Goal: Task Accomplishment & Management: Complete application form

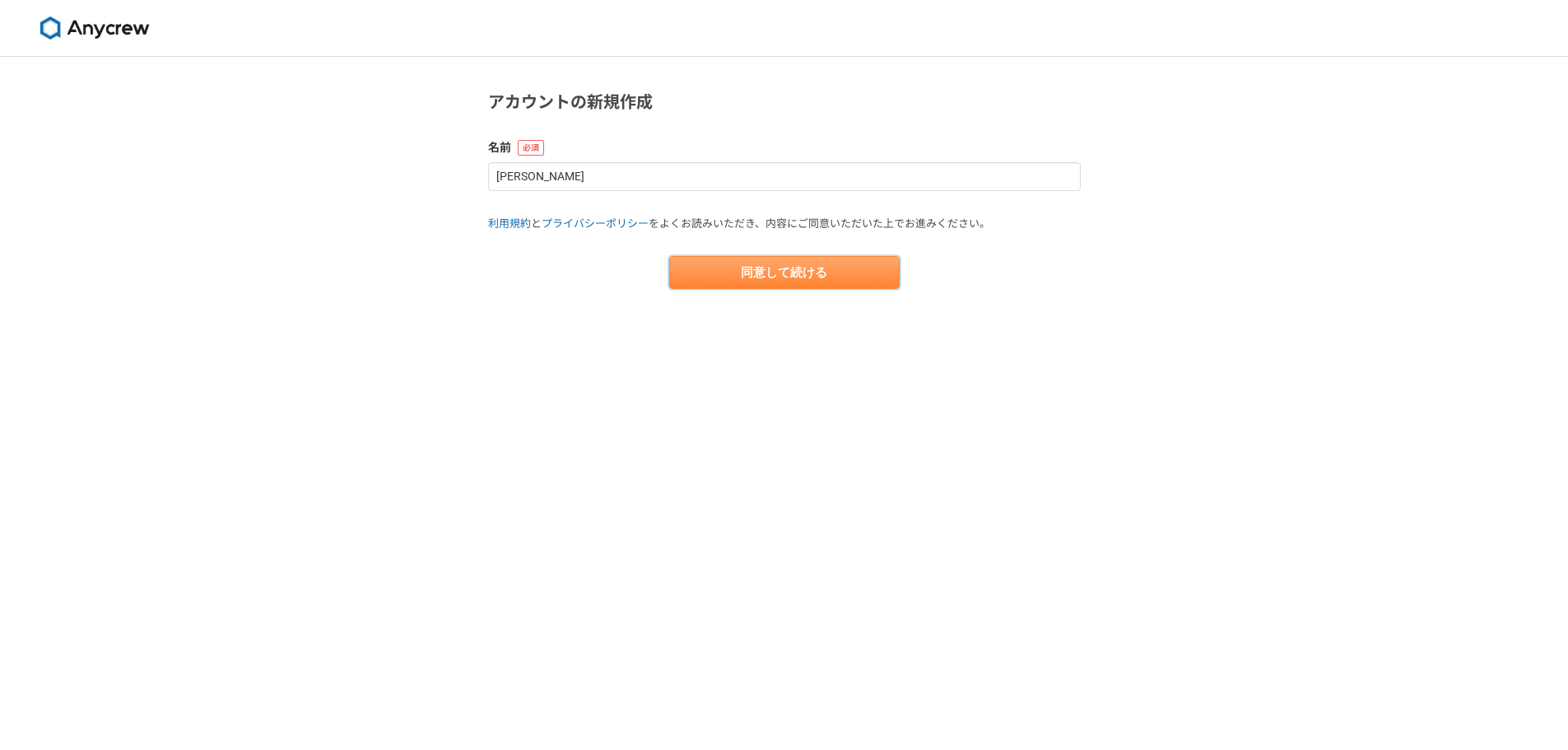
click at [756, 284] on button "同意して続ける" at bounding box center [784, 272] width 230 height 33
select select "13"
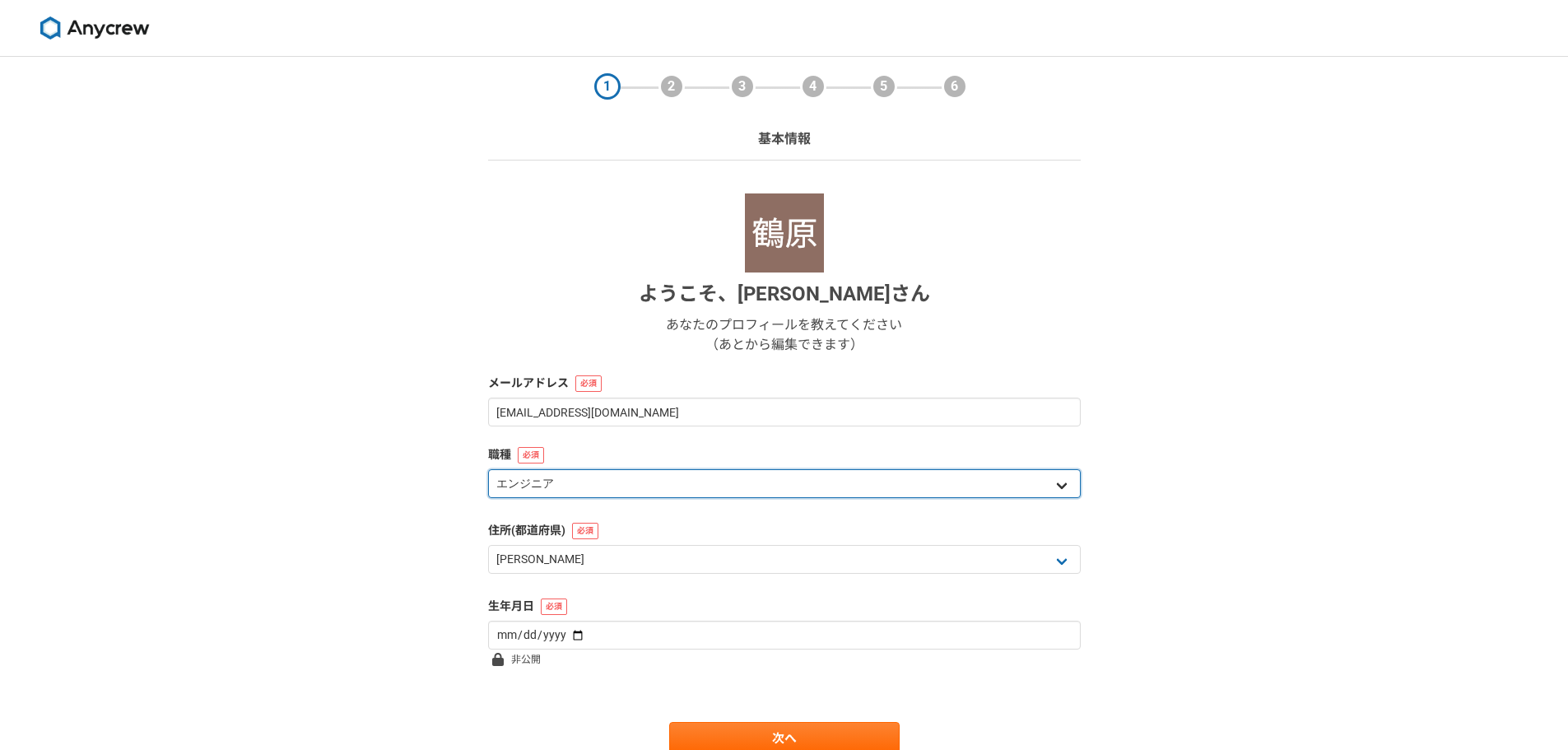
click at [588, 477] on select "エンジニア デザイナー ライター 営業 マーケティング 企画・事業開発 バックオフィス その他" at bounding box center [784, 483] width 593 height 29
click at [488, 469] on select "エンジニア デザイナー ライター 営業 マーケティング 企画・事業開発 バックオフィス その他" at bounding box center [784, 483] width 593 height 29
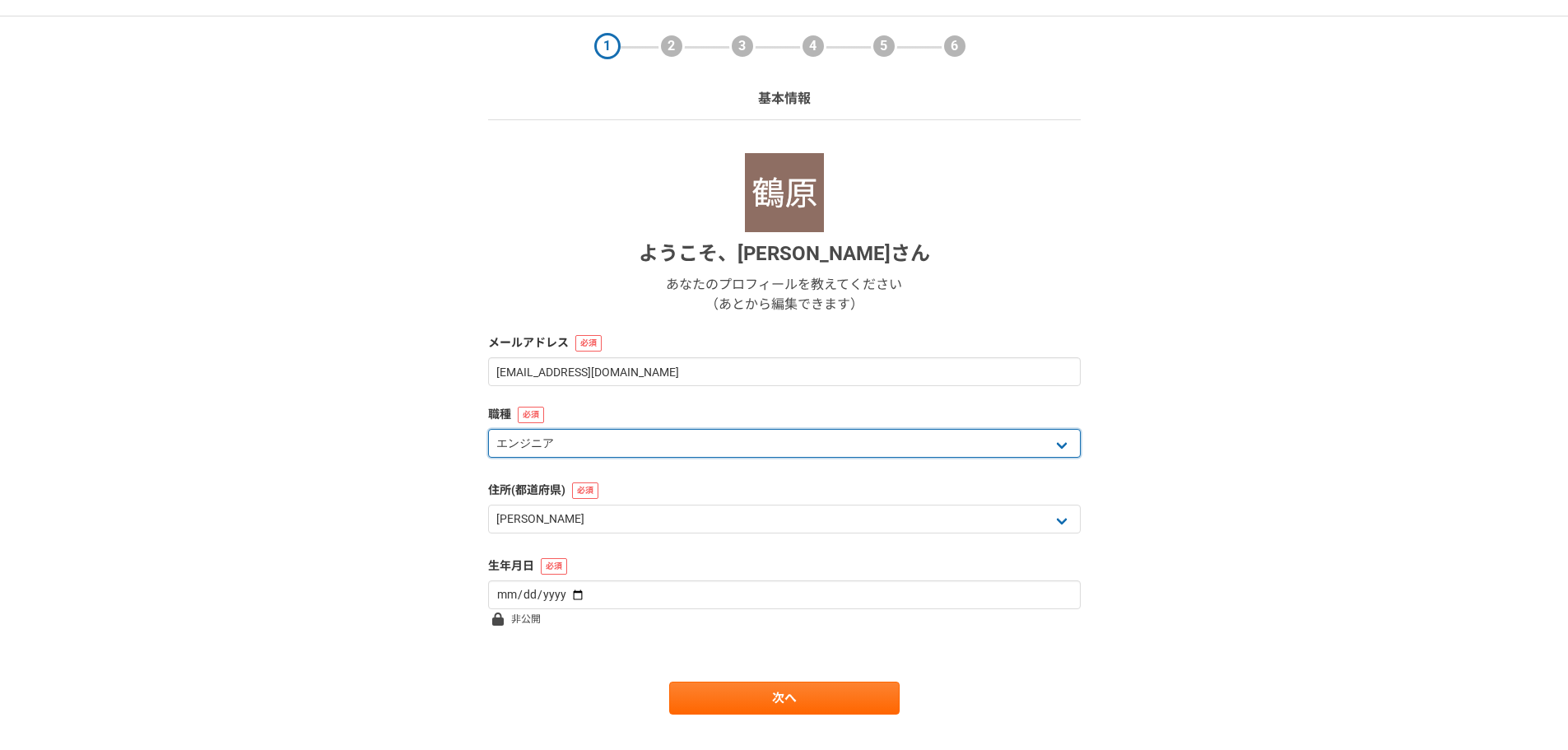
scroll to position [71, 0]
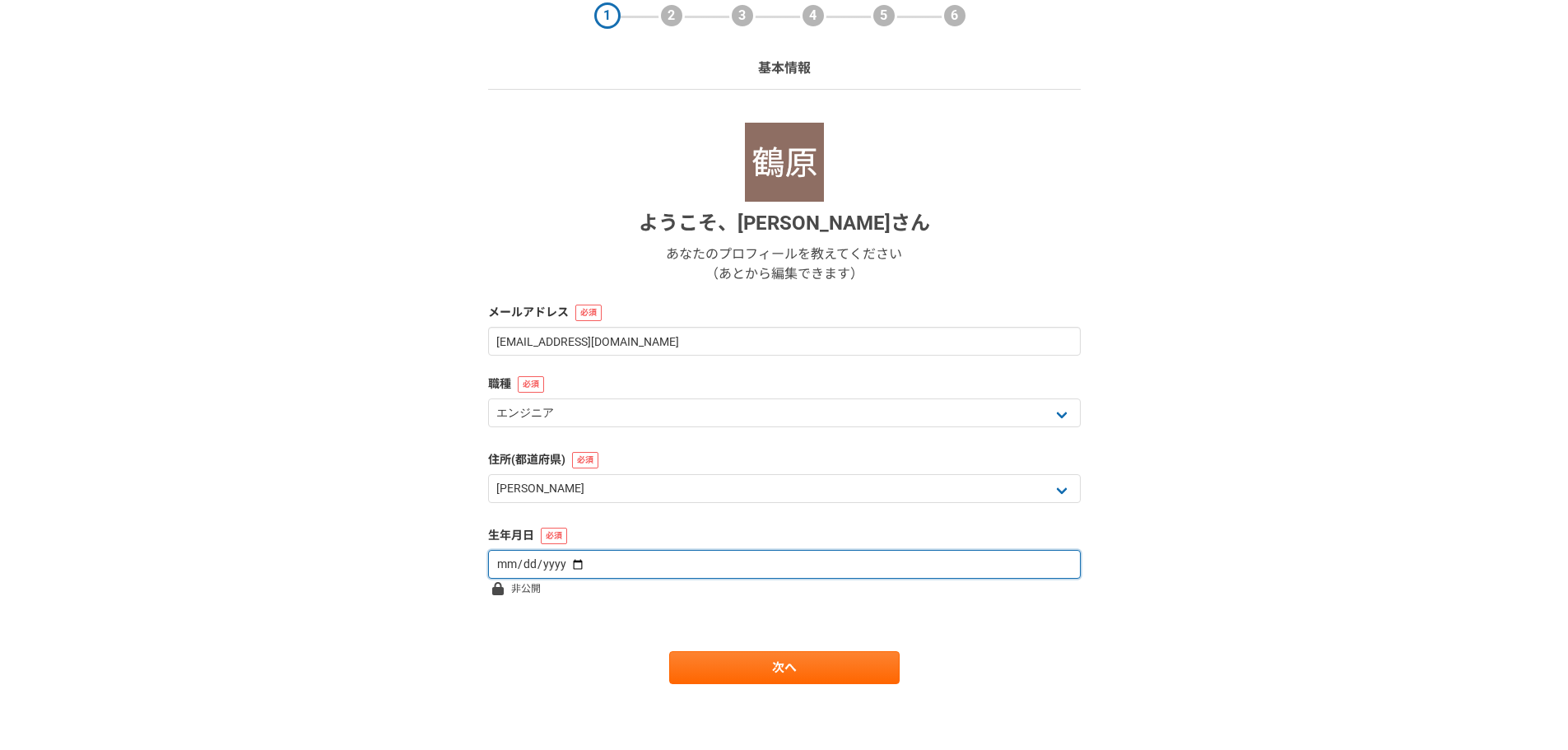
click at [558, 554] on input "date" at bounding box center [784, 564] width 593 height 29
click at [609, 563] on input "date" at bounding box center [784, 564] width 593 height 29
click at [562, 565] on input "date" at bounding box center [784, 564] width 593 height 29
type input "2002-02-17"
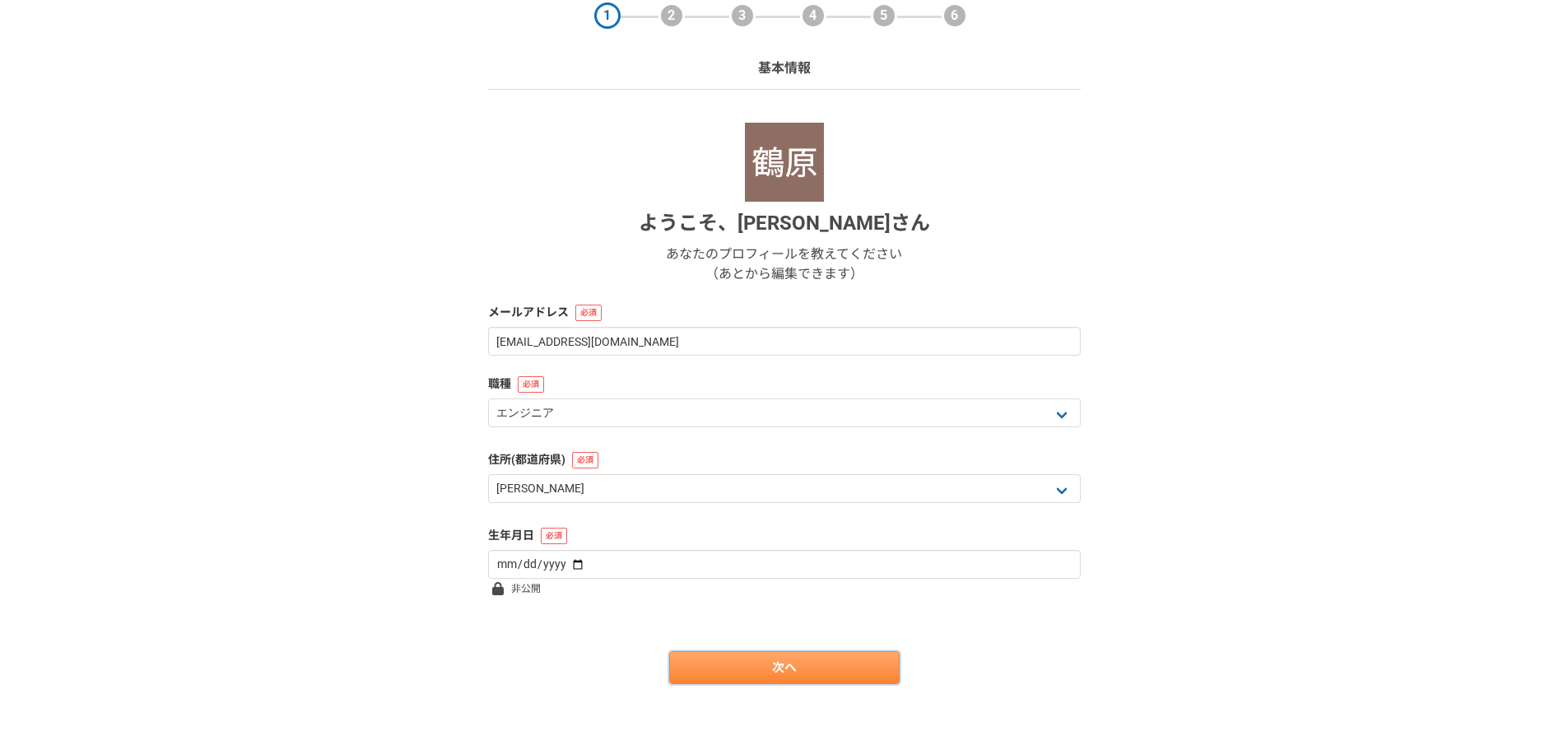
click at [722, 663] on link "次へ" at bounding box center [784, 667] width 230 height 33
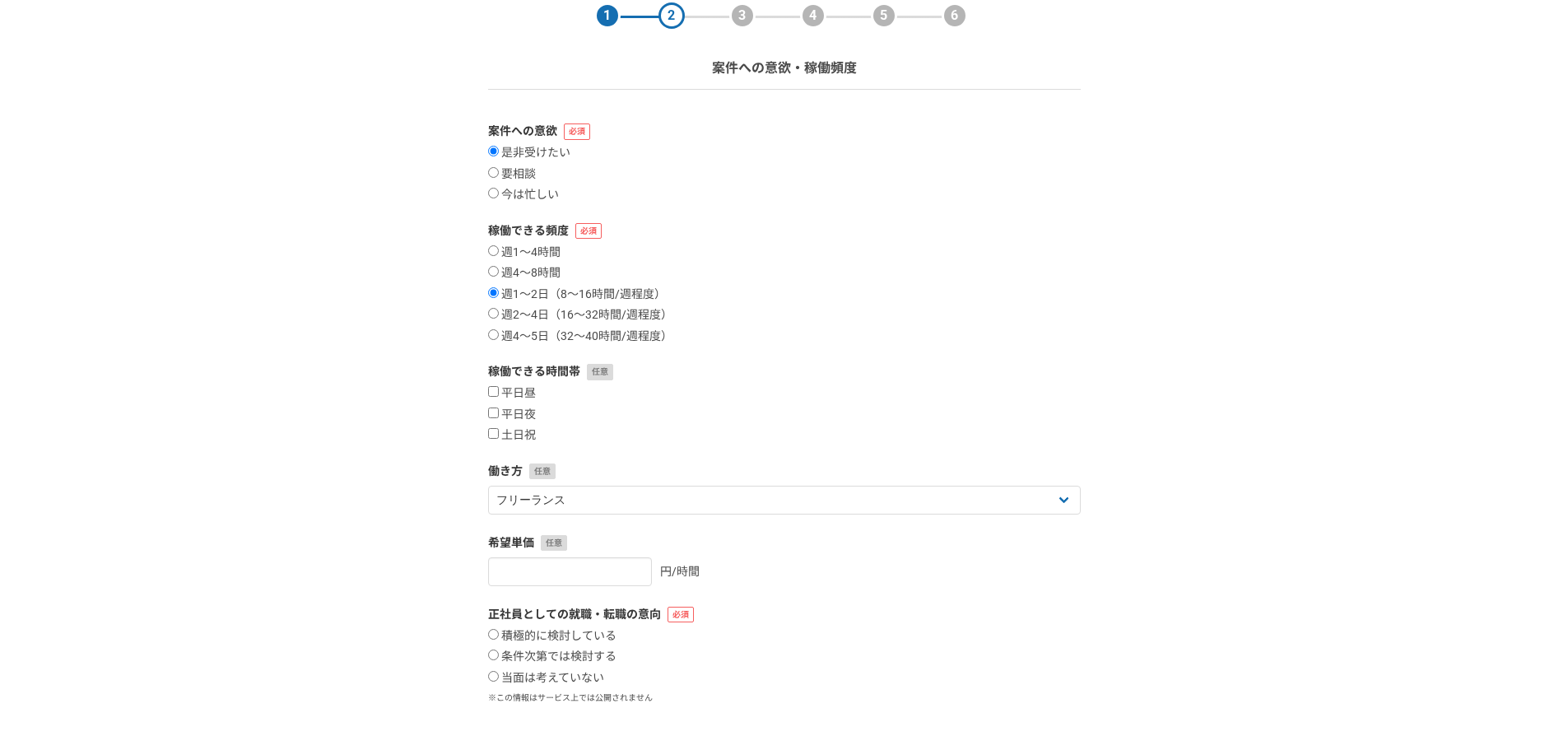
scroll to position [0, 0]
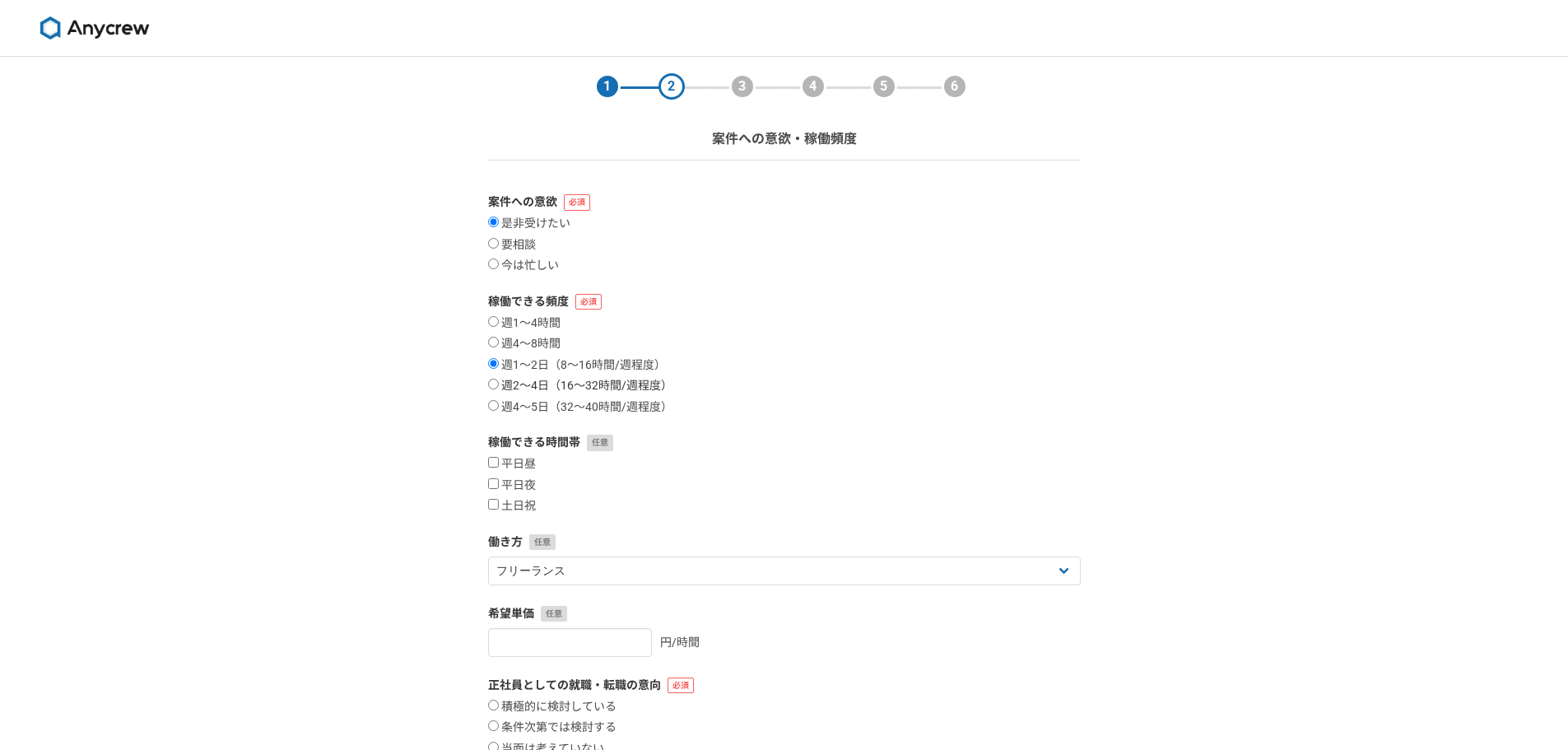
click at [497, 382] on input "週2〜4日（16〜32時間/週程度）" at bounding box center [493, 384] width 11 height 11
radio input "true"
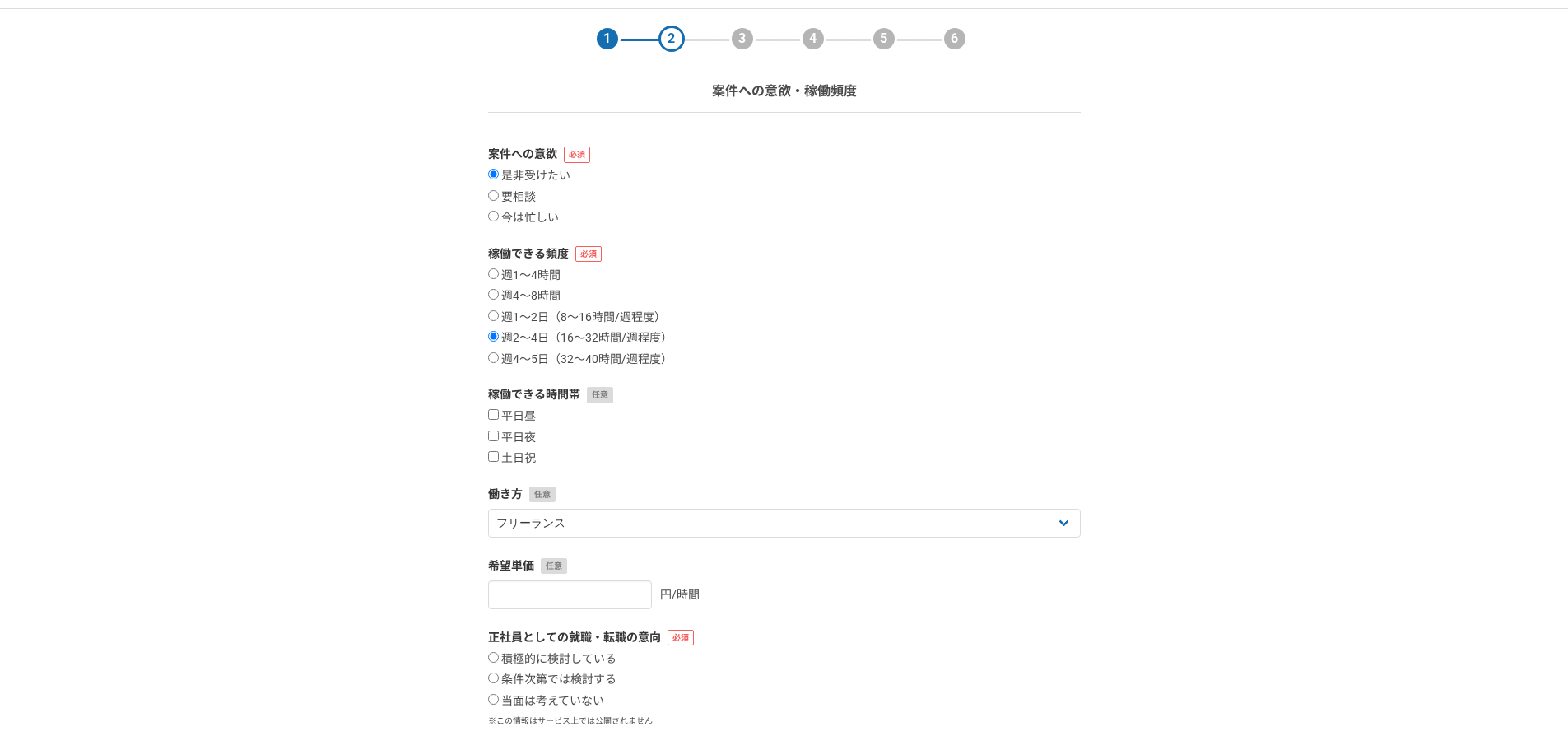
scroll to position [82, 0]
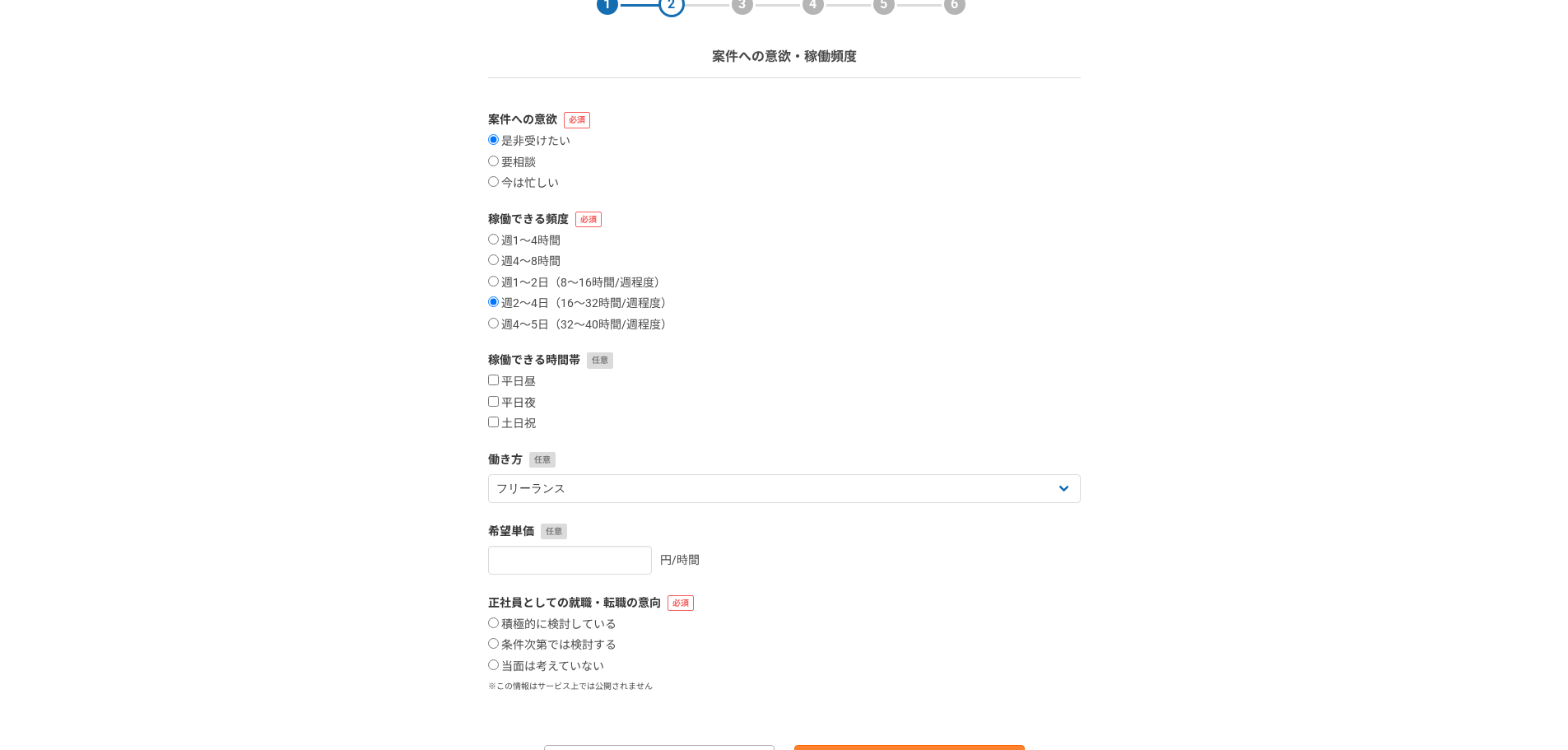
click at [491, 404] on input "平日夜" at bounding box center [493, 401] width 11 height 11
checkbox input "true"
click at [491, 385] on input "平日昼" at bounding box center [493, 380] width 11 height 11
checkbox input "true"
click at [494, 426] on input "土日祝" at bounding box center [493, 421] width 11 height 11
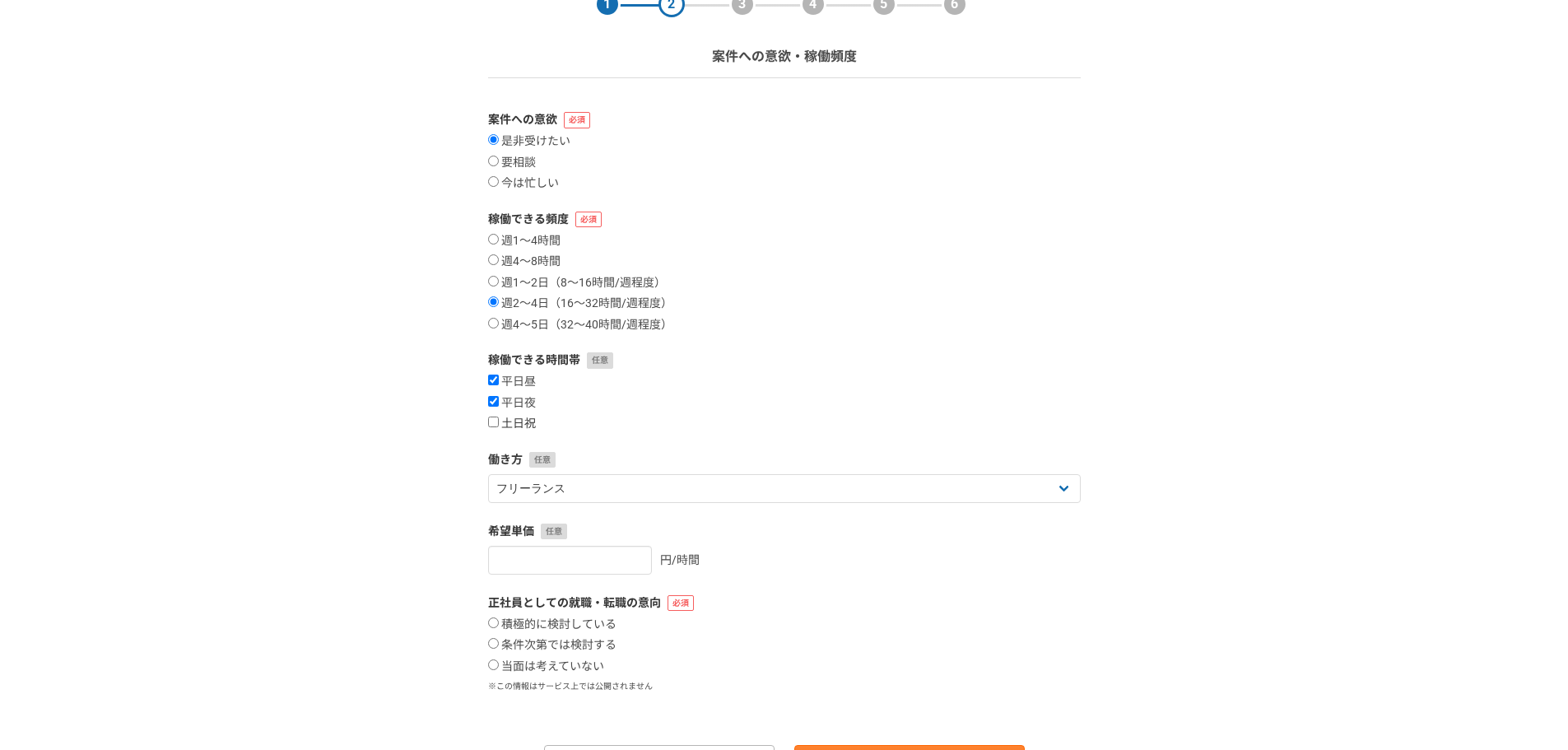
checkbox input "true"
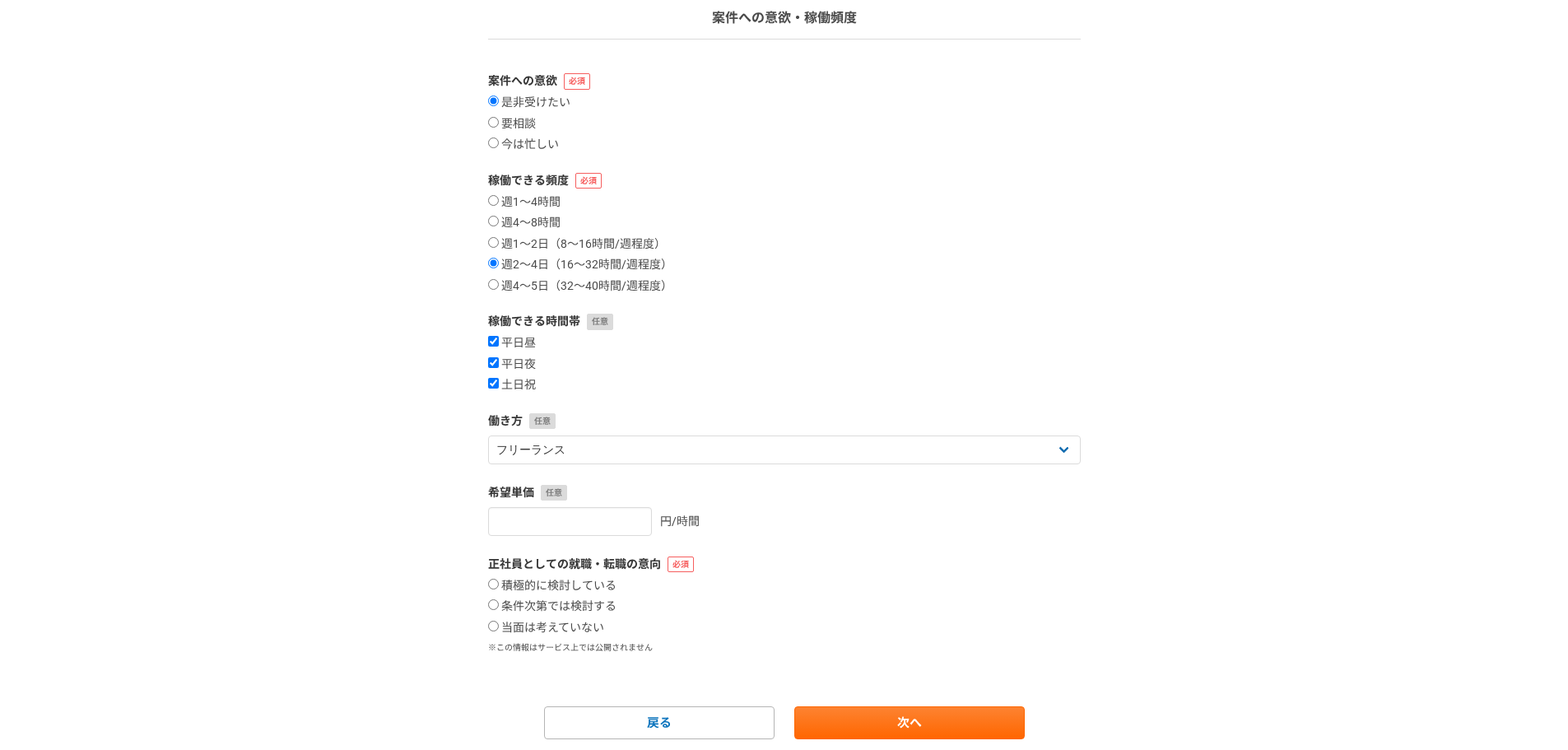
scroll to position [165, 0]
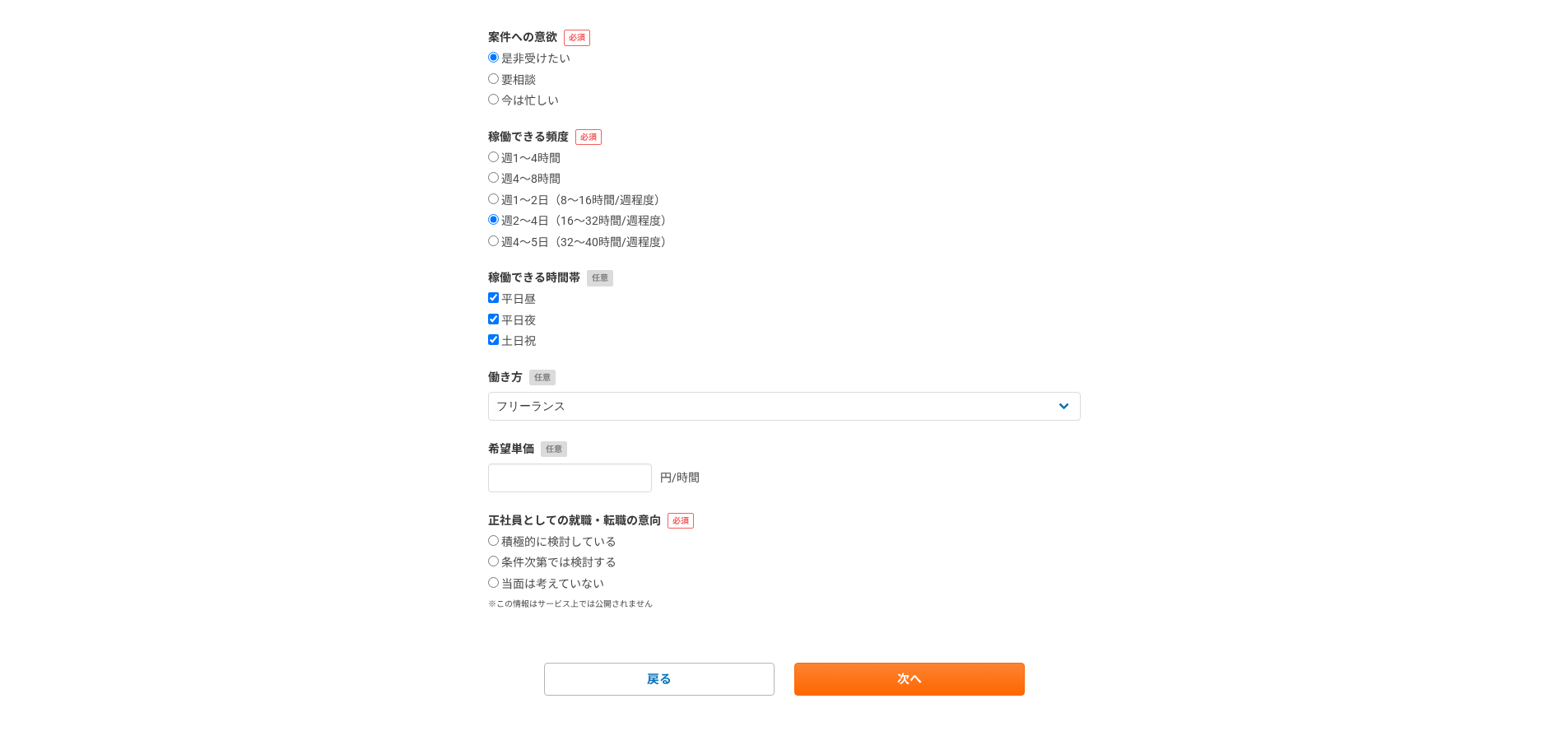
click at [562, 437] on form "案件への意欲 是非受けたい 要相談 今は忙しい 稼働できる頻度 週1〜4時間 週4〜8時間 週1〜2日（8〜16時間/週程度） 週2〜4日（16〜32時間/週…" at bounding box center [784, 362] width 593 height 667
click at [565, 422] on form "案件への意欲 是非受けたい 要相談 今は忙しい 稼働できる頻度 週1〜4時間 週4〜8時間 週1〜2日（8〜16時間/週程度） 週2〜4日（16〜32時間/週…" at bounding box center [784, 362] width 593 height 667
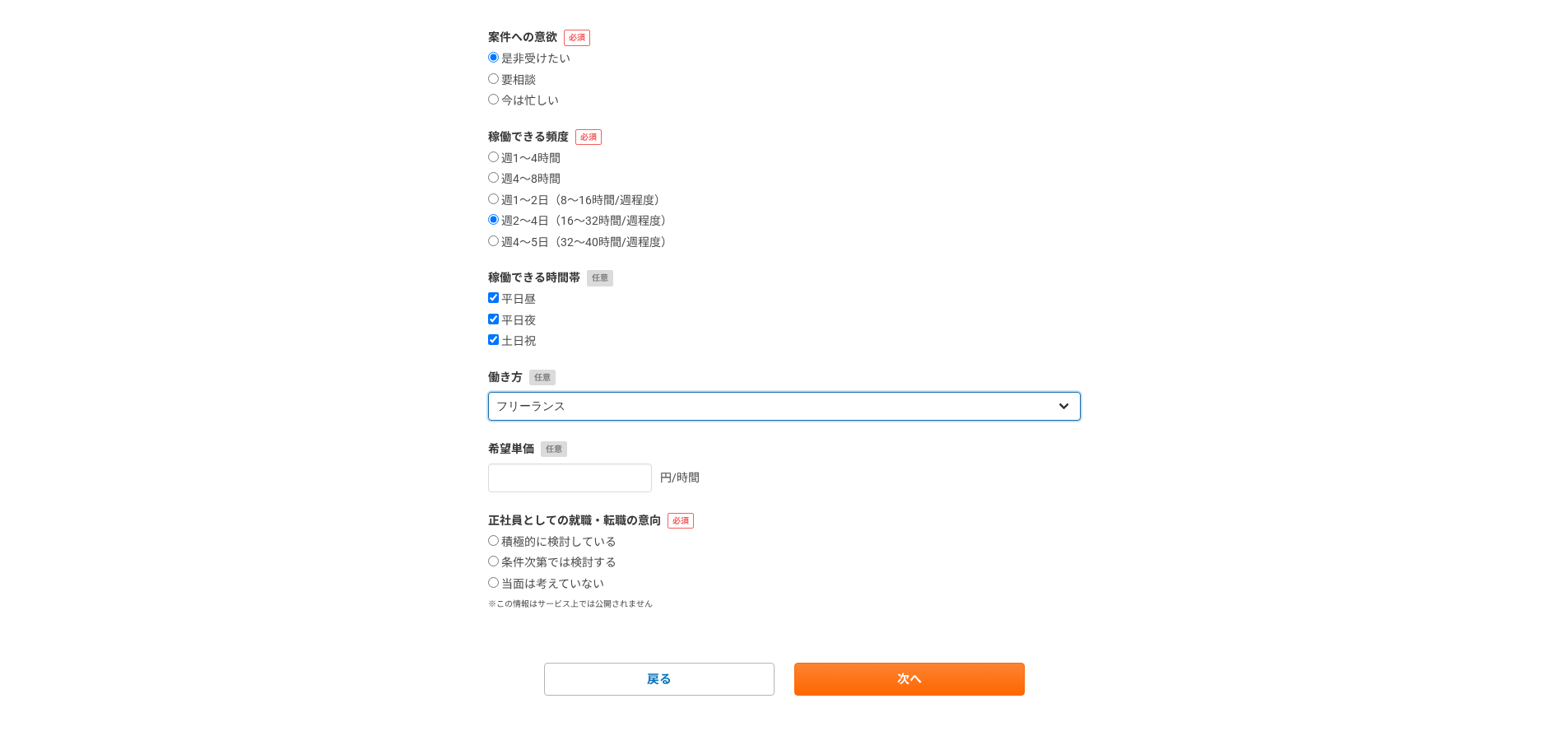
click at [580, 407] on select "フリーランス 副業 その他" at bounding box center [784, 406] width 593 height 29
click at [582, 407] on select "フリーランス 副業 その他" at bounding box center [784, 406] width 593 height 29
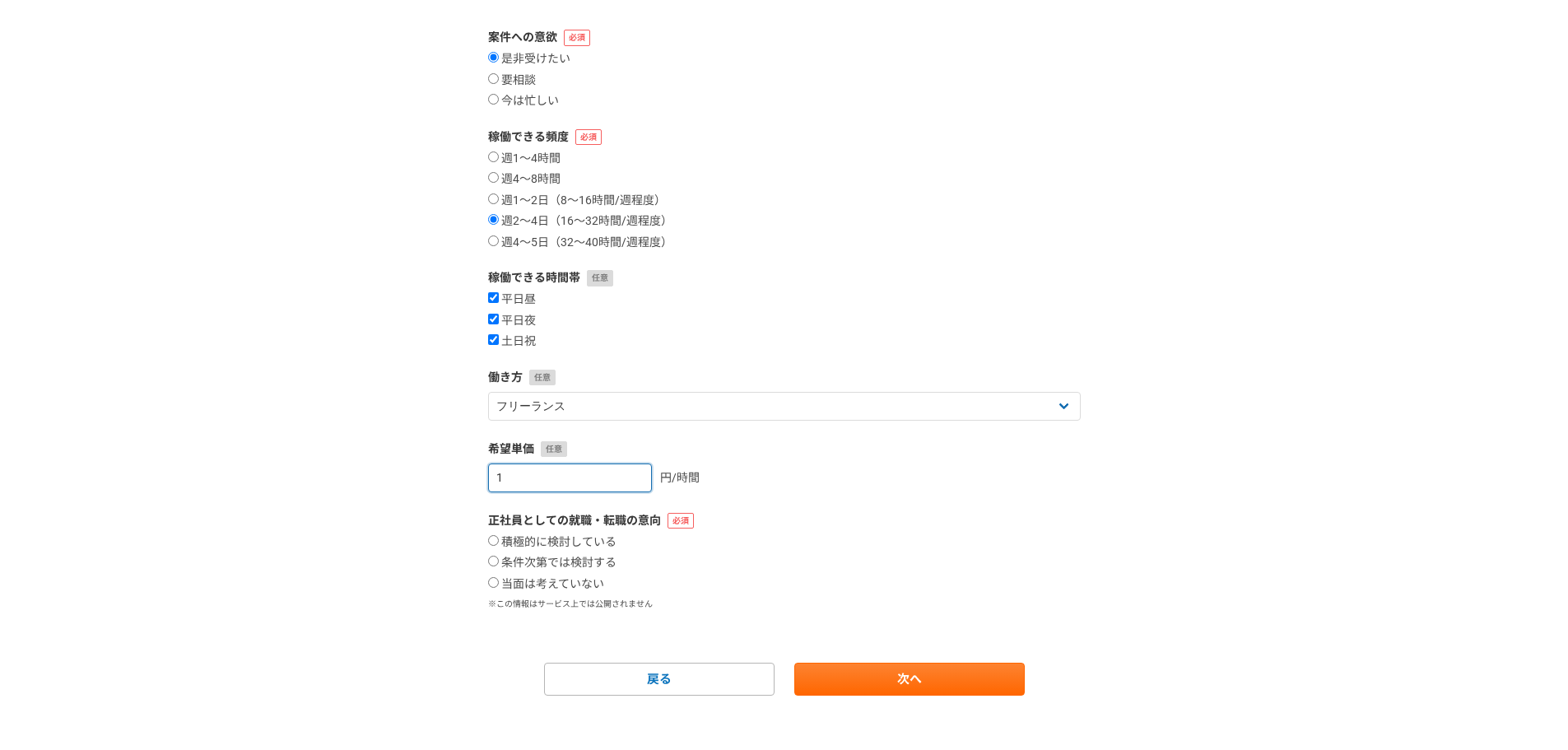
click at [624, 472] on input "1" at bounding box center [570, 477] width 164 height 29
click at [624, 472] on input "2" at bounding box center [570, 477] width 164 height 29
click at [624, 472] on input "3" at bounding box center [570, 477] width 164 height 29
drag, startPoint x: 598, startPoint y: 482, endPoint x: 495, endPoint y: 466, distance: 104.2
click at [495, 466] on input "3" at bounding box center [570, 477] width 164 height 29
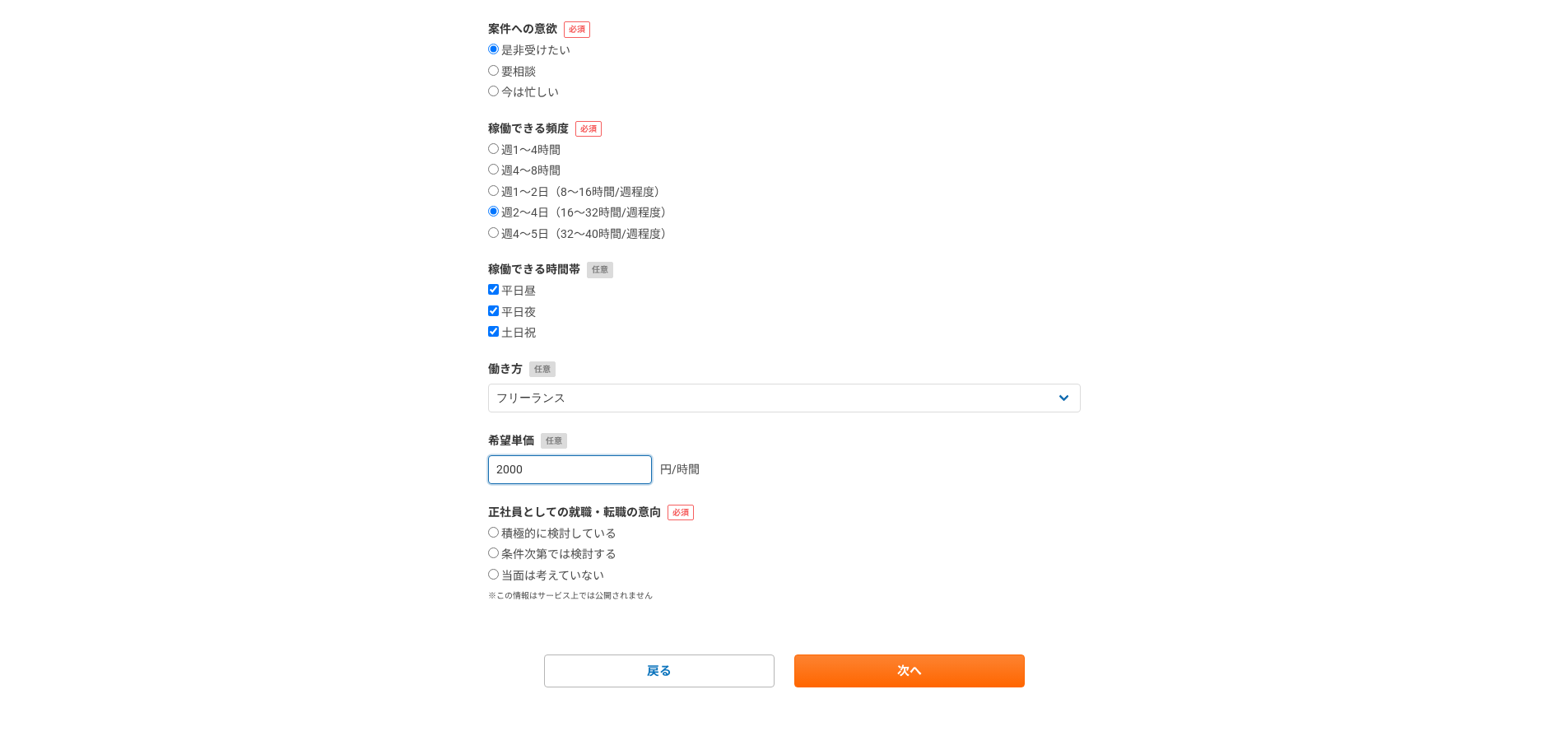
scroll to position [176, 0]
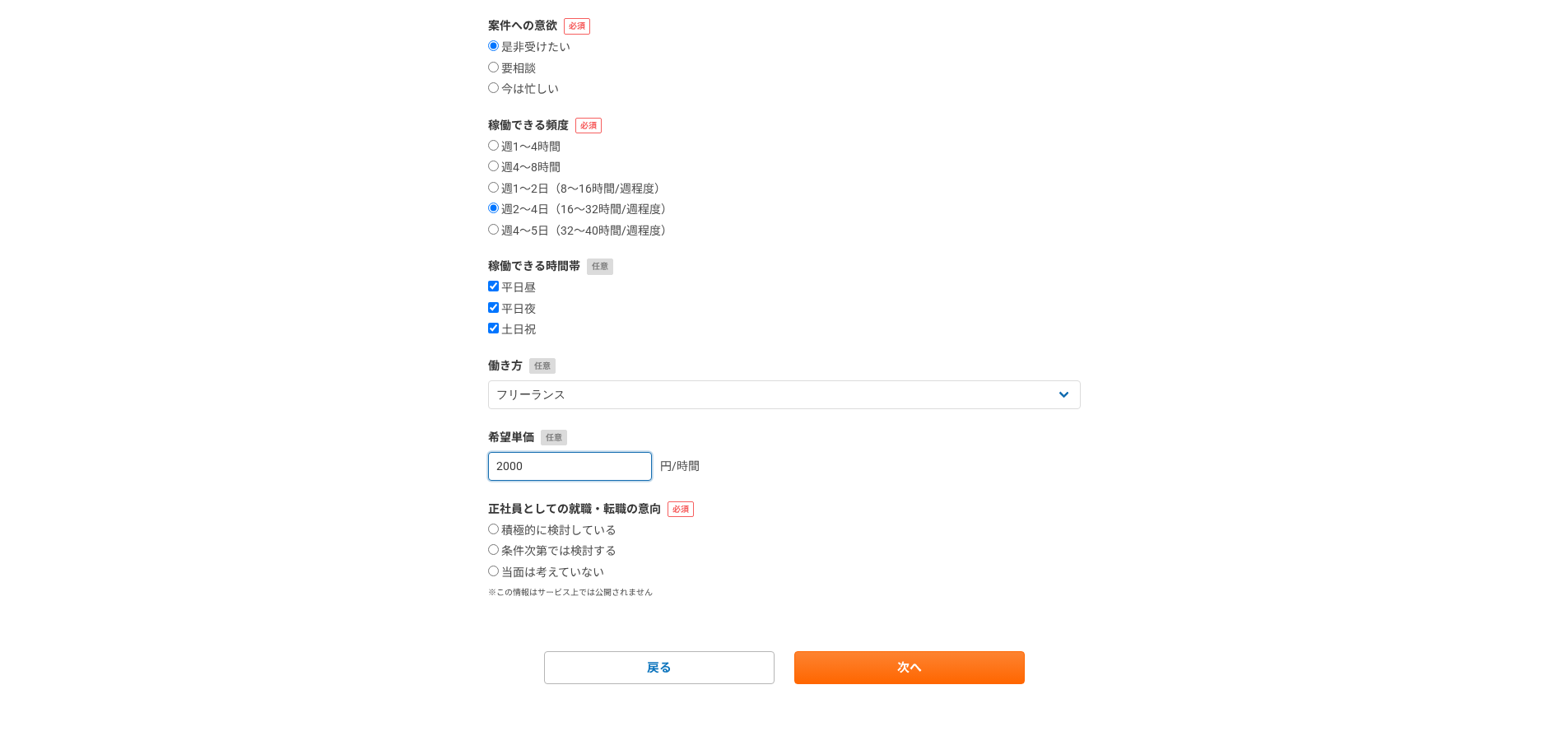
type input "2000"
click at [789, 512] on label "正社員としての就職・転職の意向" at bounding box center [784, 508] width 593 height 17
click at [508, 571] on label "当面は考えていない" at bounding box center [546, 572] width 116 height 15
click at [499, 571] on input "当面は考えていない" at bounding box center [493, 570] width 11 height 11
radio input "true"
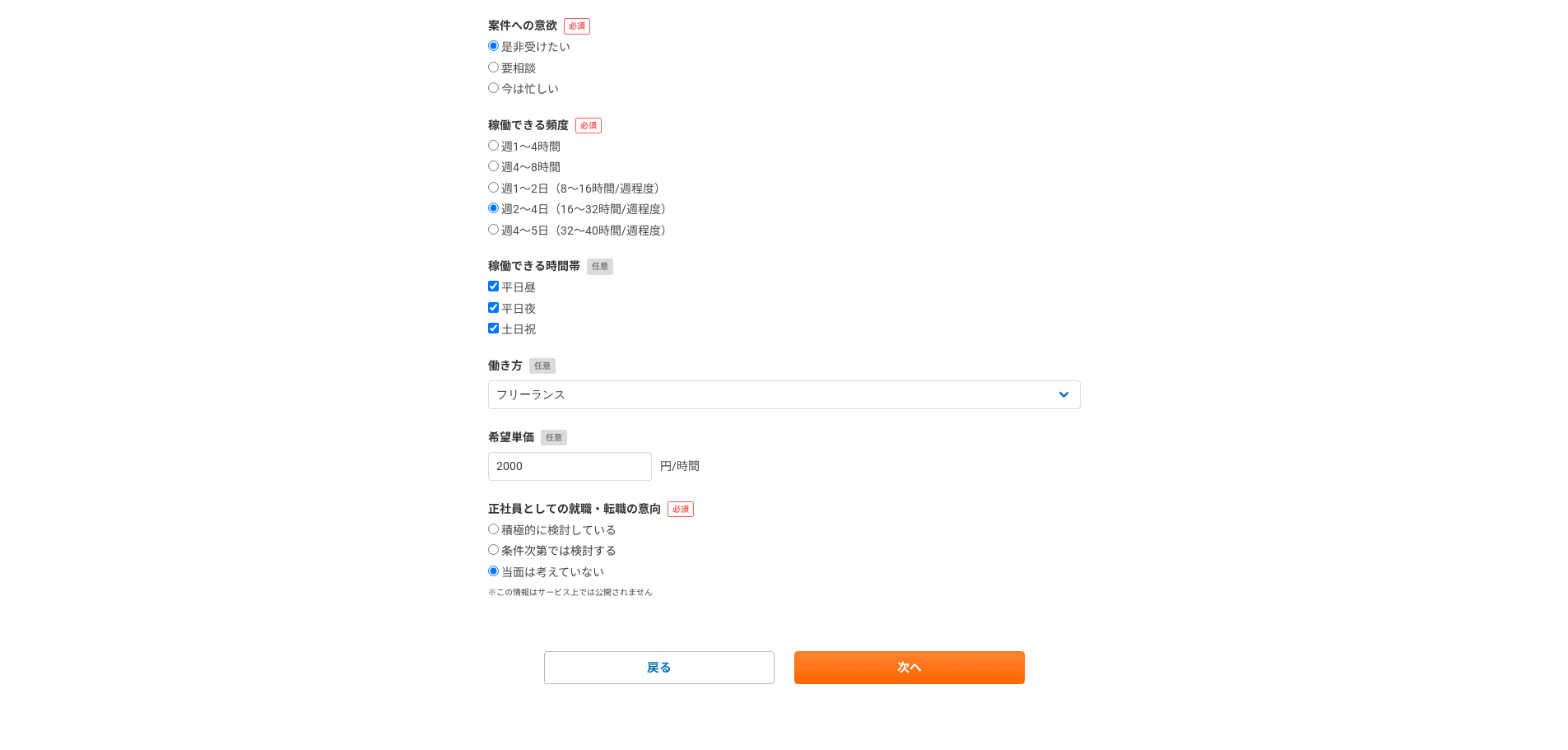
click at [538, 547] on label "条件次第では検討する" at bounding box center [552, 551] width 128 height 15
click at [499, 547] on input "条件次第では検討する" at bounding box center [493, 549] width 11 height 11
radio input "true"
drag, startPoint x: 556, startPoint y: 565, endPoint x: 583, endPoint y: 577, distance: 29.1
click at [561, 568] on label "当面は考えていない" at bounding box center [546, 572] width 116 height 15
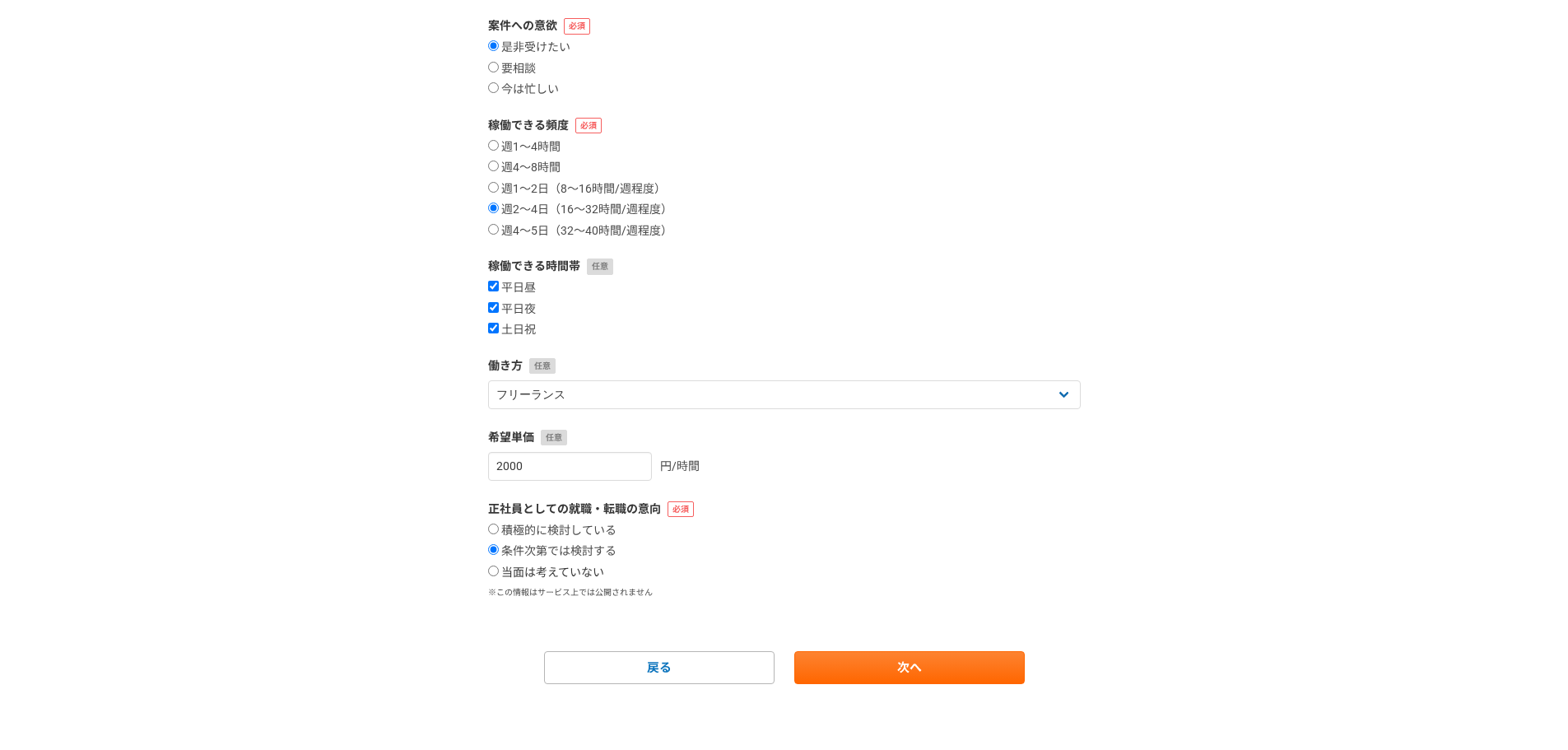
click at [499, 568] on input "当面は考えていない" at bounding box center [493, 570] width 11 height 11
radio input "true"
click at [951, 658] on link "次へ" at bounding box center [909, 667] width 230 height 33
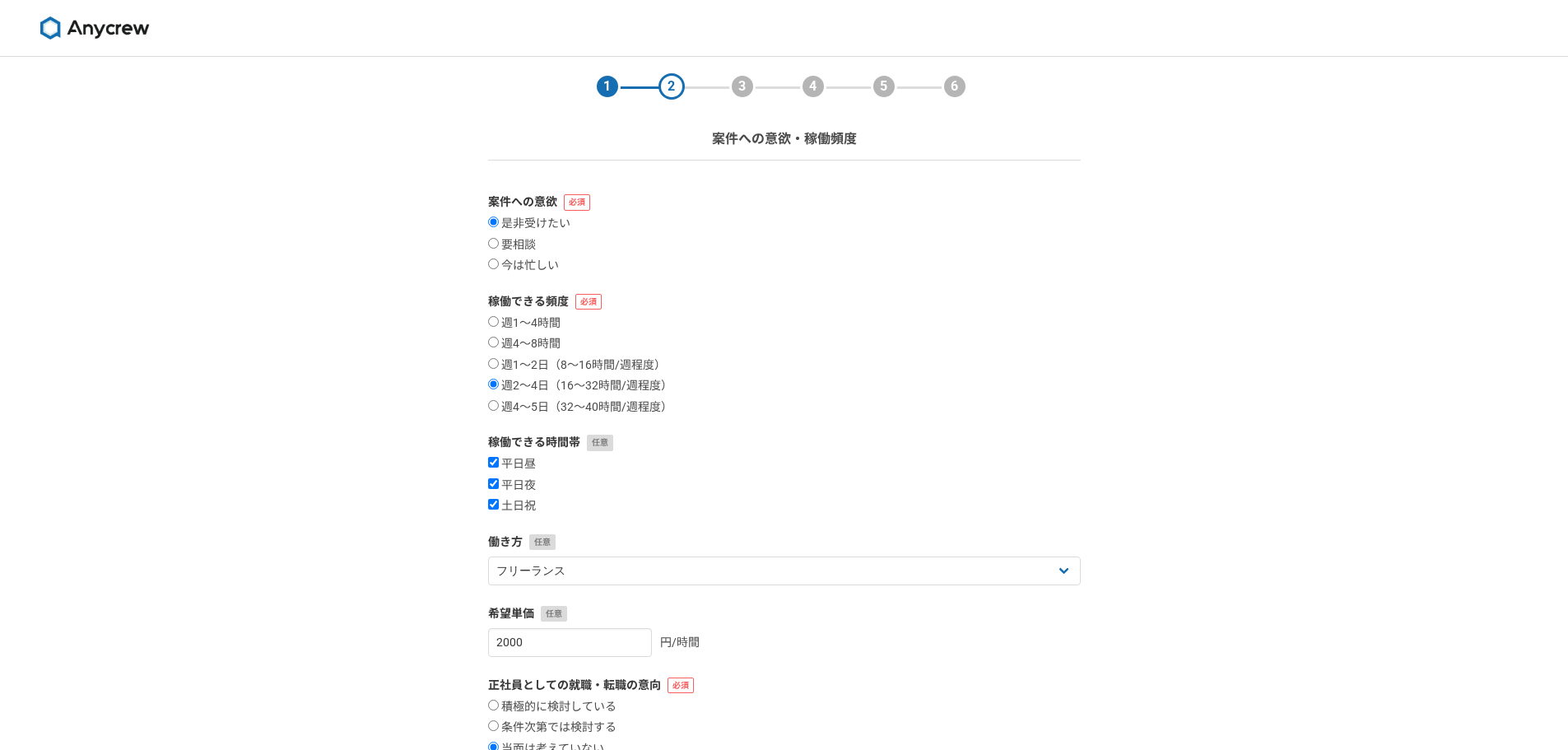
select select
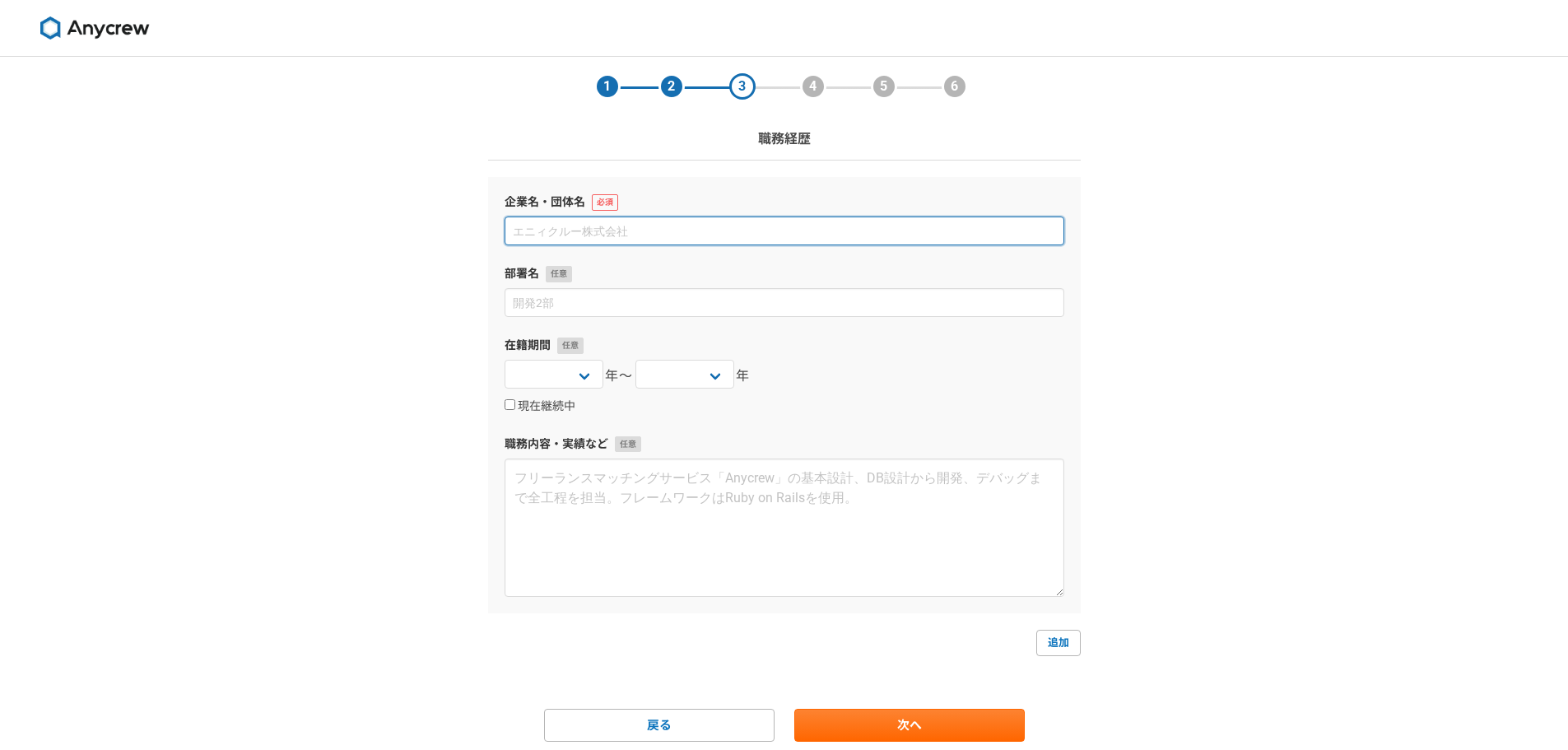
click at [633, 232] on input at bounding box center [785, 230] width 560 height 29
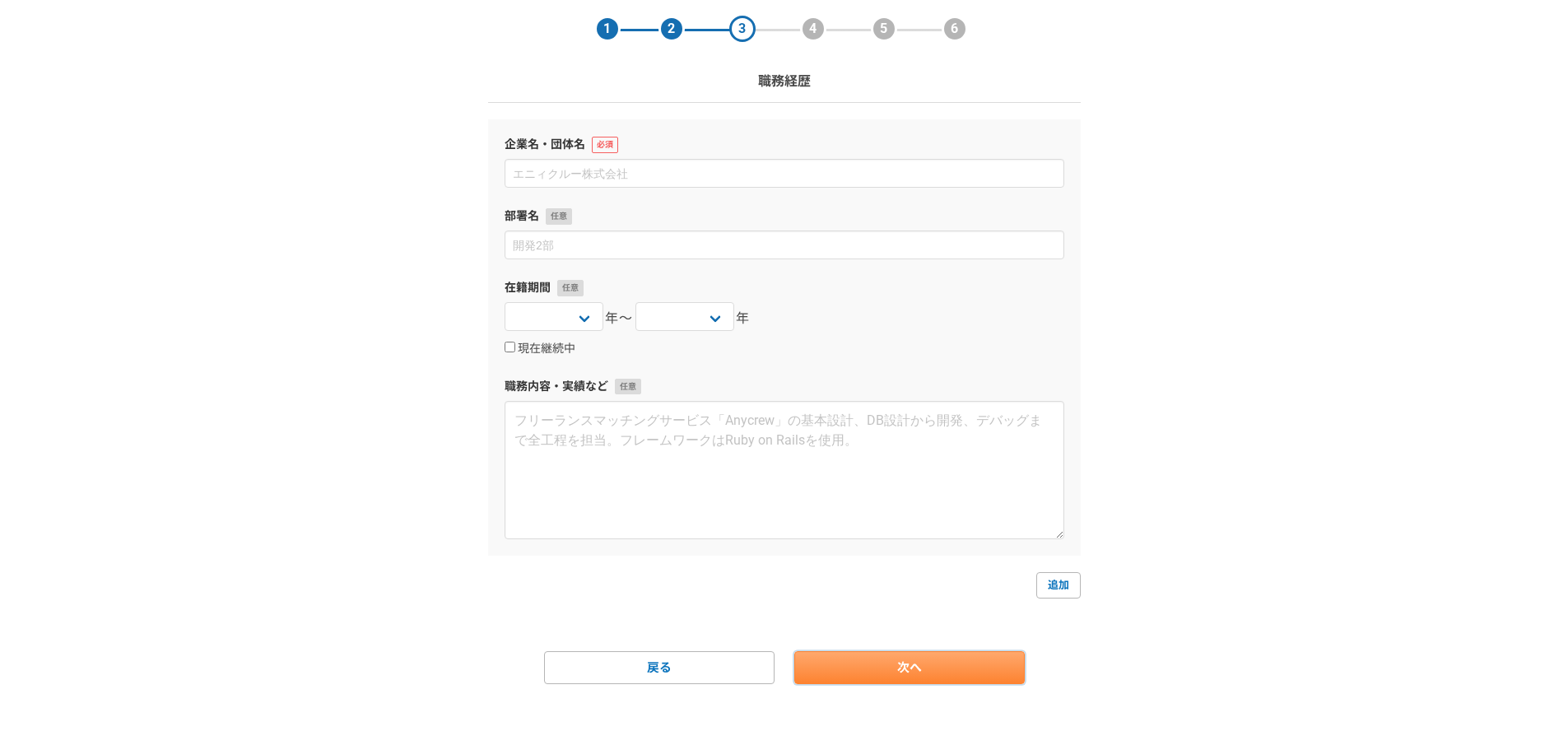
click at [835, 672] on link "次へ" at bounding box center [909, 667] width 230 height 33
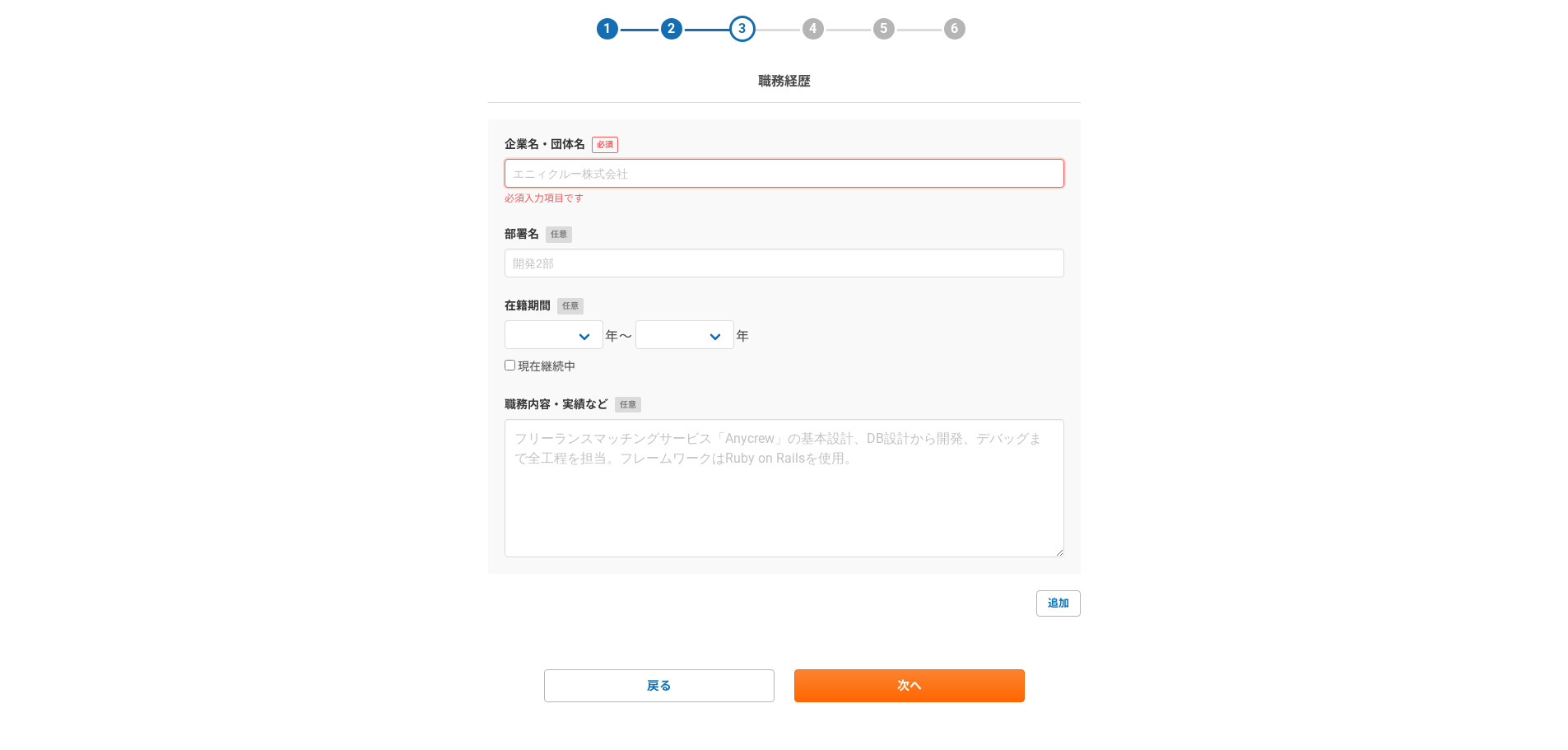
click at [627, 165] on input at bounding box center [785, 173] width 560 height 29
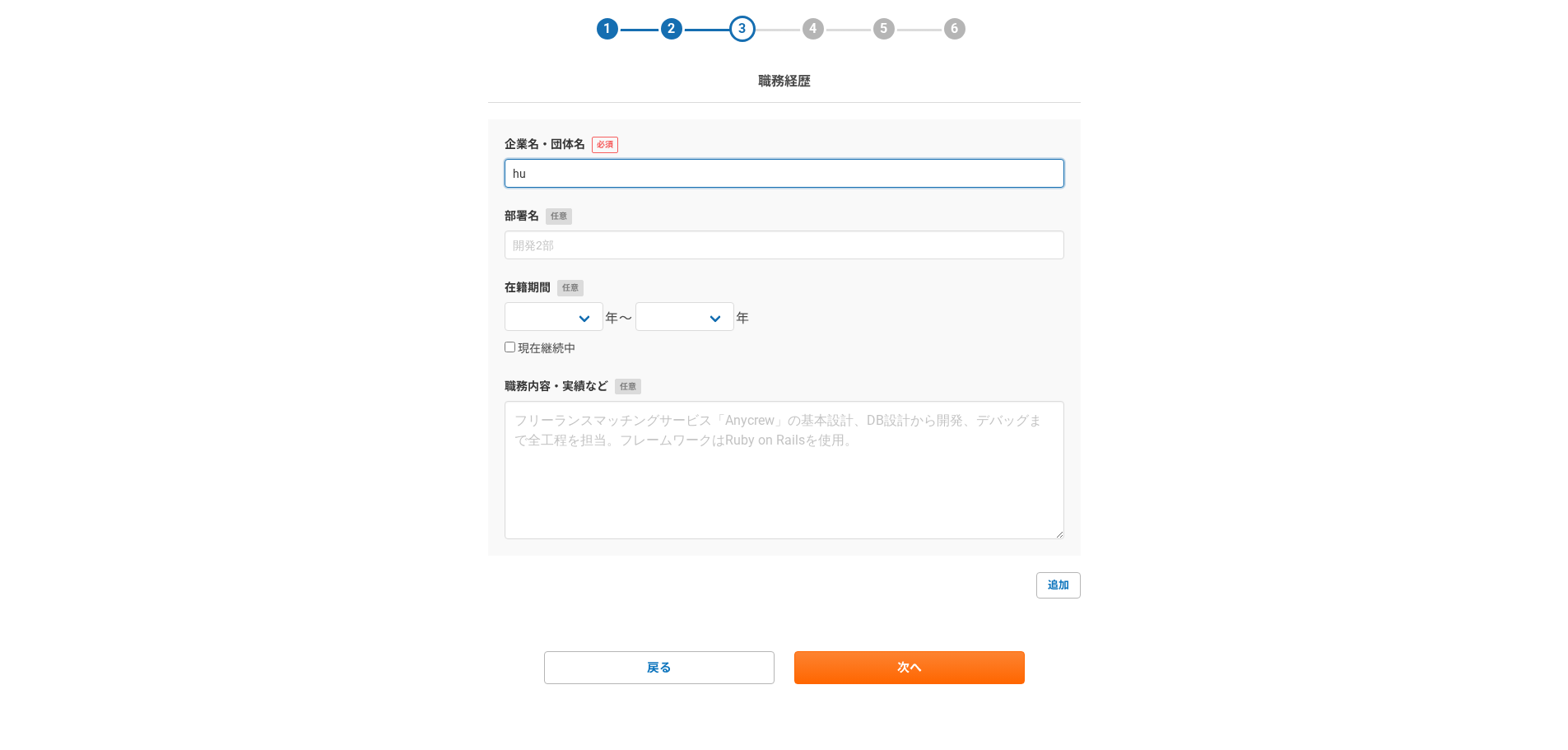
type input "h"
type input "フリーランス"
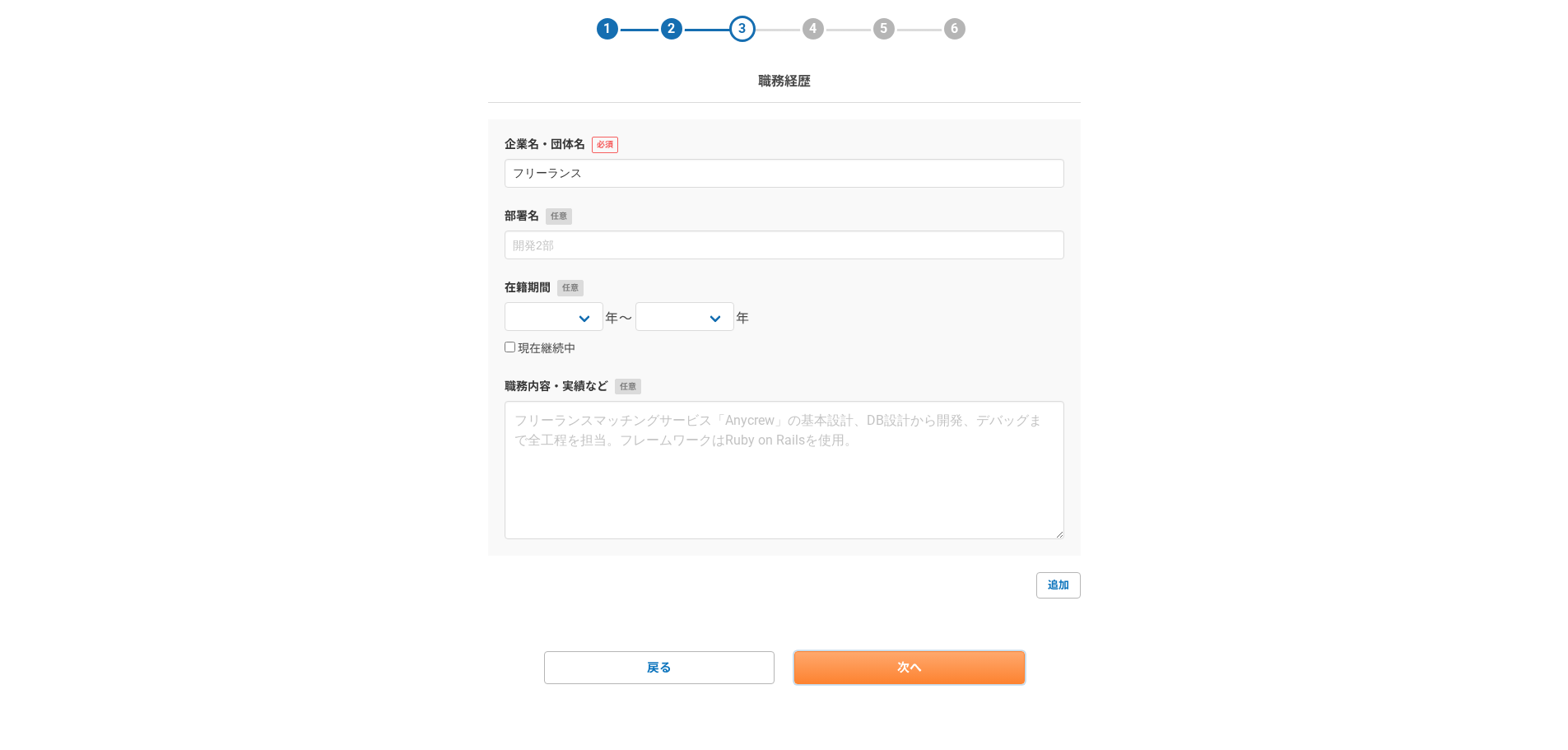
click at [857, 677] on link "次へ" at bounding box center [909, 667] width 230 height 33
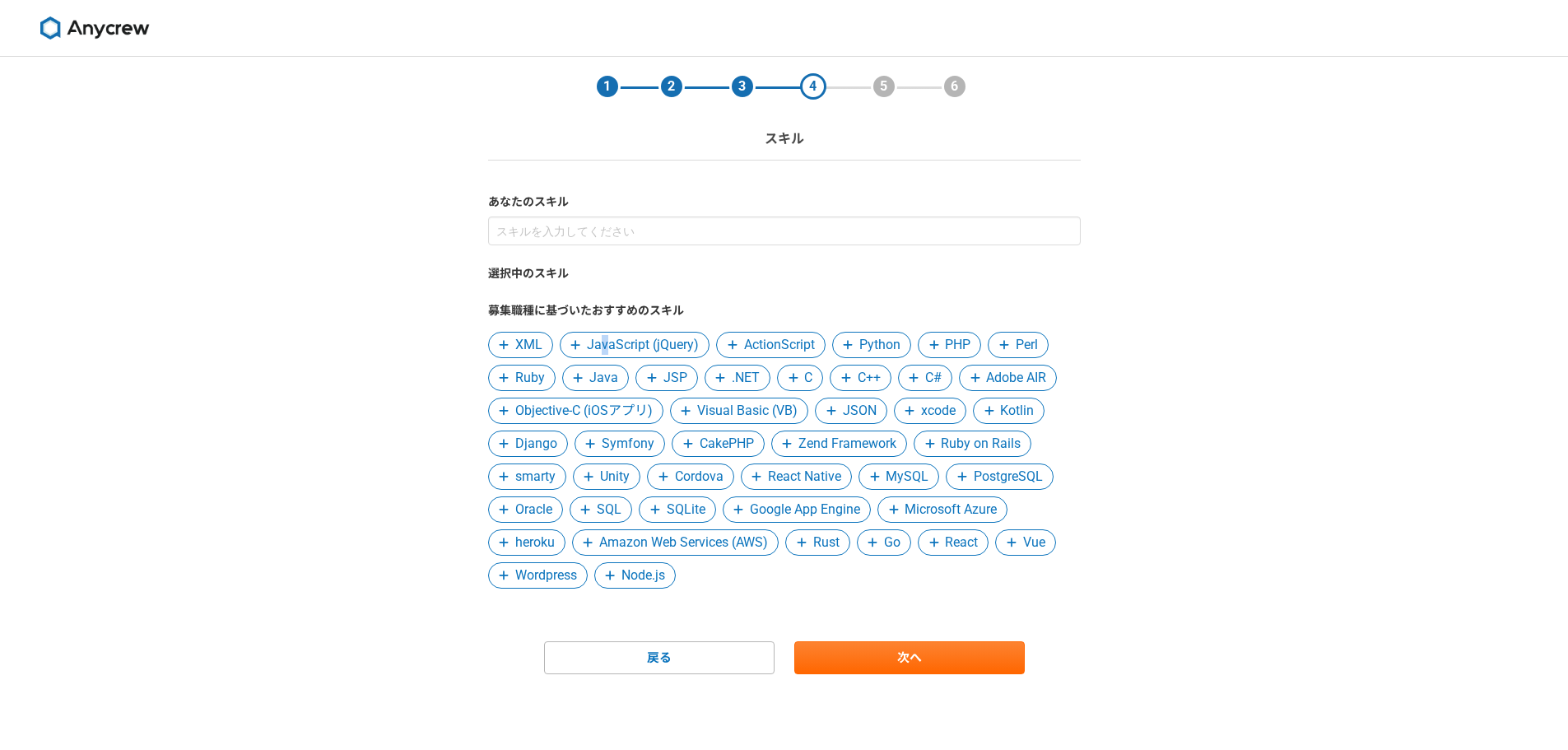
drag, startPoint x: 603, startPoint y: 342, endPoint x: 607, endPoint y: 350, distance: 8.9
click at [607, 349] on span "JavaScript (jQuery)" at bounding box center [643, 345] width 112 height 20
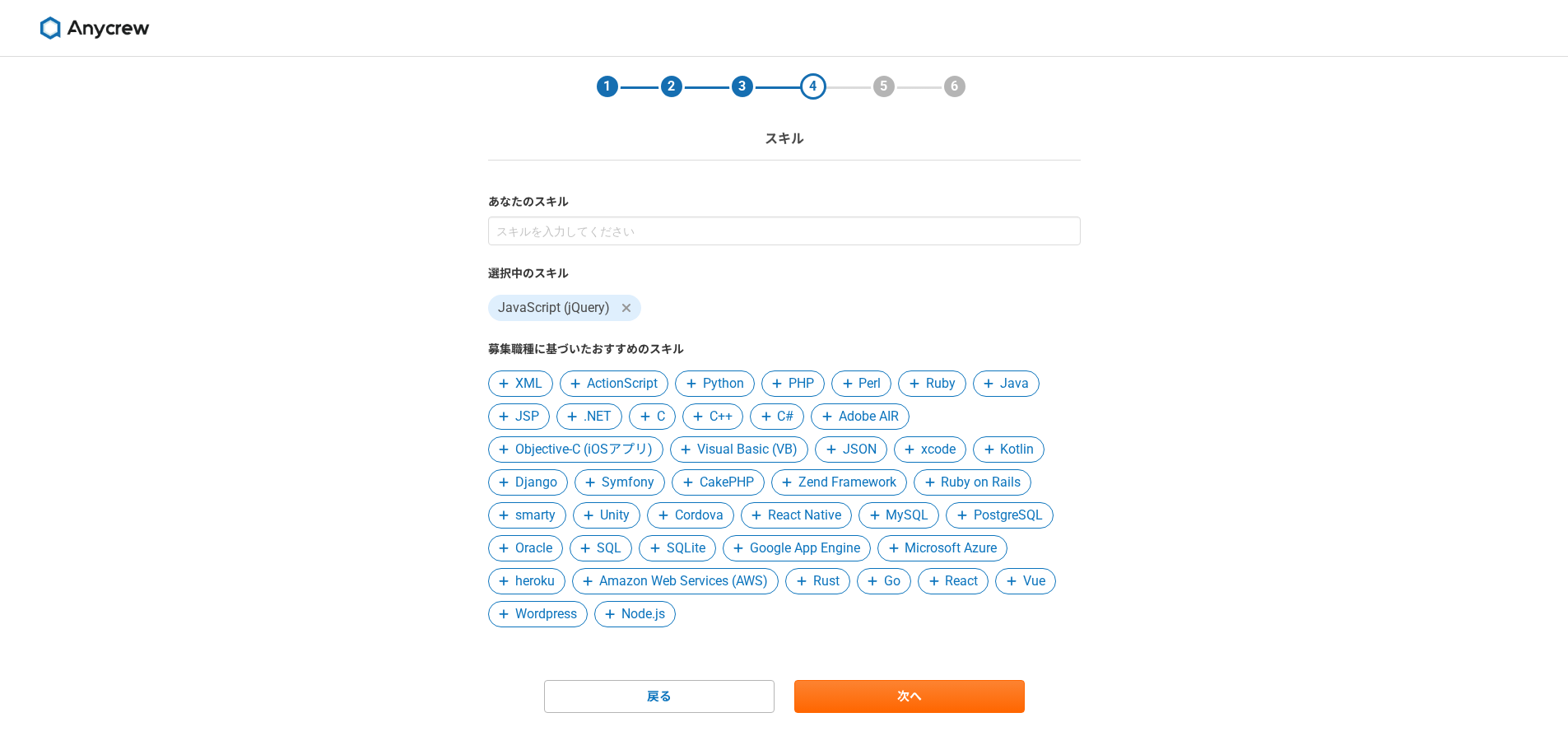
click at [718, 388] on span "Python" at bounding box center [723, 384] width 41 height 20
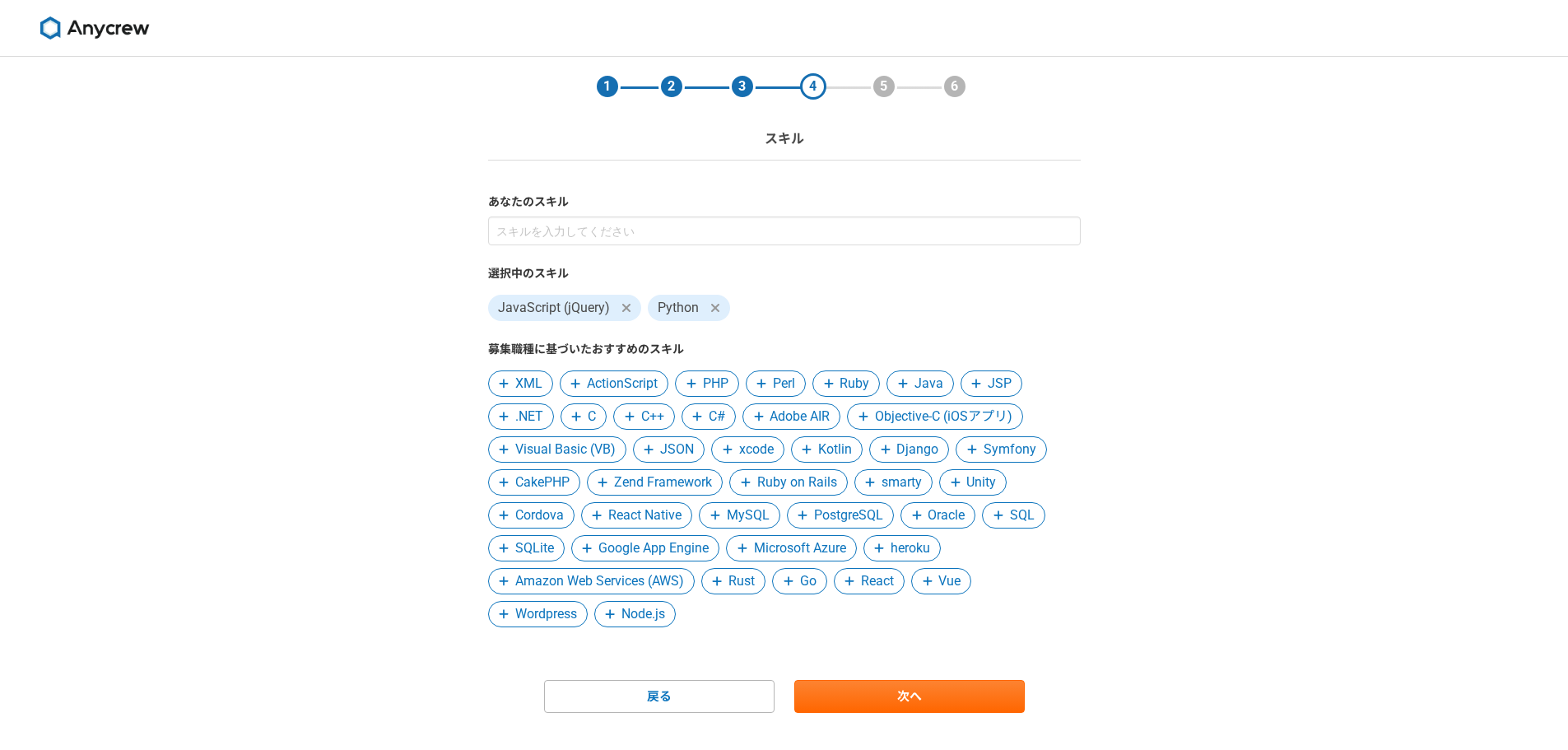
click at [598, 415] on span "C" at bounding box center [584, 416] width 46 height 26
click at [727, 515] on span "MySQL" at bounding box center [748, 515] width 43 height 20
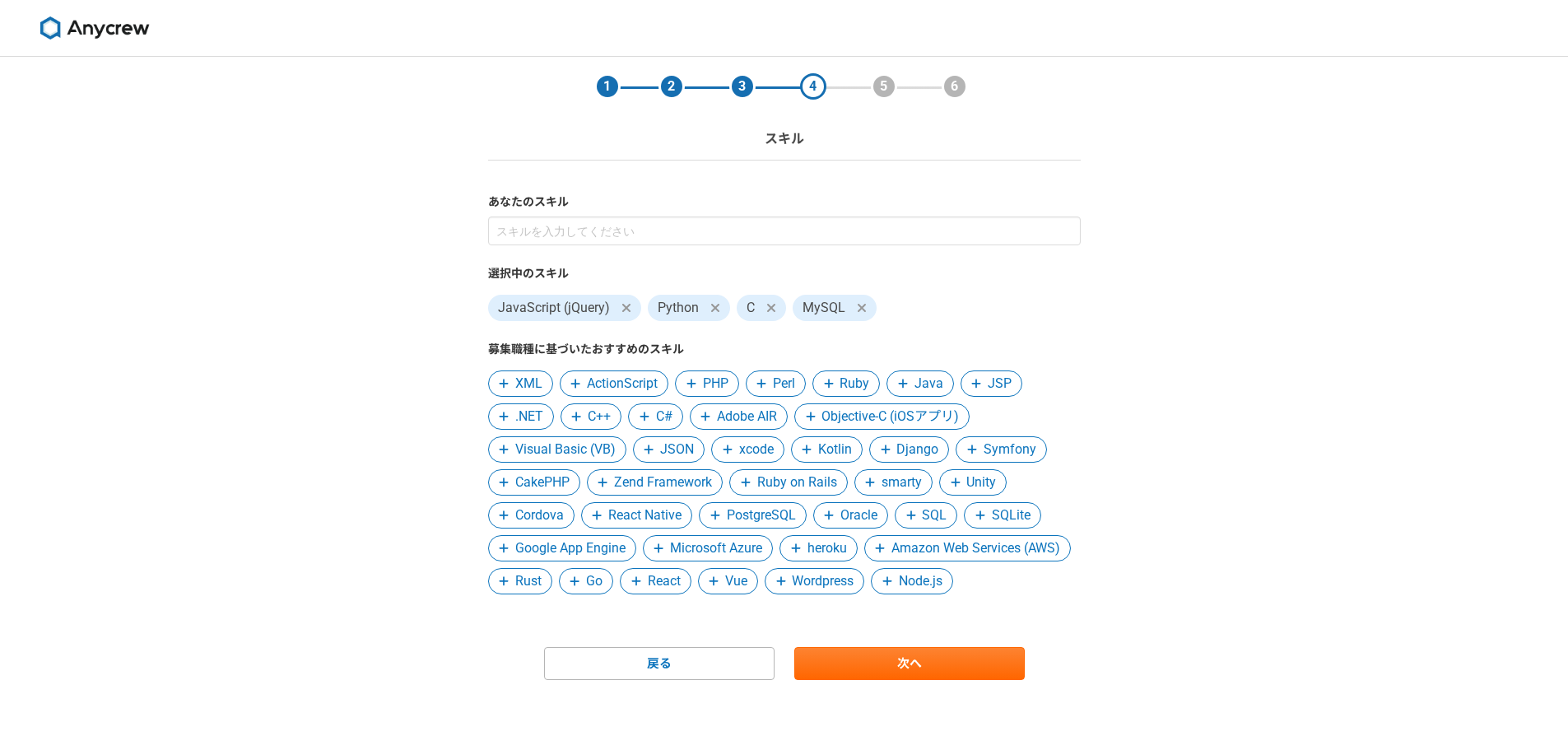
click at [899, 591] on span "Node.js" at bounding box center [921, 581] width 44 height 20
click at [924, 381] on span "Java" at bounding box center [928, 384] width 29 height 20
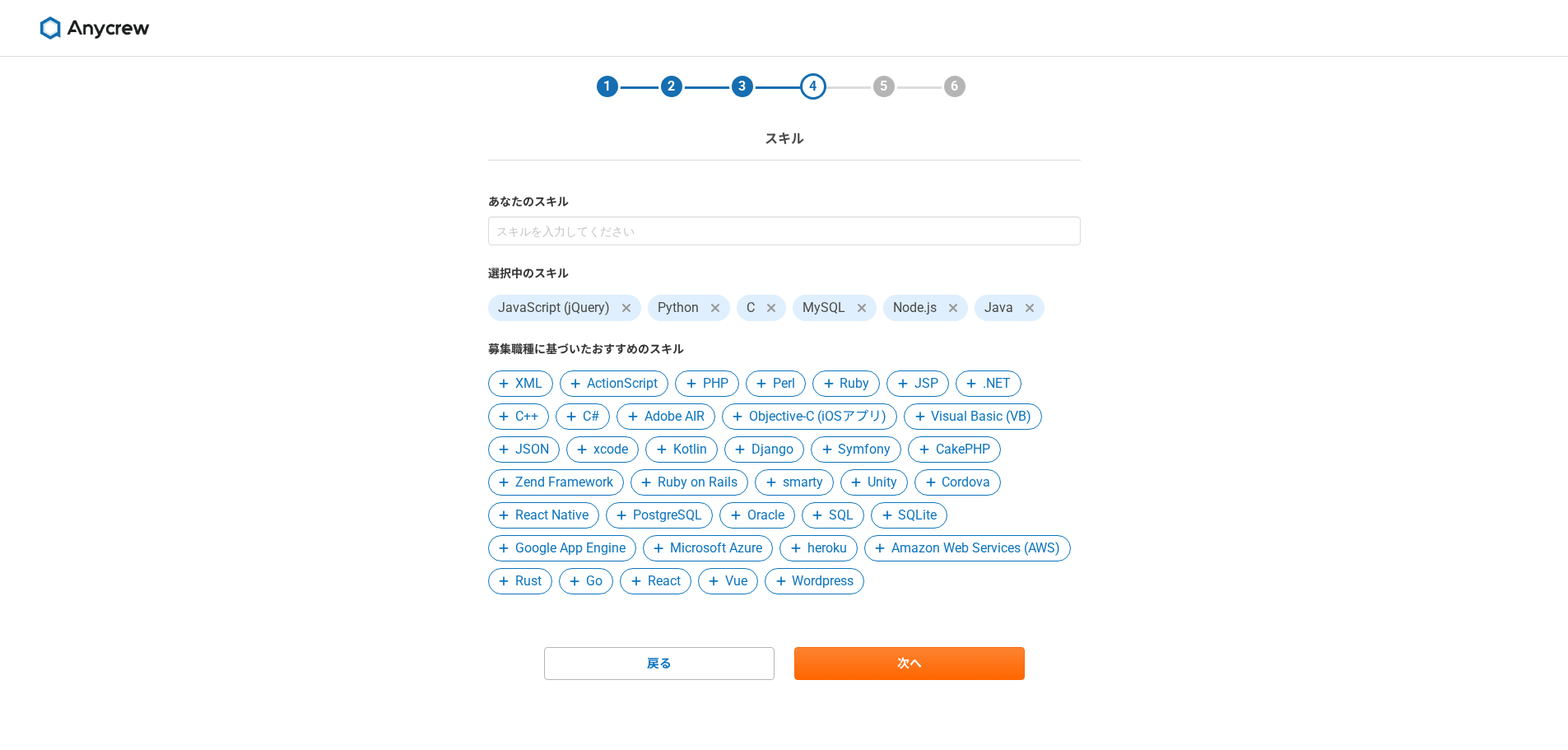
click at [1029, 307] on icon at bounding box center [1029, 308] width 8 height 8
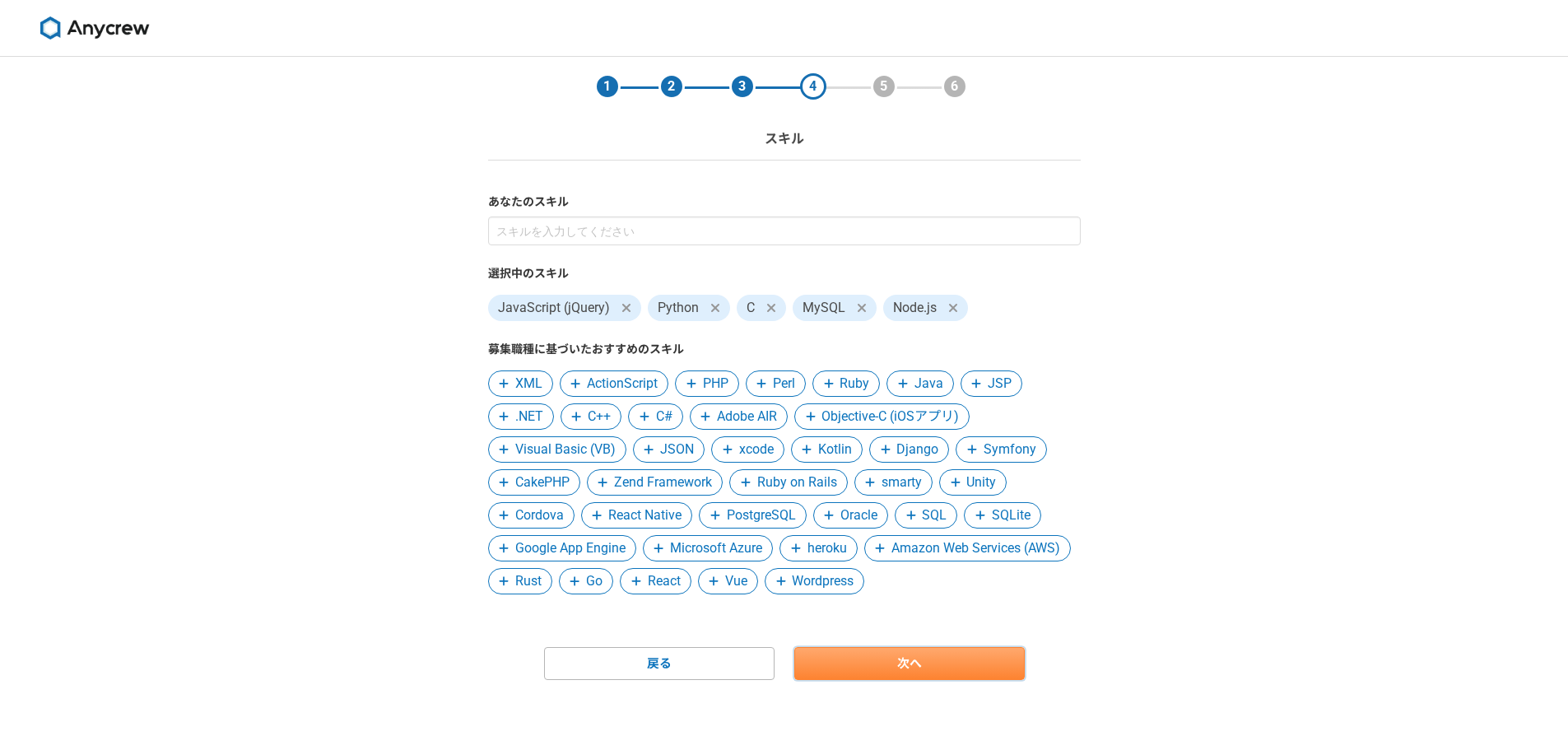
click at [879, 680] on link "次へ" at bounding box center [909, 663] width 230 height 33
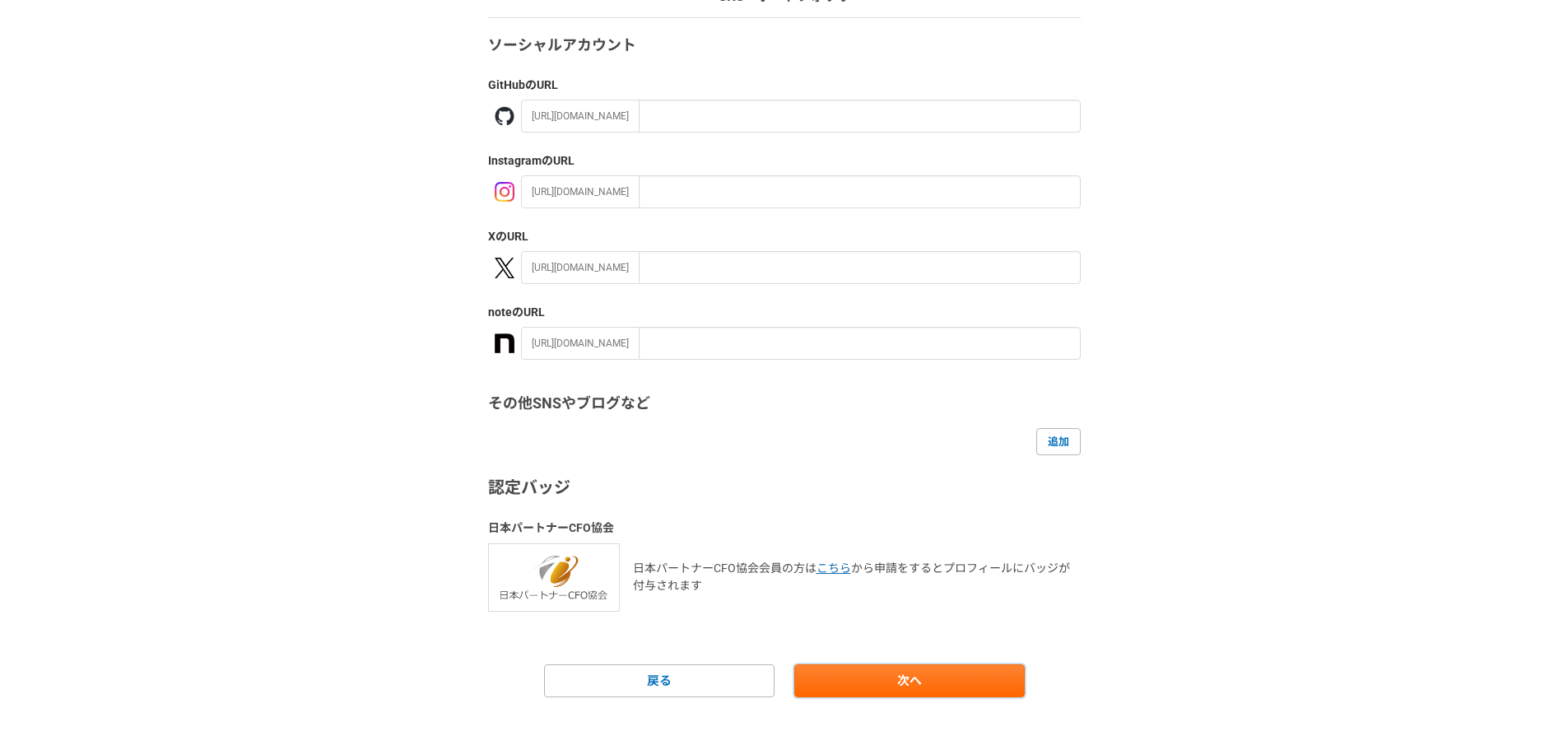
scroll to position [156, 0]
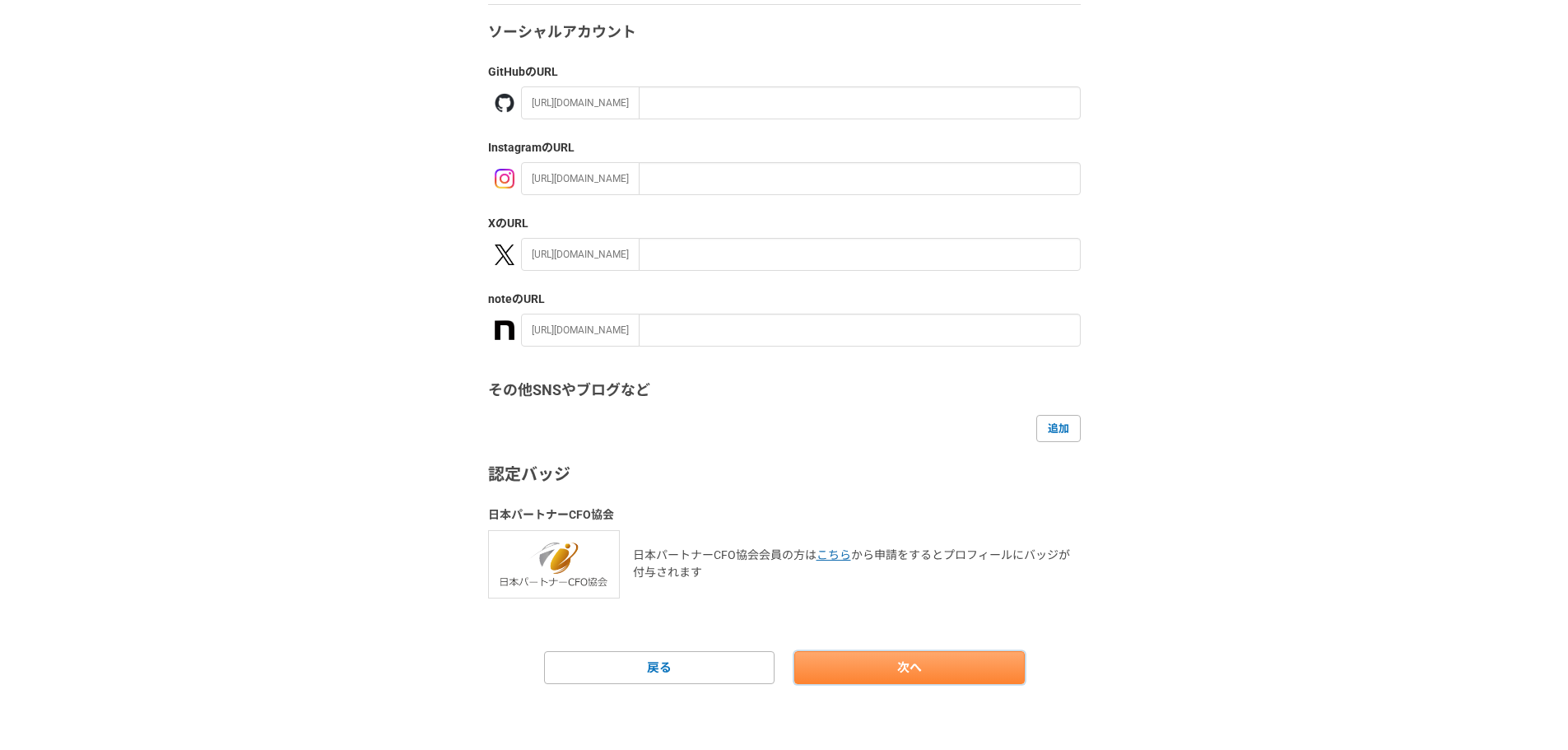
click at [867, 654] on link "次へ" at bounding box center [909, 667] width 230 height 33
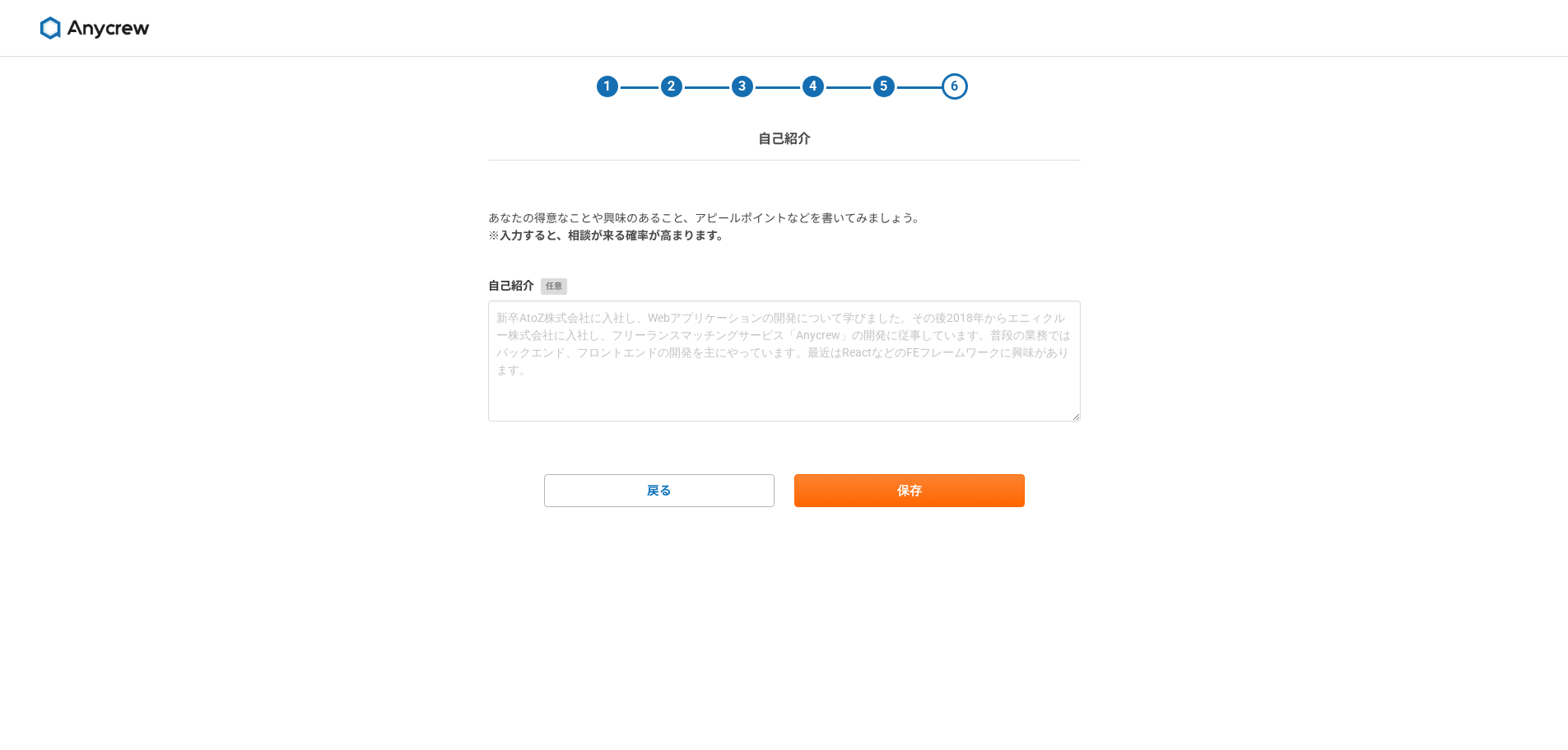
scroll to position [0, 0]
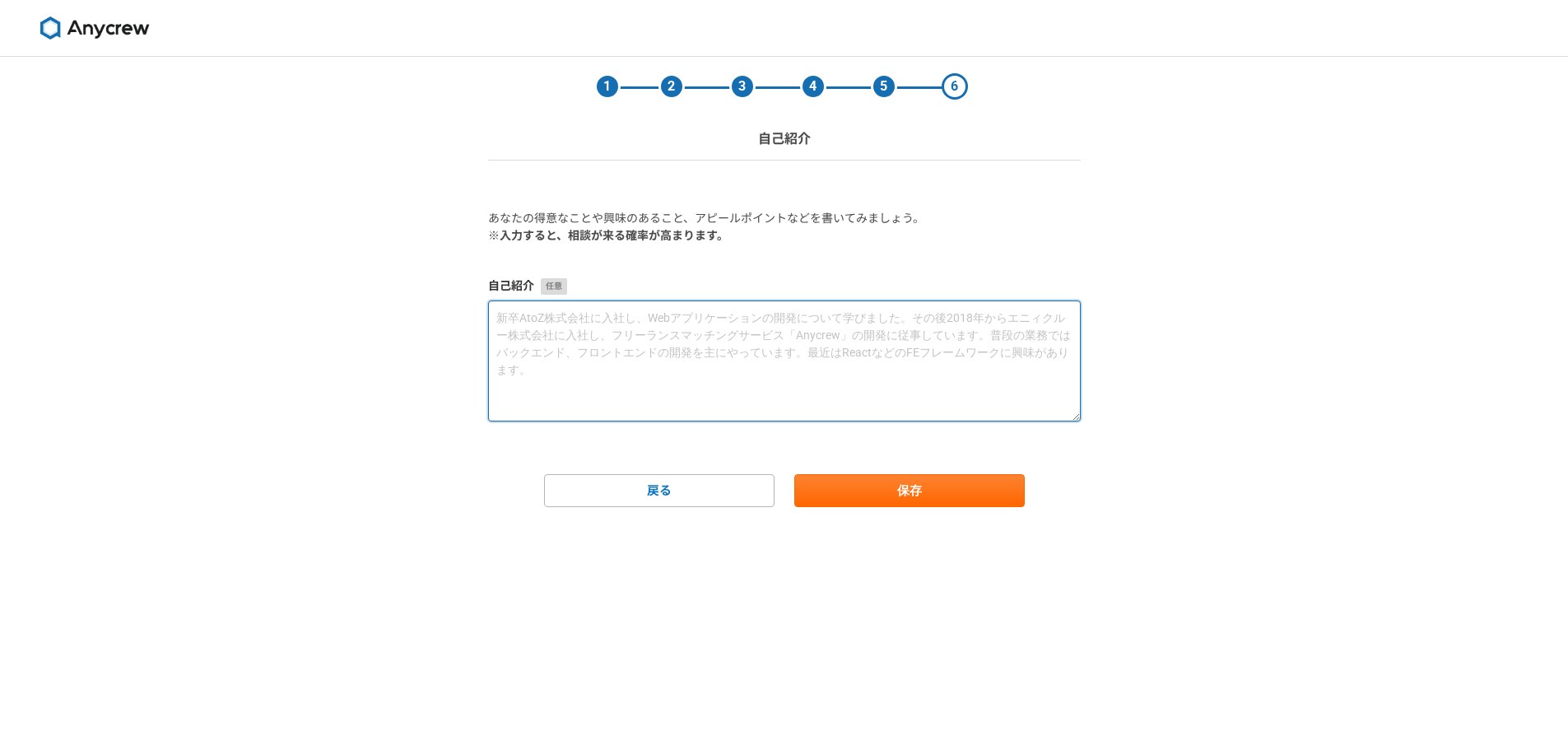
click at [630, 340] on textarea at bounding box center [784, 360] width 593 height 121
paste textarea "はじめまして！ 私は AIを活用してWeb制作・ロゴ開発・システム開発 を行っているフリーランスです。 最新のAIツールと技術を駆使することで、従来よりも短納…"
drag, startPoint x: 592, startPoint y: 403, endPoint x: 502, endPoint y: 364, distance: 97.7
click at [502, 364] on textarea at bounding box center [784, 360] width 593 height 121
click at [528, 323] on textarea at bounding box center [784, 360] width 593 height 121
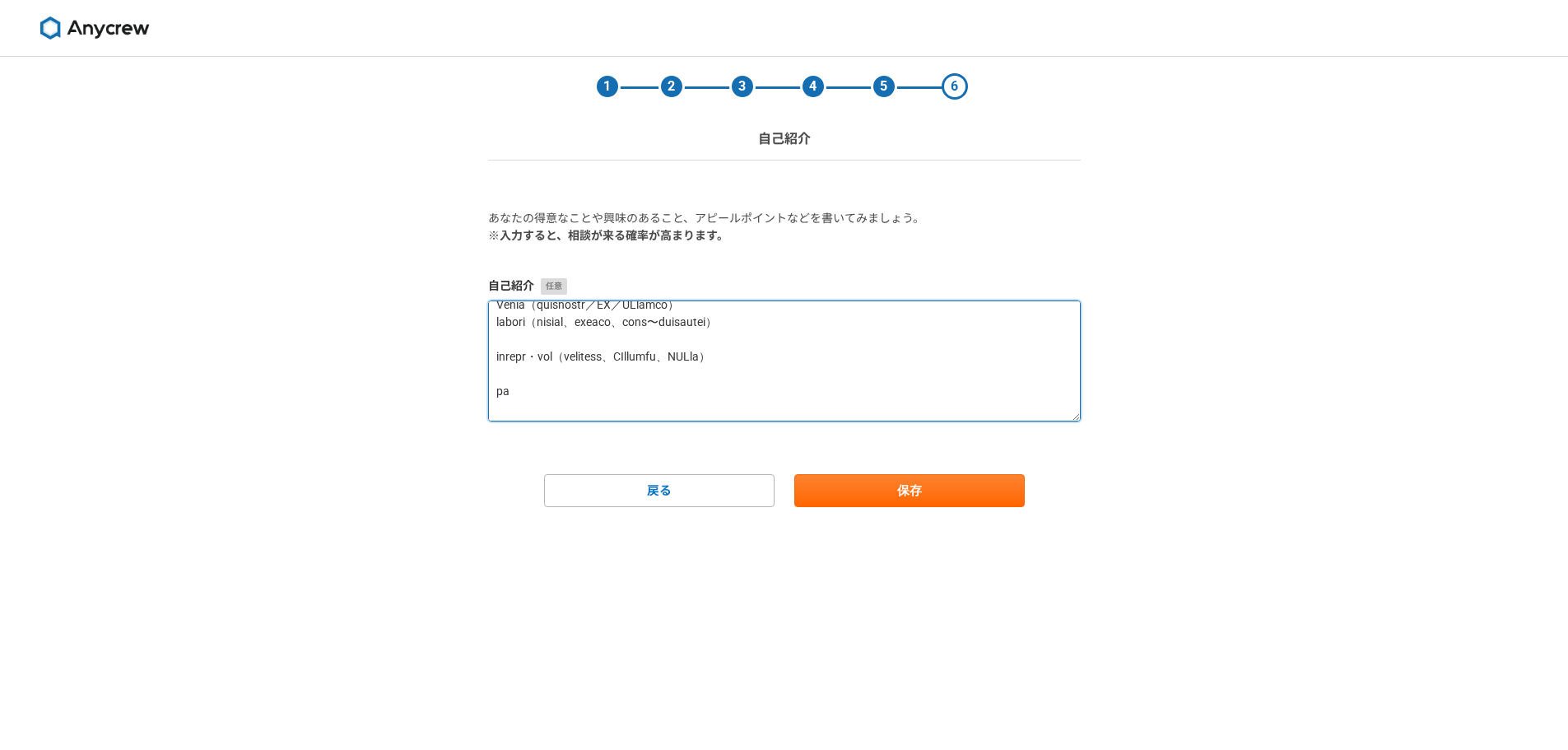
scroll to position [65, 0]
click at [519, 356] on textarea at bounding box center [784, 360] width 593 height 121
click at [524, 403] on textarea at bounding box center [784, 360] width 593 height 121
click at [541, 406] on textarea at bounding box center [784, 360] width 593 height 121
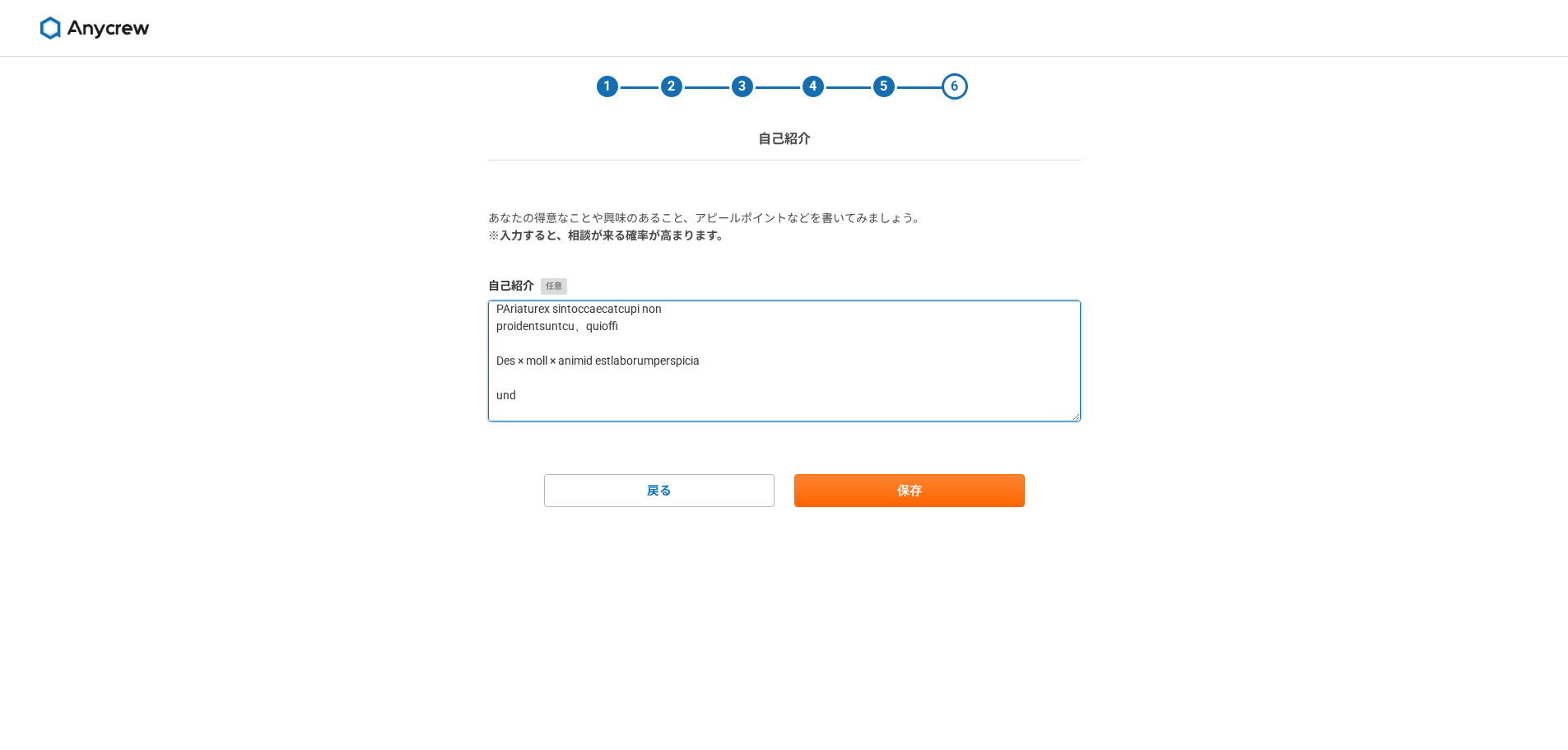
click at [528, 353] on textarea at bounding box center [784, 360] width 593 height 121
click at [523, 337] on textarea at bounding box center [784, 360] width 593 height 121
click at [529, 362] on textarea at bounding box center [784, 360] width 593 height 121
click at [526, 389] on textarea at bounding box center [784, 360] width 593 height 121
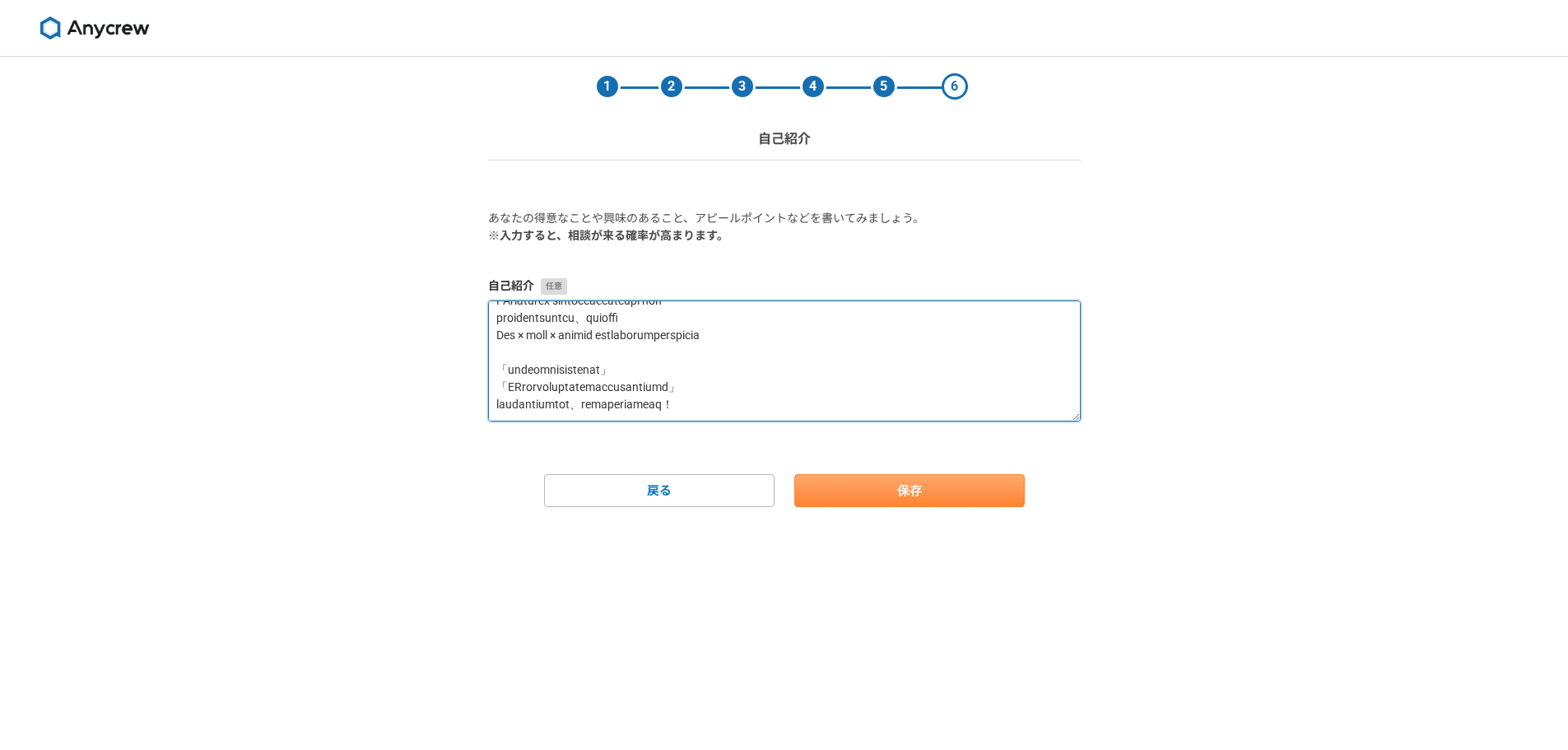
type textarea "はじめまして！ 私は AIを活用してWeb制作・ロゴ開発・システム開発 を行っているフリーランスです。 最新のAIツールと技術を駆使することで、従来よりも短納…"
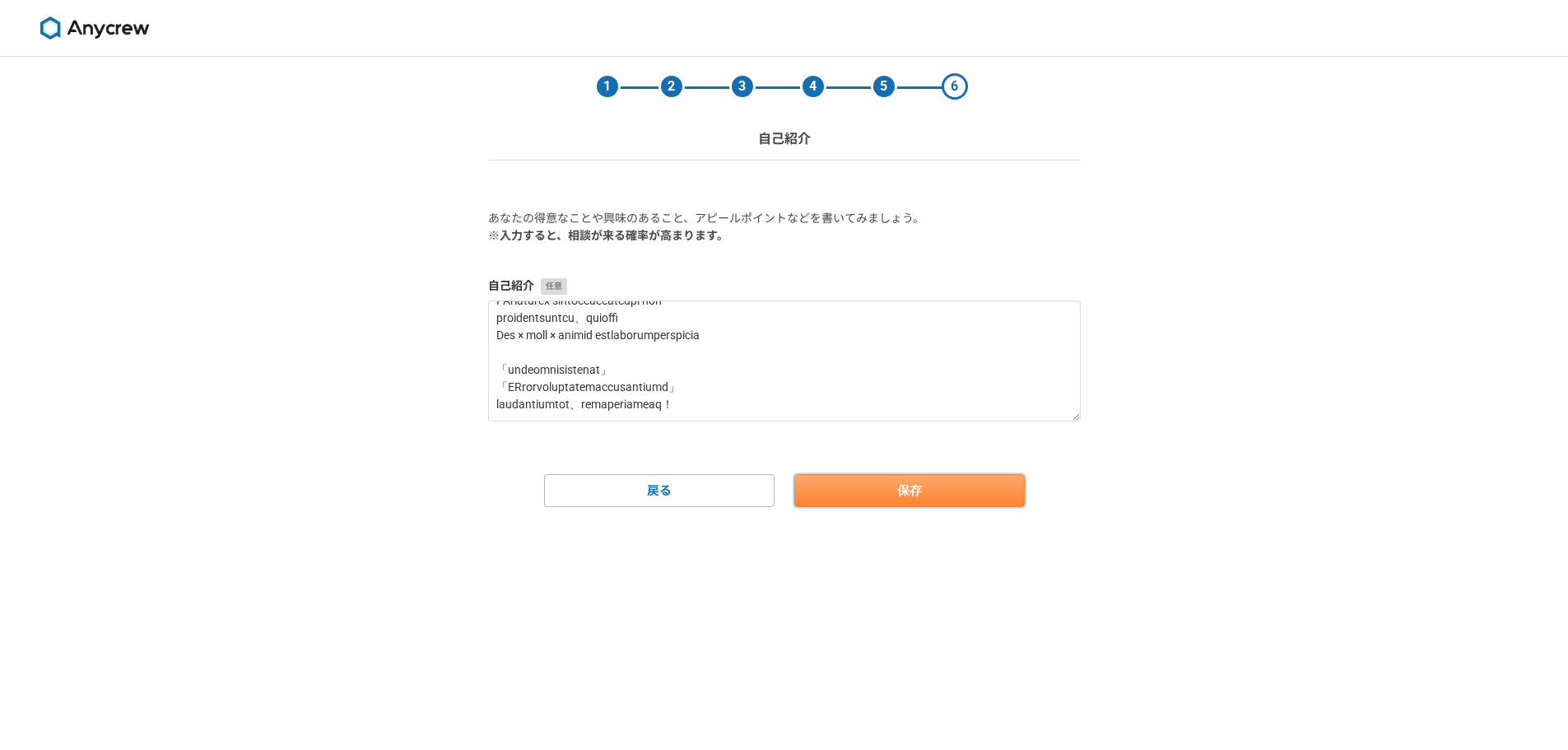
click at [860, 482] on button "保存" at bounding box center [909, 490] width 230 height 33
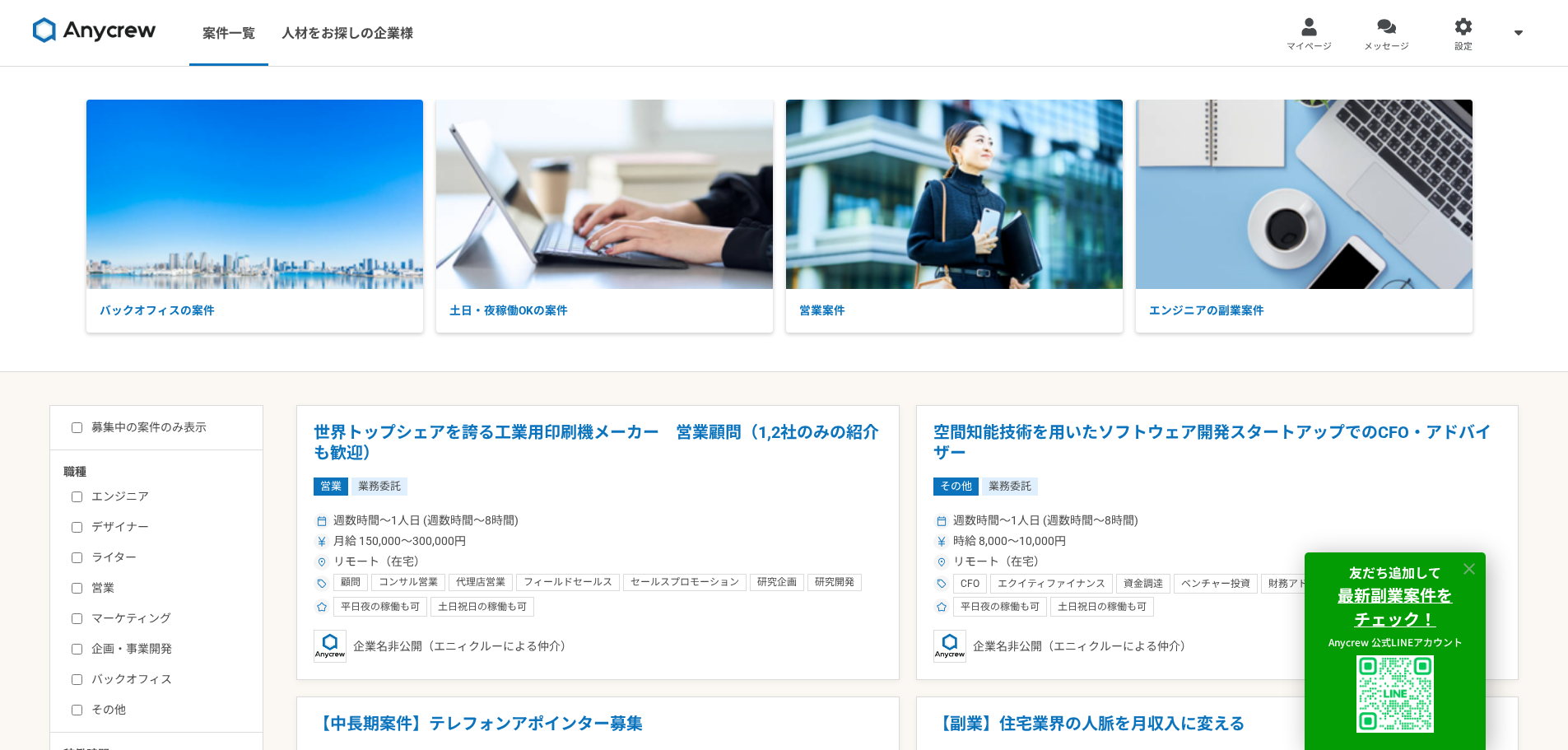
click at [1469, 565] on icon at bounding box center [1469, 569] width 19 height 19
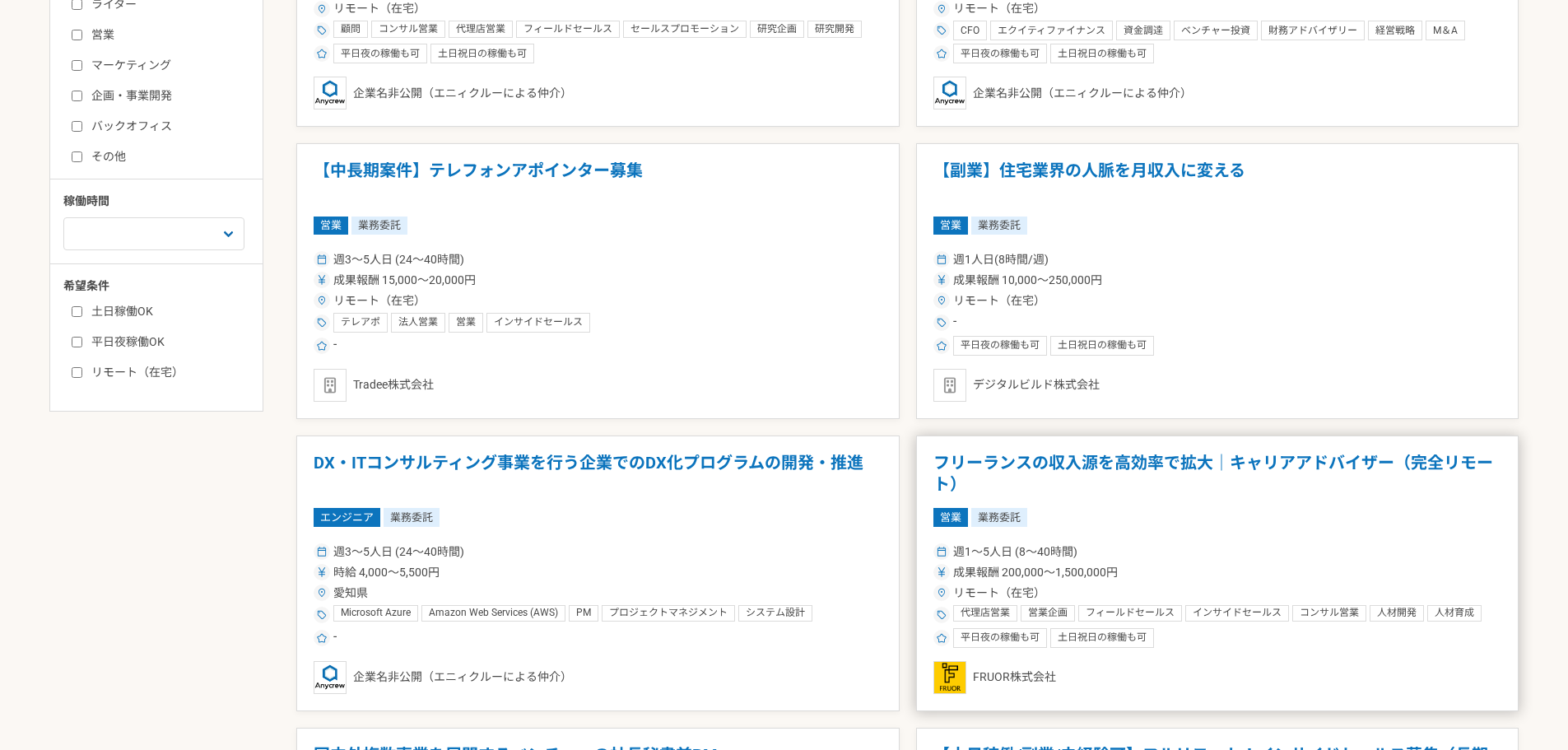
scroll to position [658, 0]
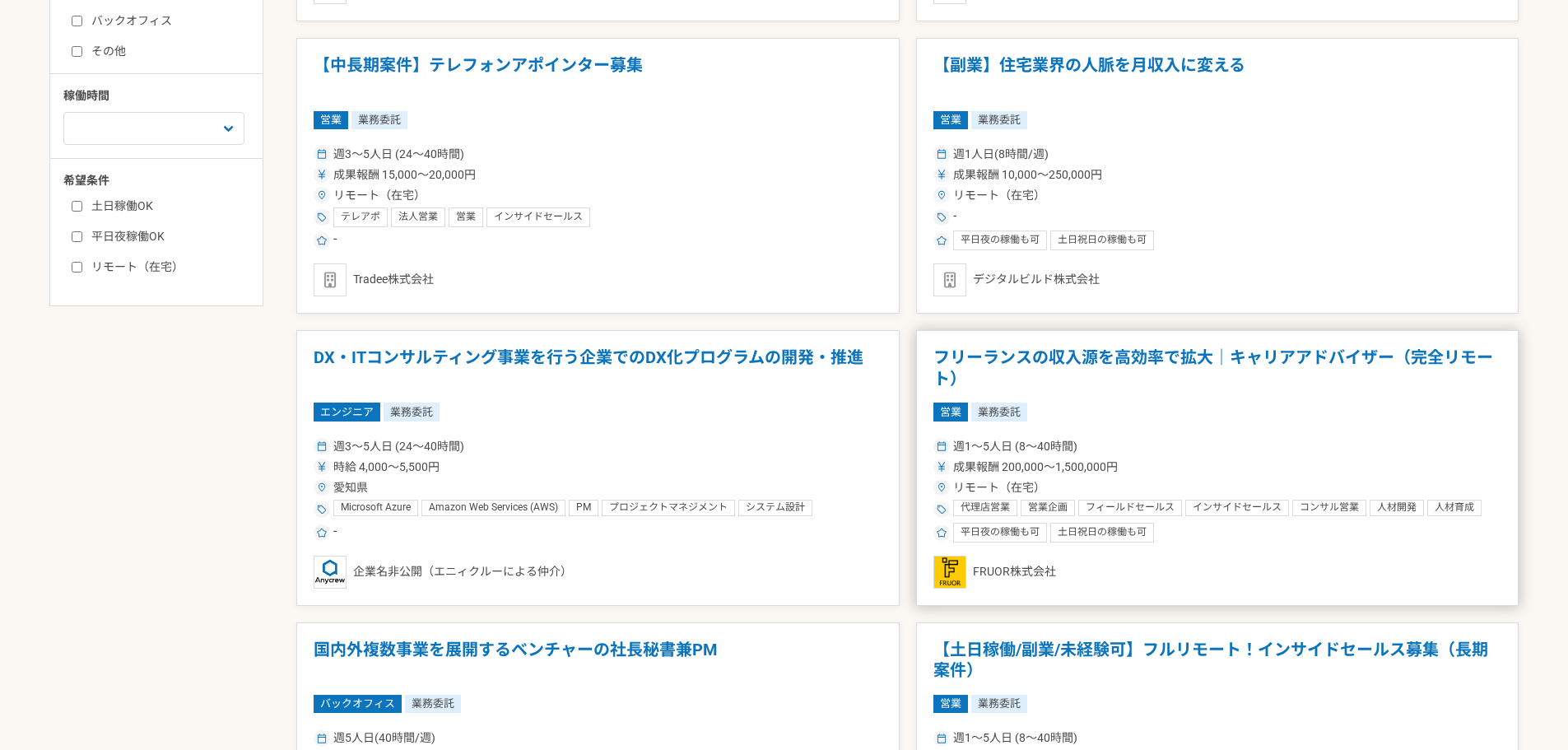
click at [993, 352] on h1 "フリーランスの収入源を高効率で拡大｜キャリアアドバイザー（完全リモート）" at bounding box center [1217, 368] width 569 height 42
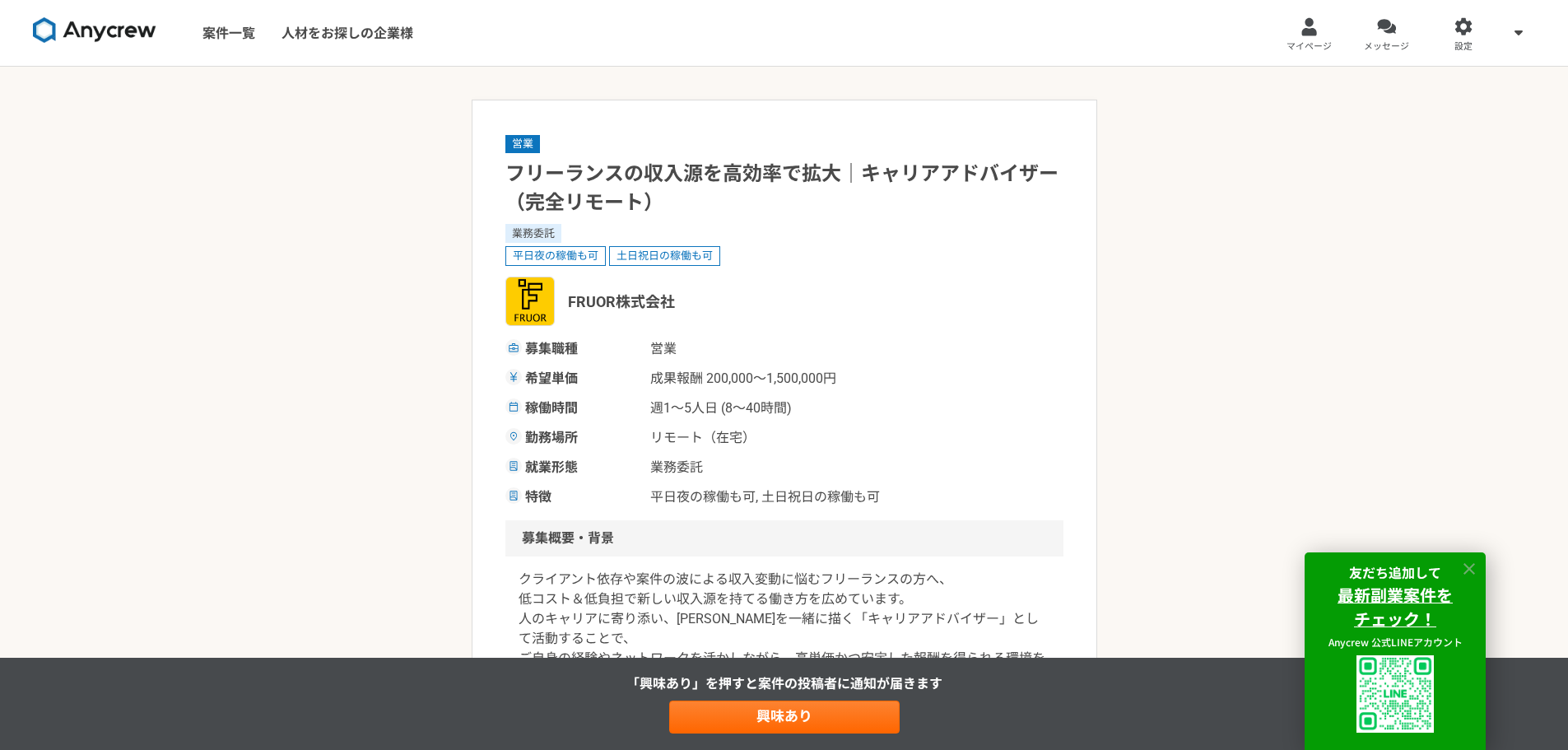
click at [1468, 564] on icon at bounding box center [1469, 569] width 19 height 19
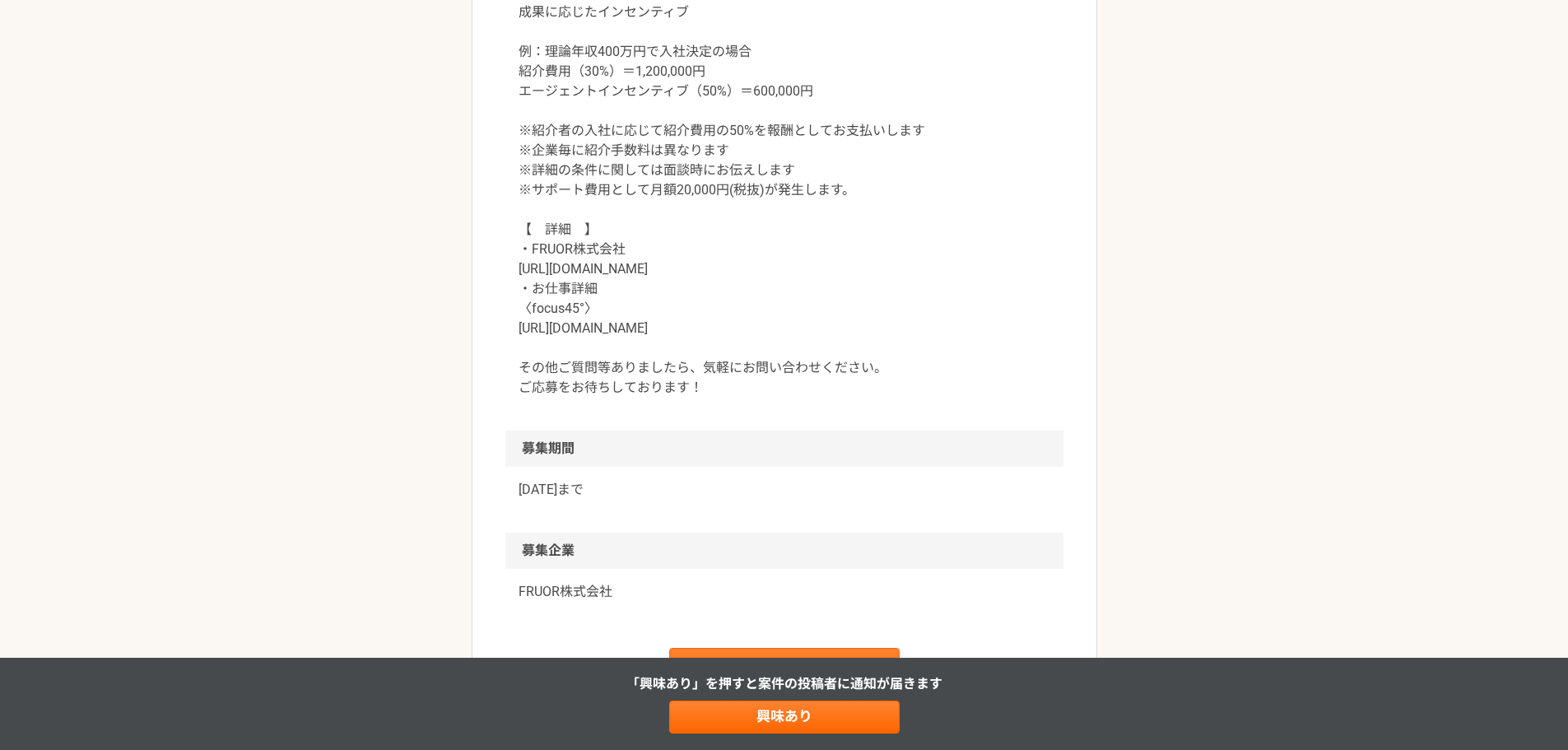
scroll to position [1826, 0]
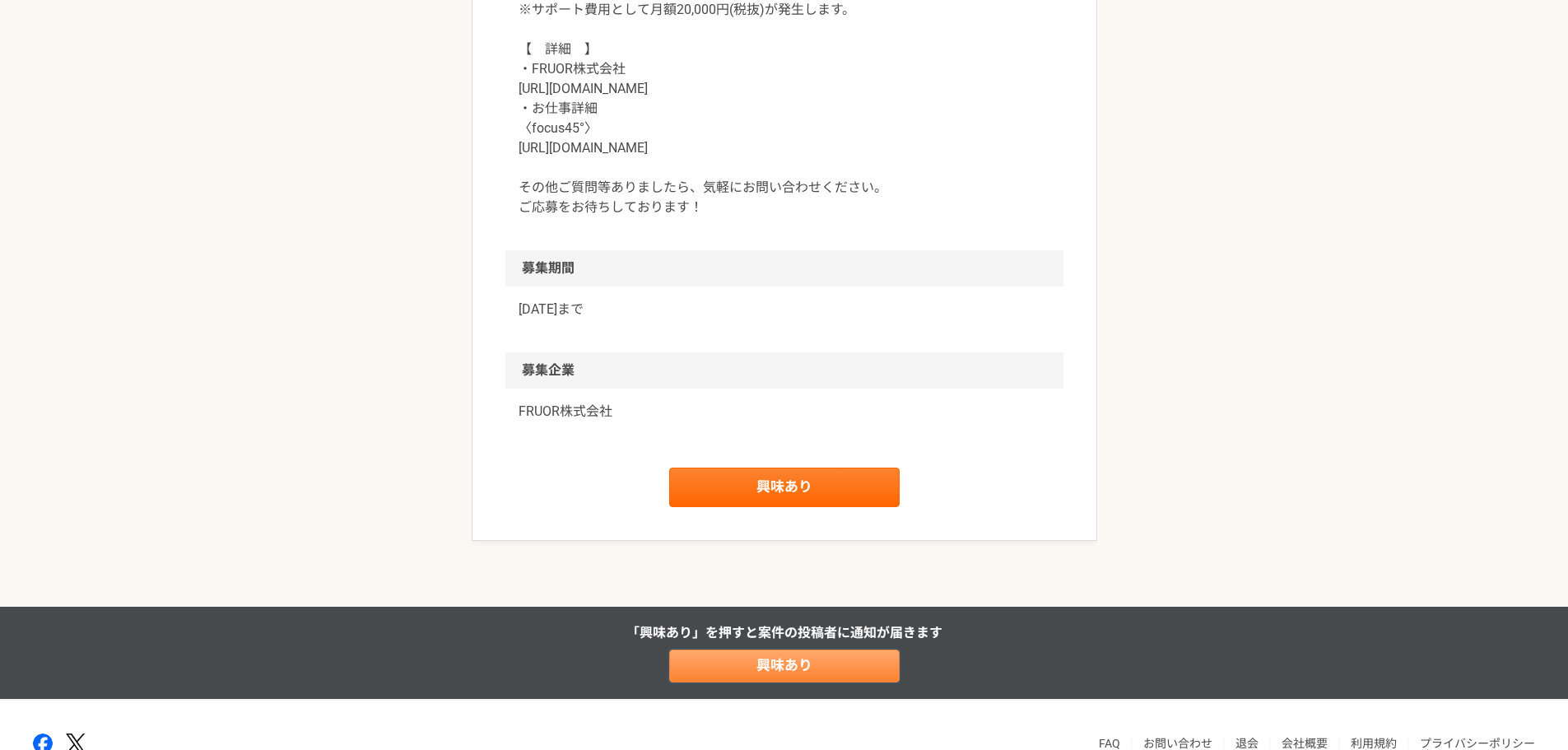
click at [786, 673] on link "興味あり" at bounding box center [784, 665] width 230 height 33
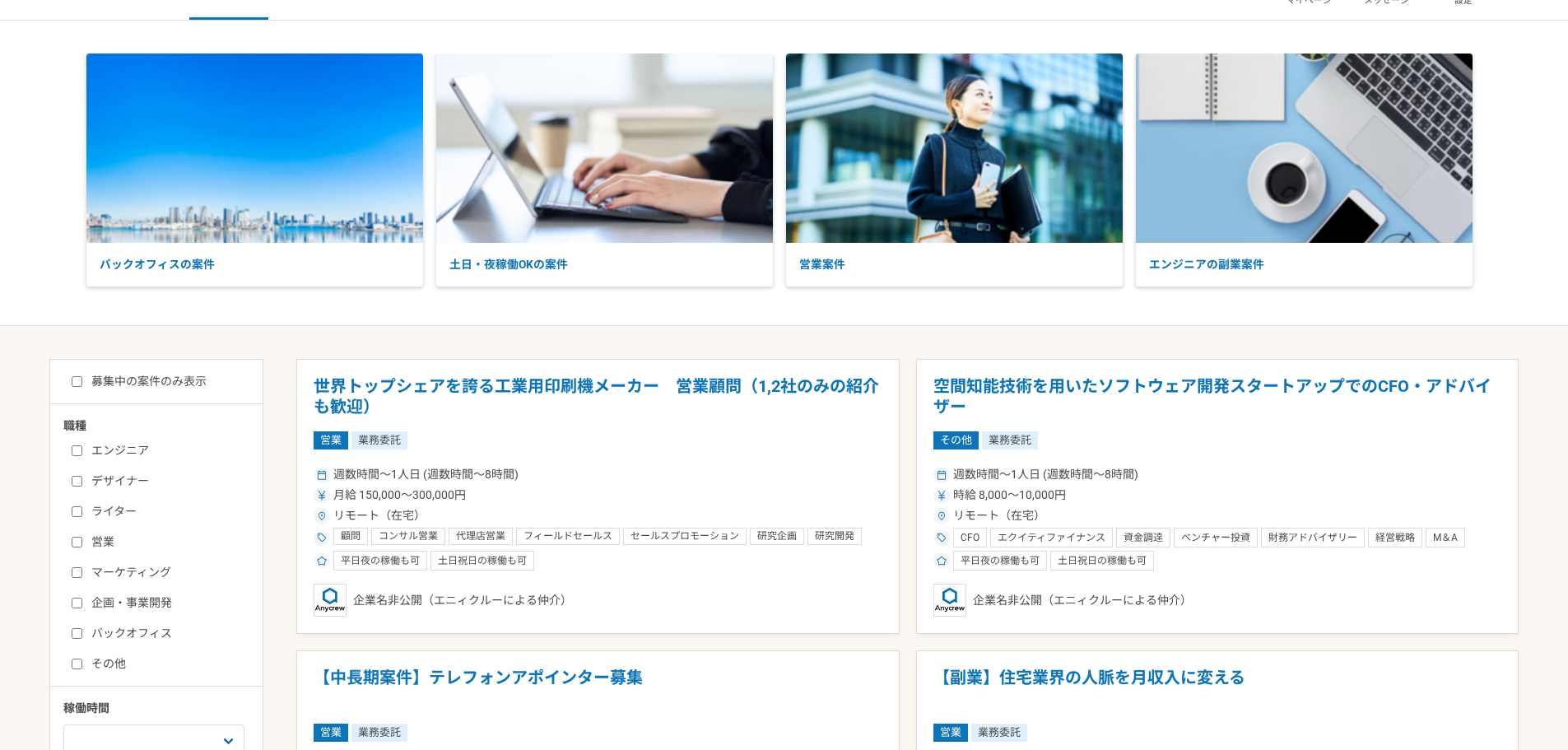
scroll to position [82, 0]
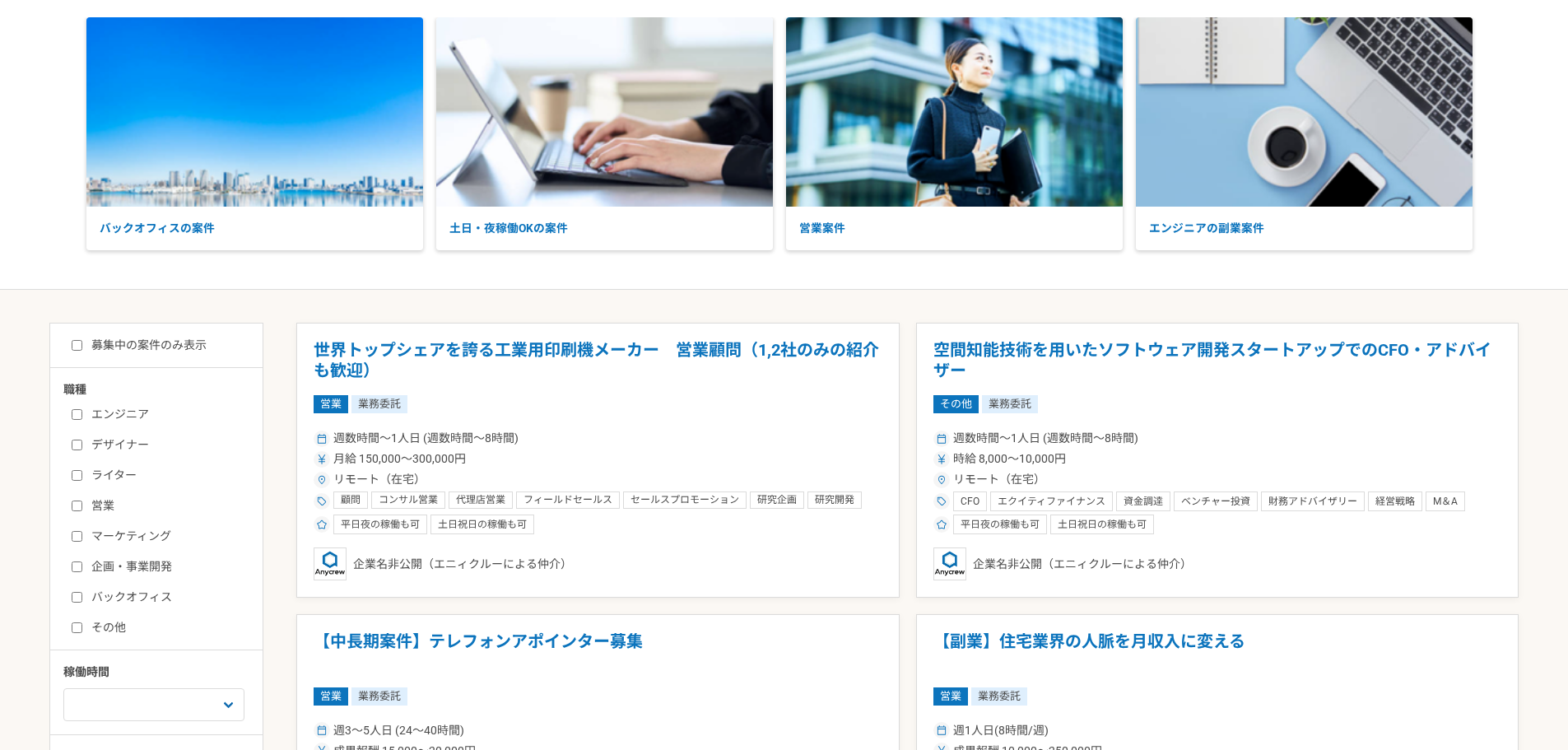
click at [86, 450] on label "デザイナー" at bounding box center [166, 444] width 189 height 17
click at [82, 450] on input "デザイナー" at bounding box center [77, 445] width 11 height 11
checkbox input "true"
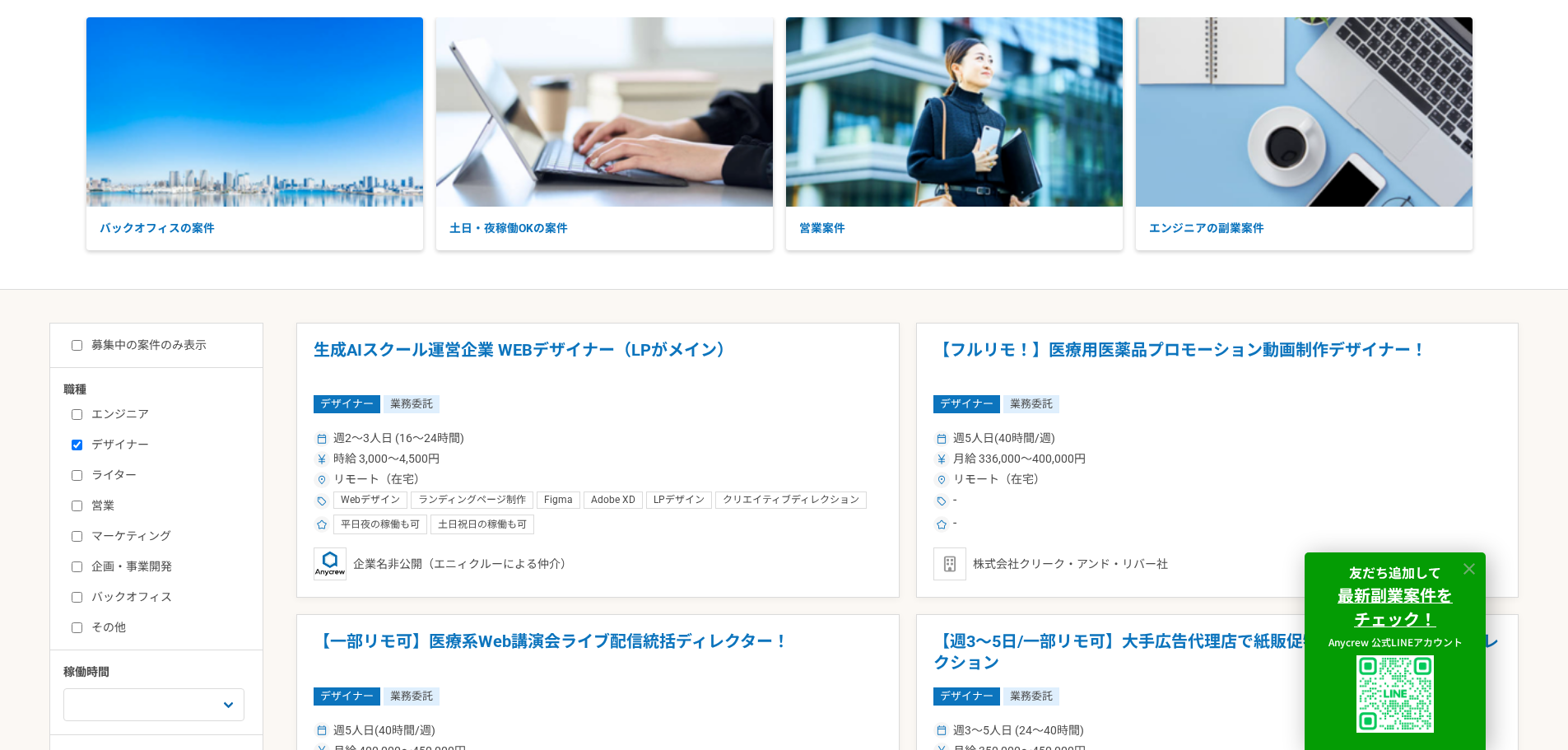
click at [1469, 568] on icon at bounding box center [1470, 569] width 12 height 12
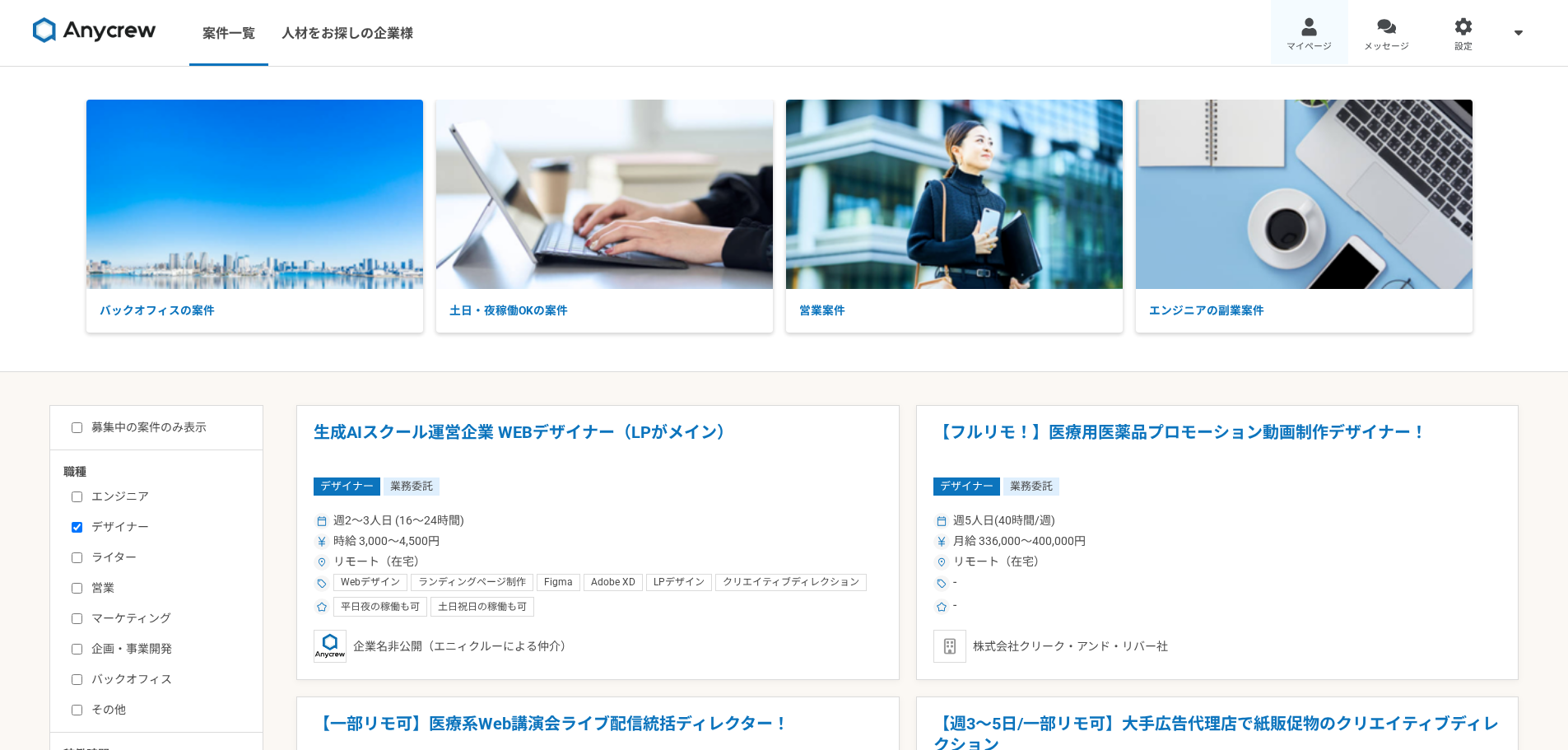
click at [1306, 37] on link "マイページ" at bounding box center [1309, 33] width 77 height 66
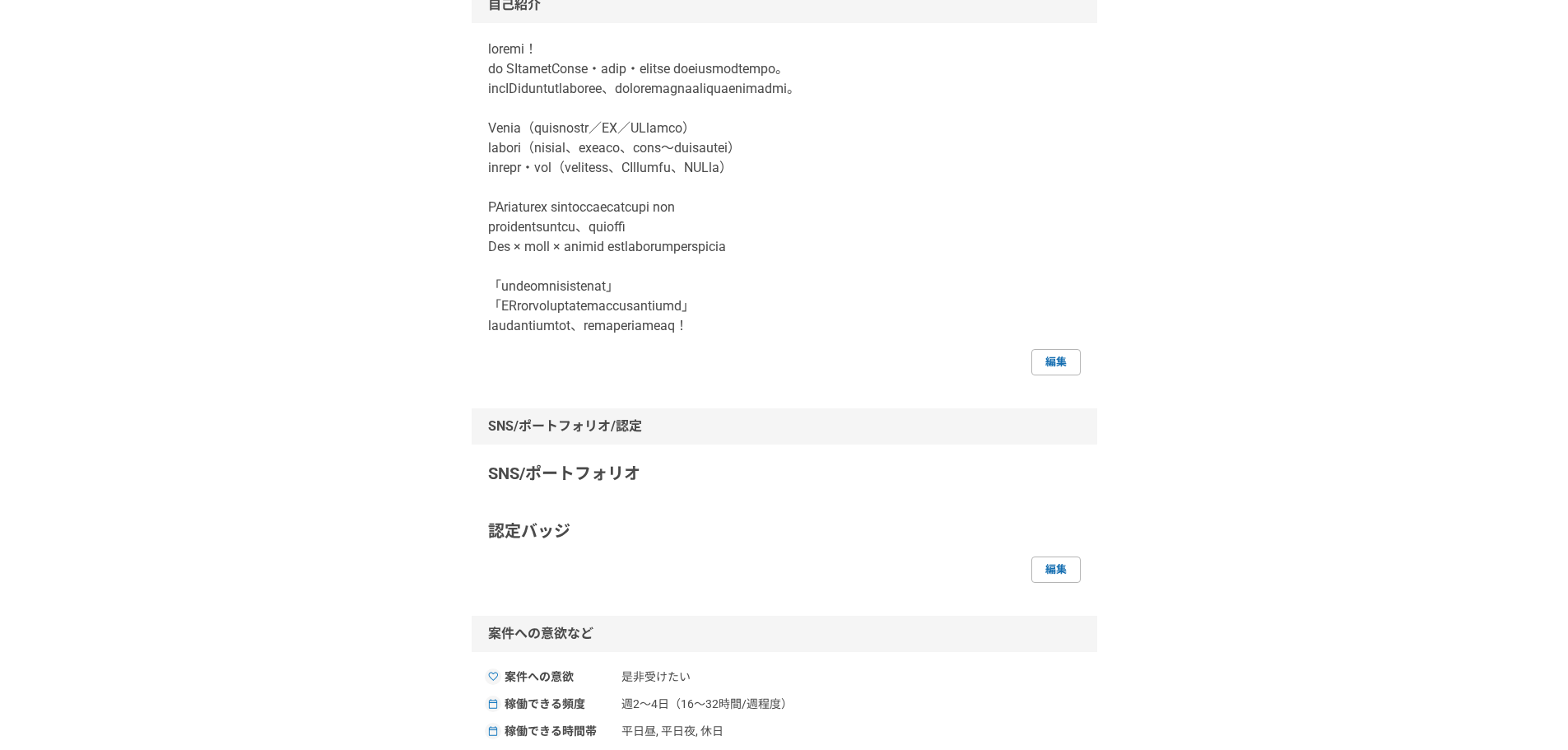
scroll to position [247, 0]
click at [615, 471] on p "SNS/ポートフォリオ" at bounding box center [784, 471] width 593 height 25
click at [1059, 369] on link "編集" at bounding box center [1055, 360] width 49 height 26
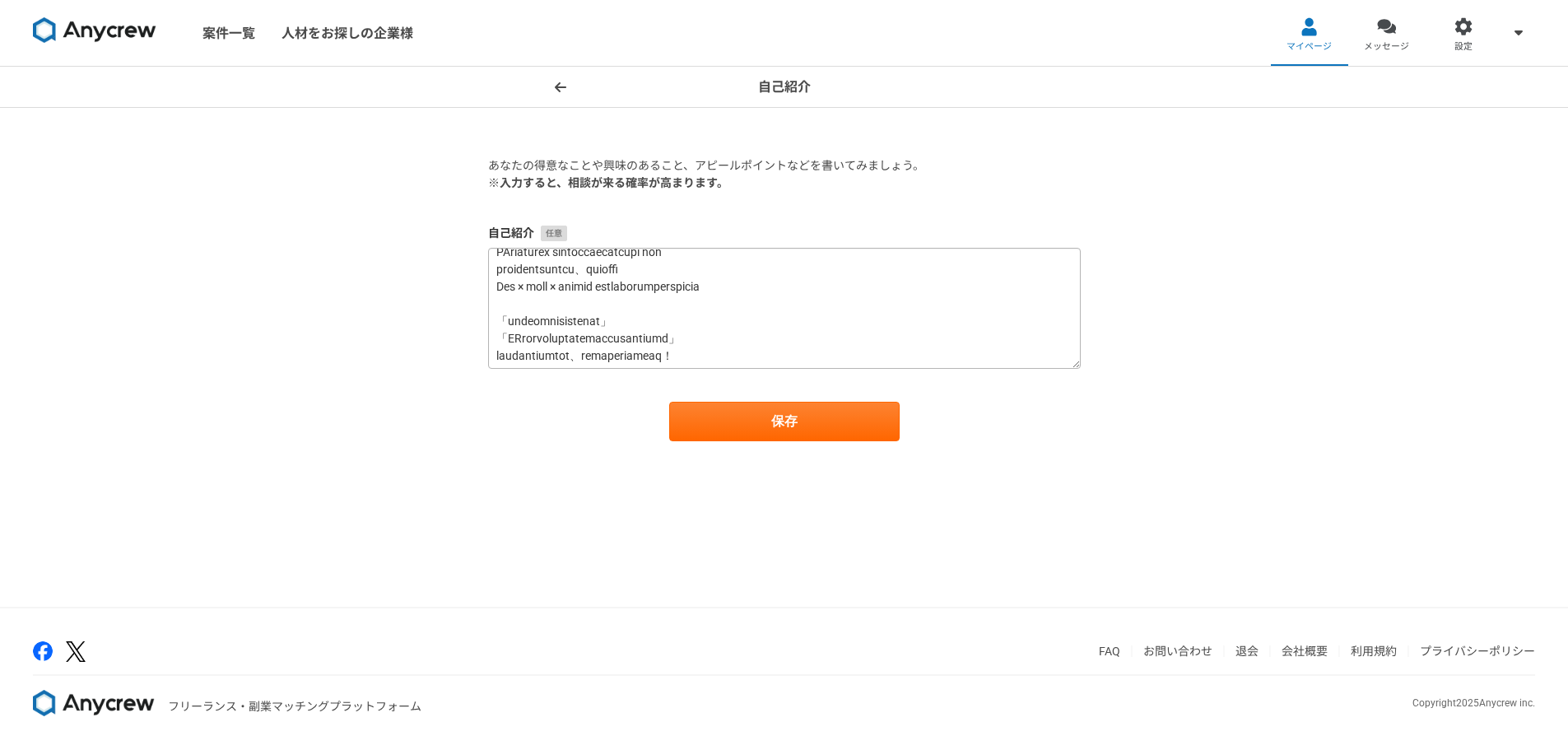
scroll to position [156, 0]
click at [767, 420] on button "保存" at bounding box center [784, 422] width 230 height 40
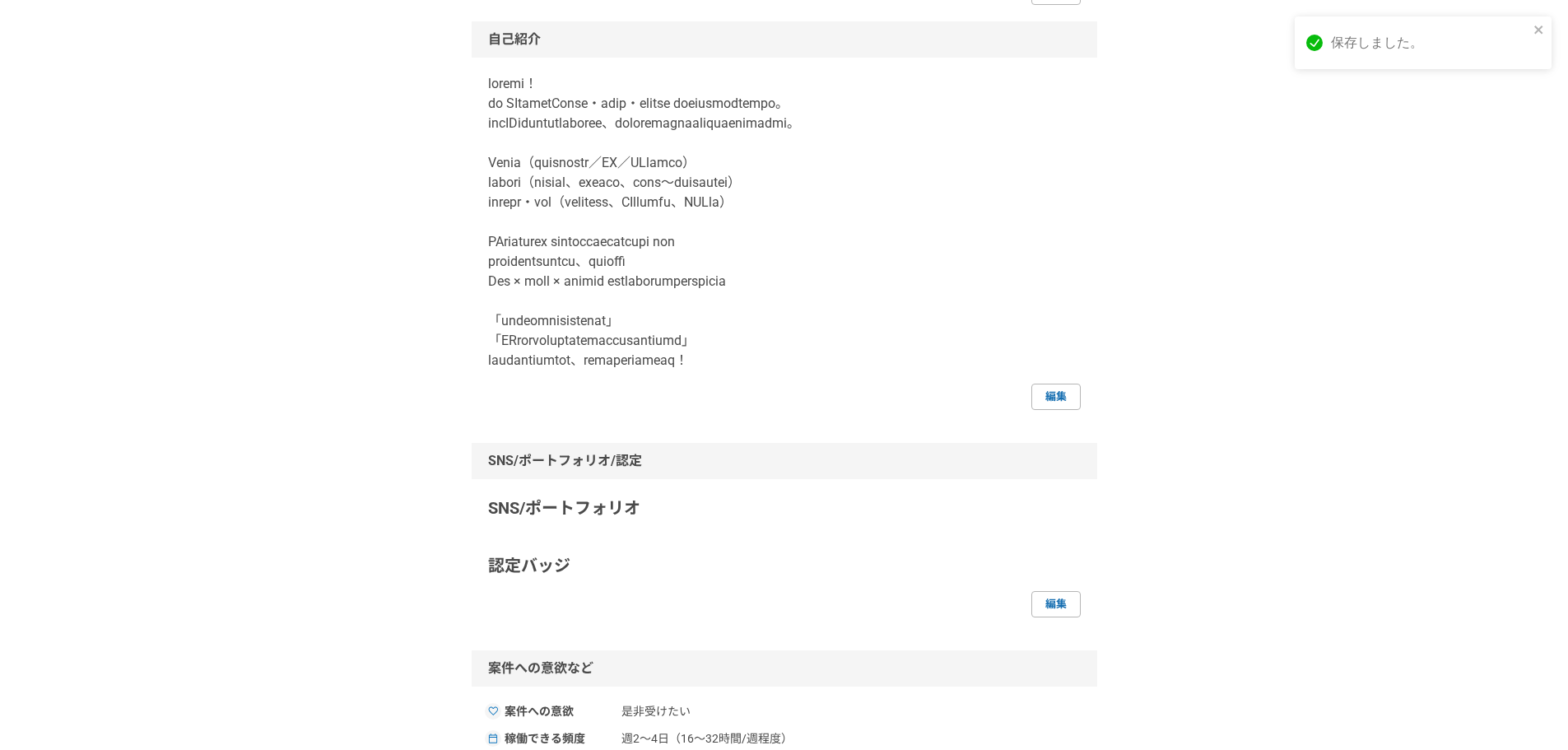
scroll to position [247, 0]
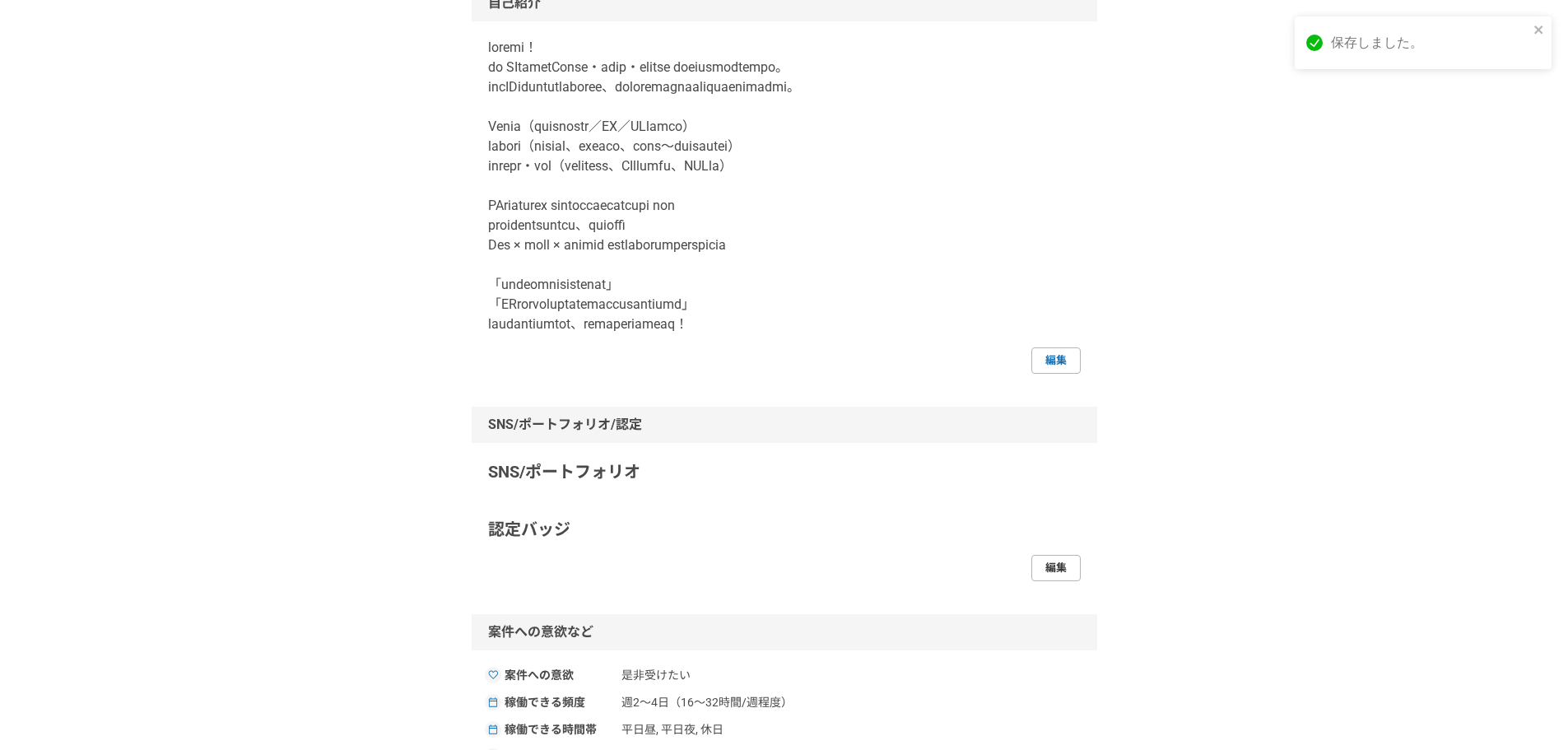
click at [1049, 563] on link "編集" at bounding box center [1055, 568] width 49 height 26
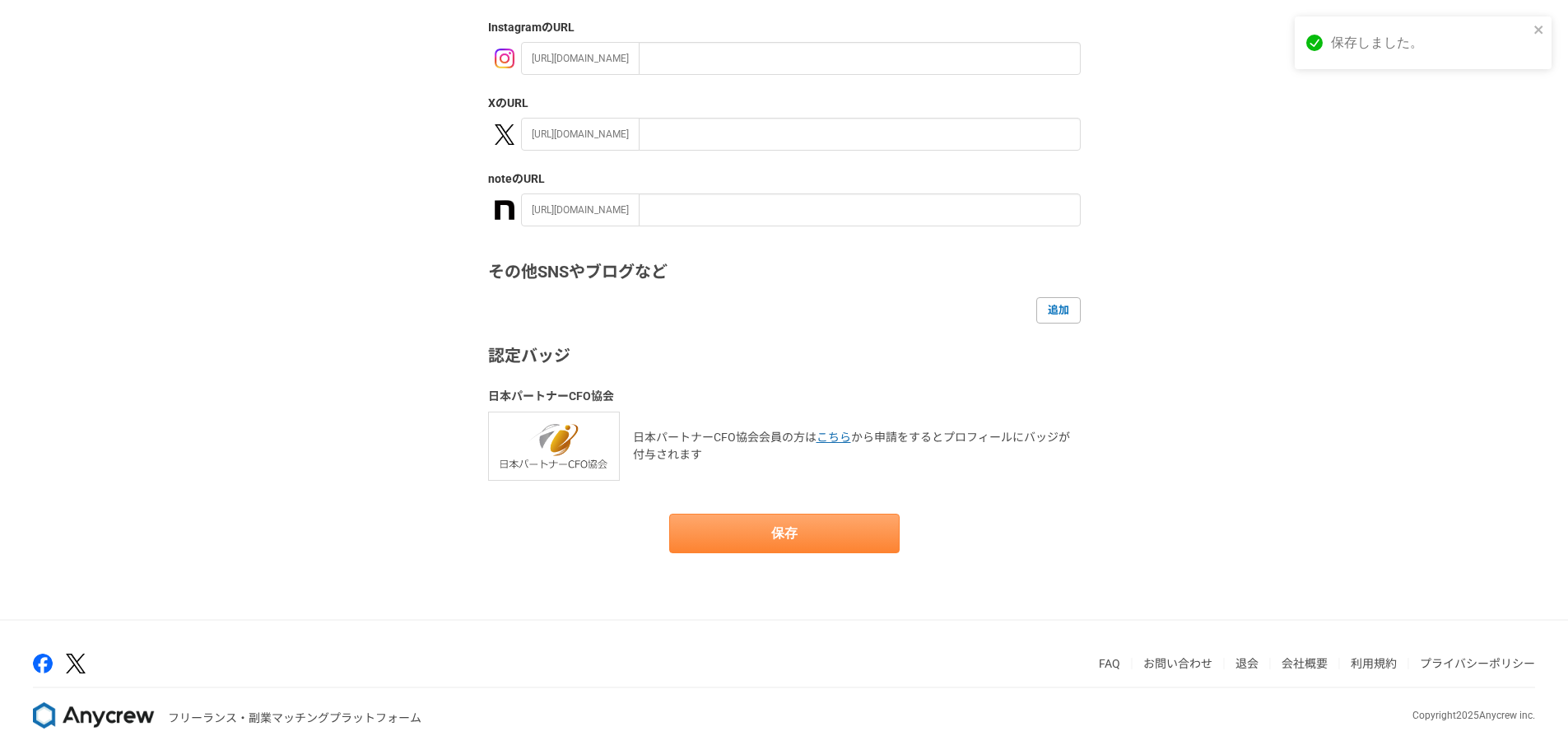
scroll to position [238, 0]
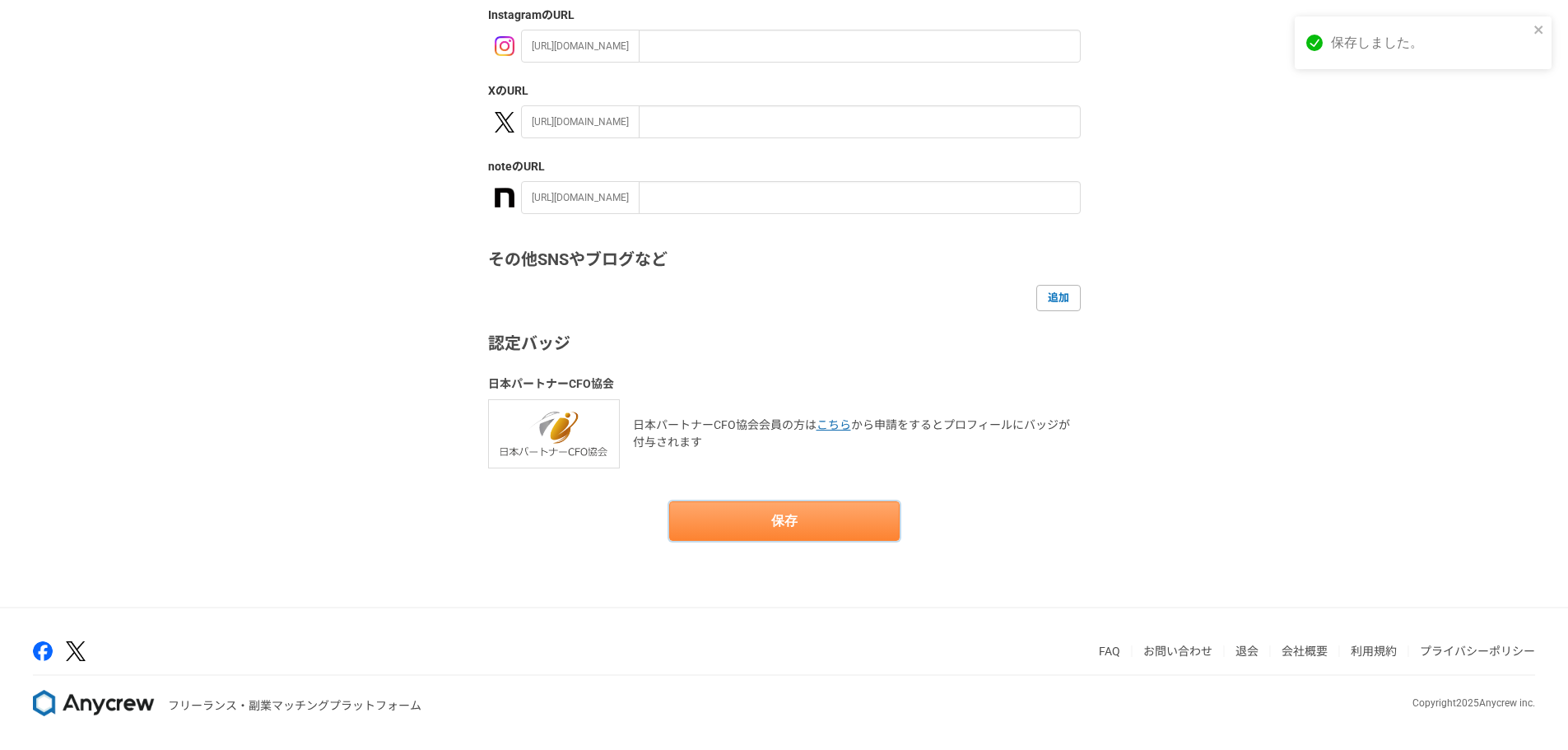
click at [860, 512] on button "保存" at bounding box center [784, 521] width 230 height 40
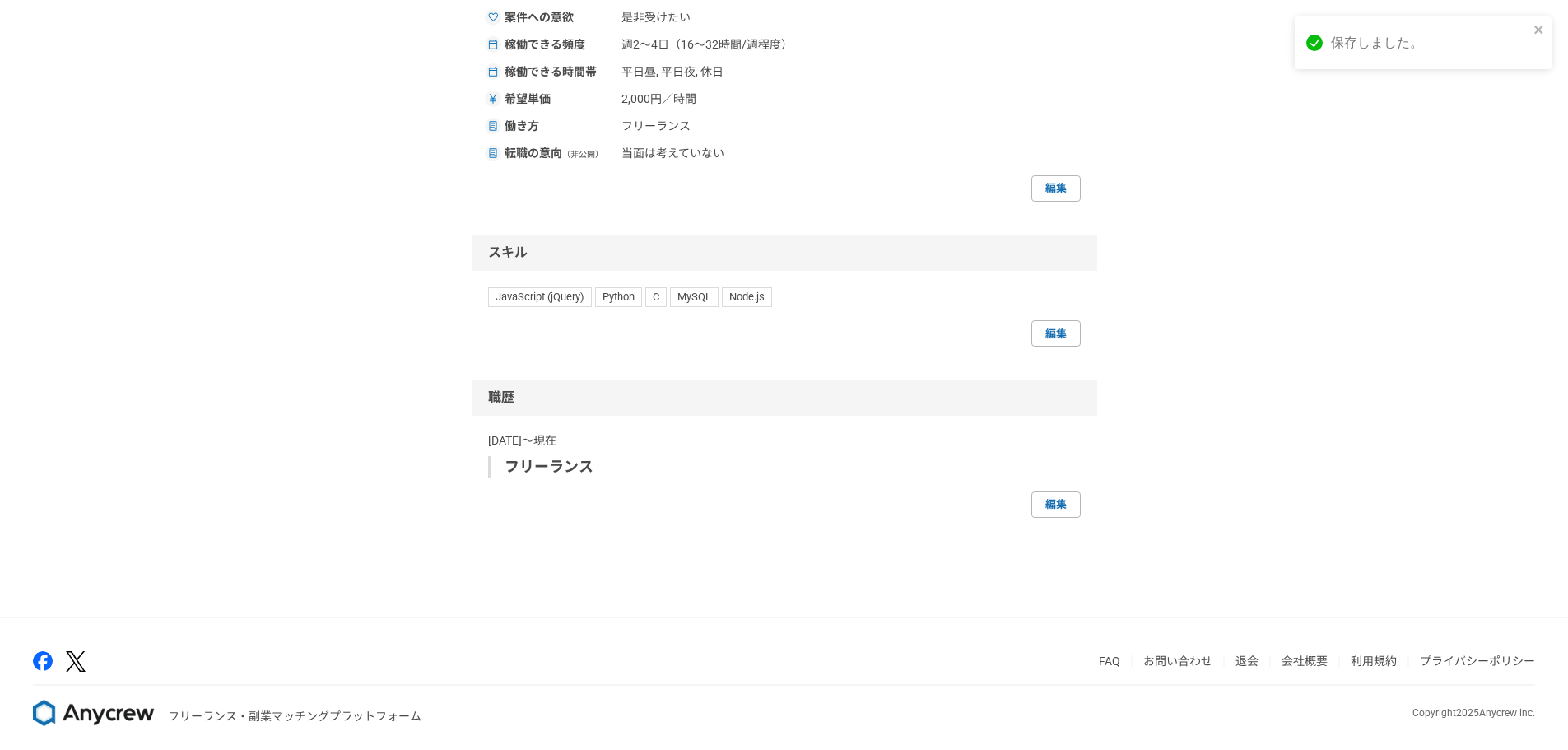
scroll to position [905, 0]
click at [1027, 496] on div "編集" at bounding box center [784, 504] width 593 height 26
click at [1041, 501] on link "編集" at bounding box center [1055, 504] width 49 height 26
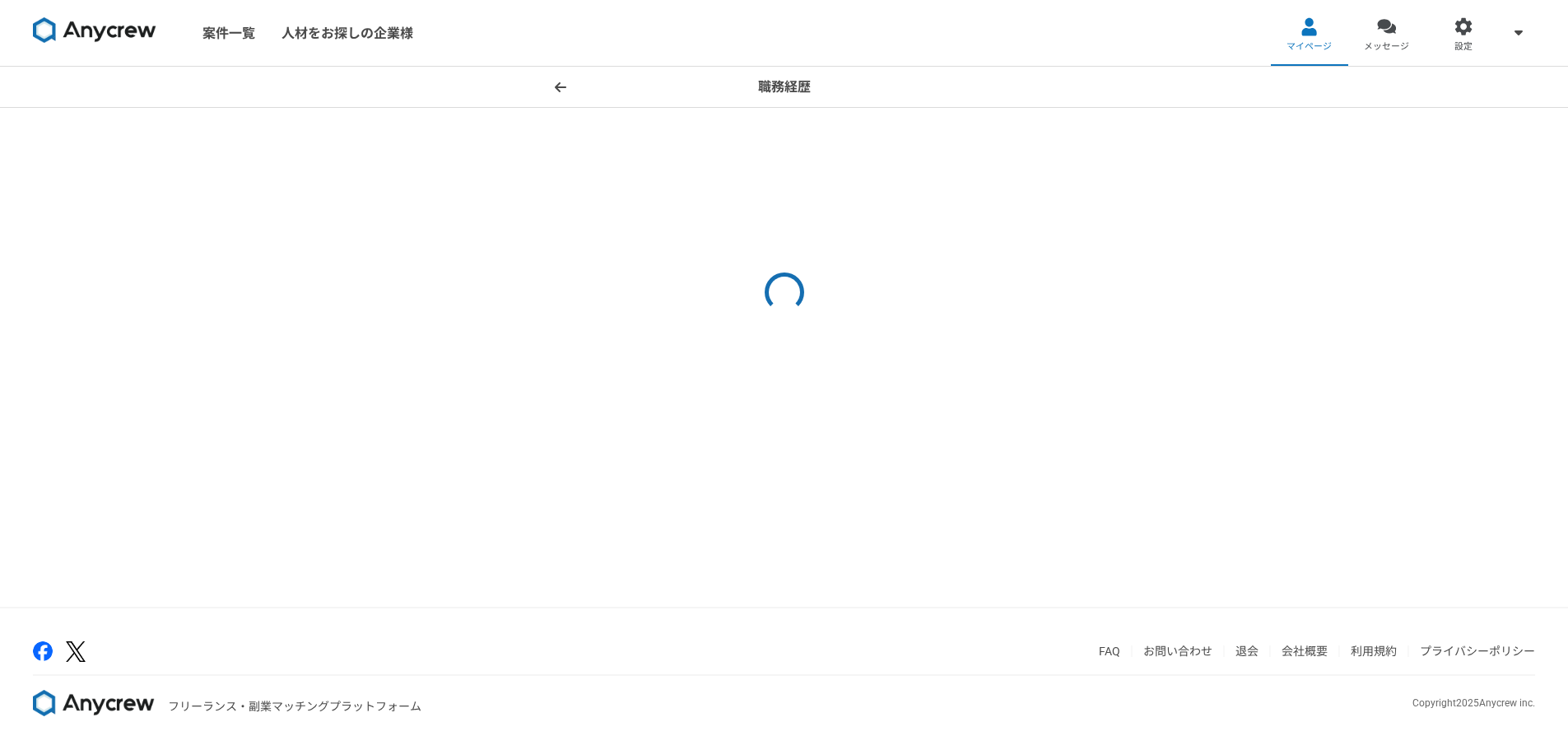
select select
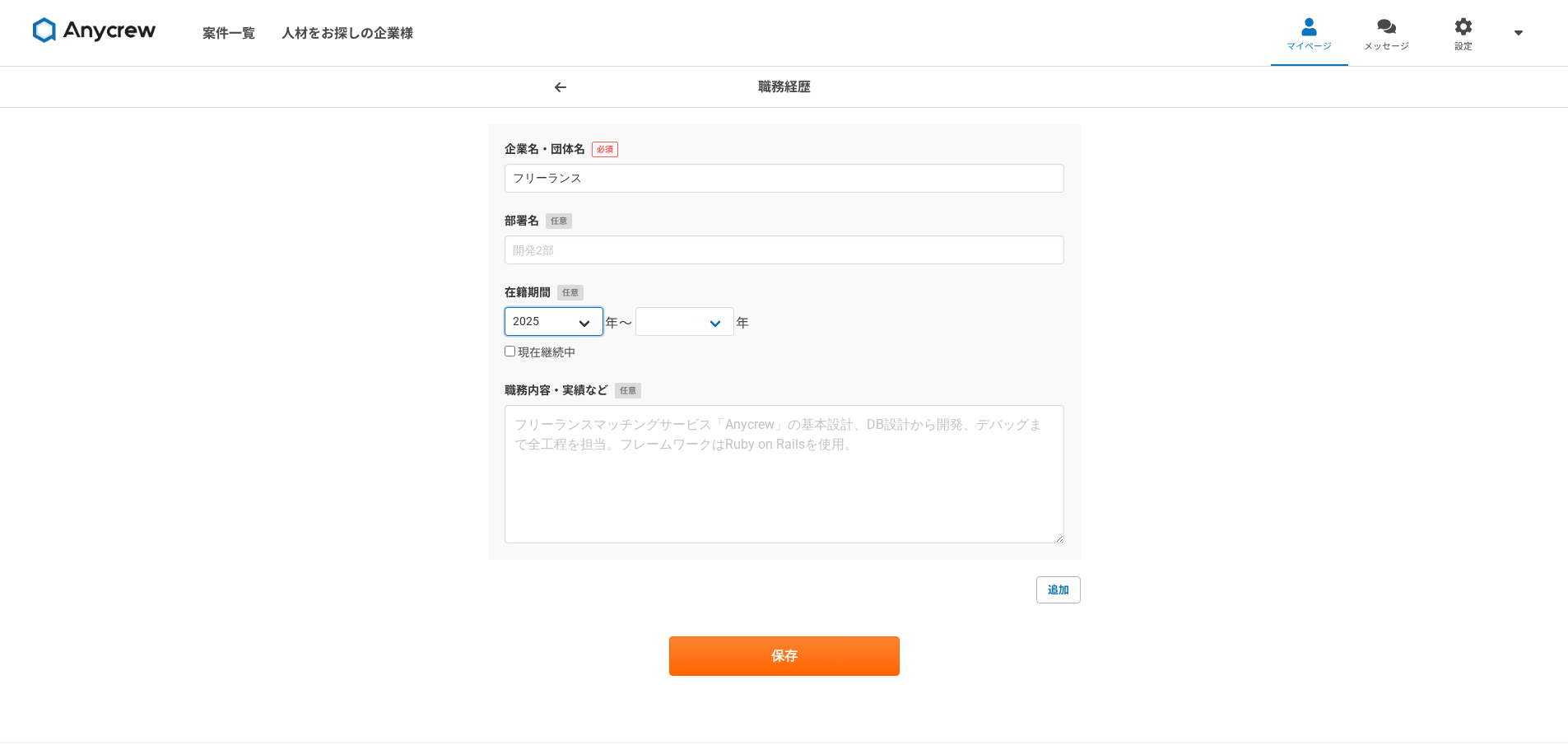
click at [558, 333] on select "2025 2024 2023 2022 2021 2020 2019 2018 2017 2016 2015 2014 2013 2012 2011 2010…" at bounding box center [554, 321] width 99 height 29
select select "2022"
click at [505, 307] on select "2025 2024 2023 2022 2021 2020 2019 2018 2017 2016 2015 2014 2013 2012 2011 2010…" at bounding box center [554, 321] width 99 height 29
click at [686, 327] on select "2025 2024 2023 2022 2021 2020 2019 2018 2017 2016 2015 2014 2013 2012 2011 2010…" at bounding box center [684, 321] width 99 height 29
click at [535, 351] on label "現在継続中" at bounding box center [540, 353] width 71 height 15
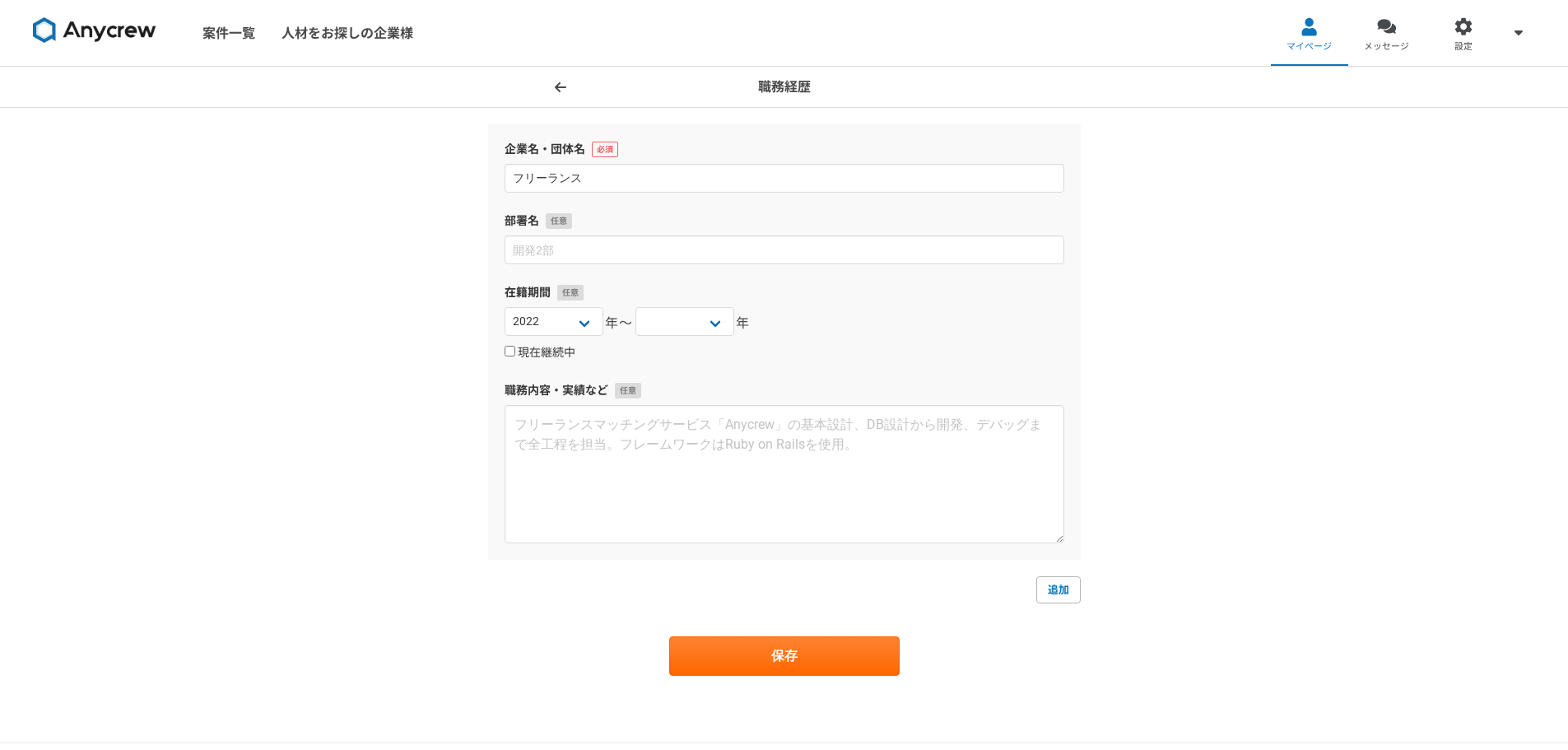
click at [515, 351] on input "現在継続中" at bounding box center [510, 351] width 11 height 11
checkbox input "true"
click at [768, 644] on button "保存" at bounding box center [784, 656] width 230 height 40
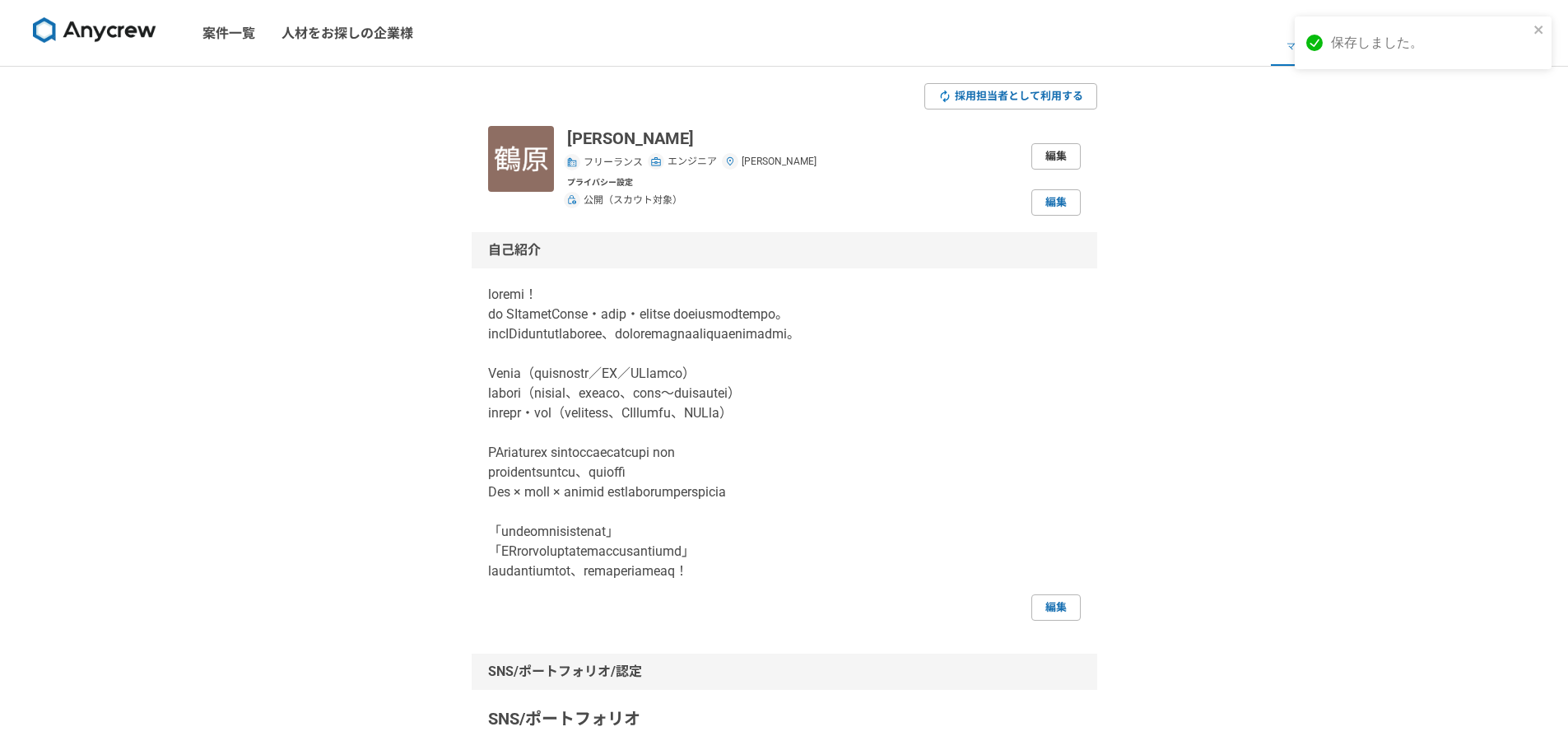
click at [1044, 157] on link "編集" at bounding box center [1055, 156] width 49 height 26
select select "13"
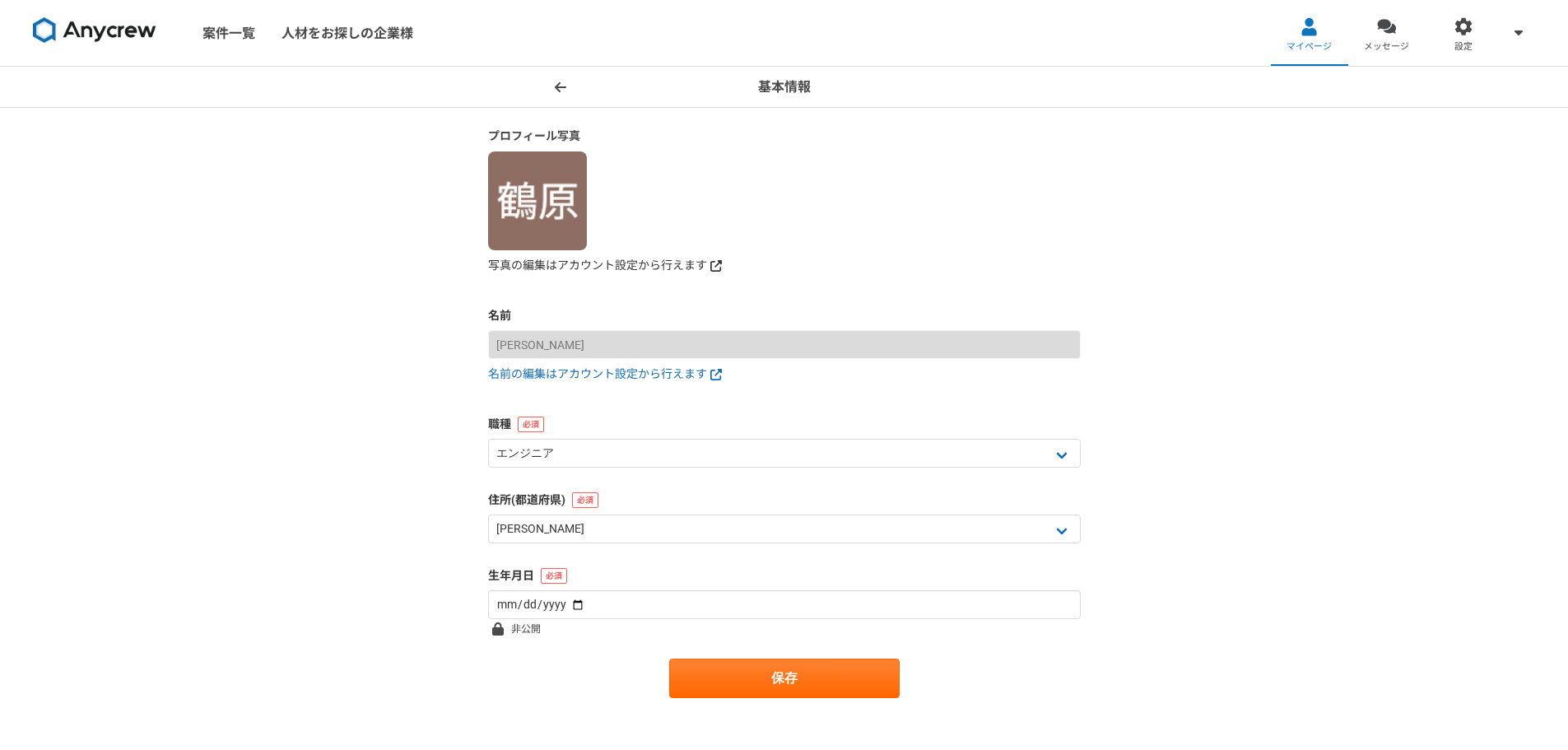
click at [627, 268] on link "写真の編集はアカウント設定から行えます" at bounding box center [784, 265] width 593 height 17
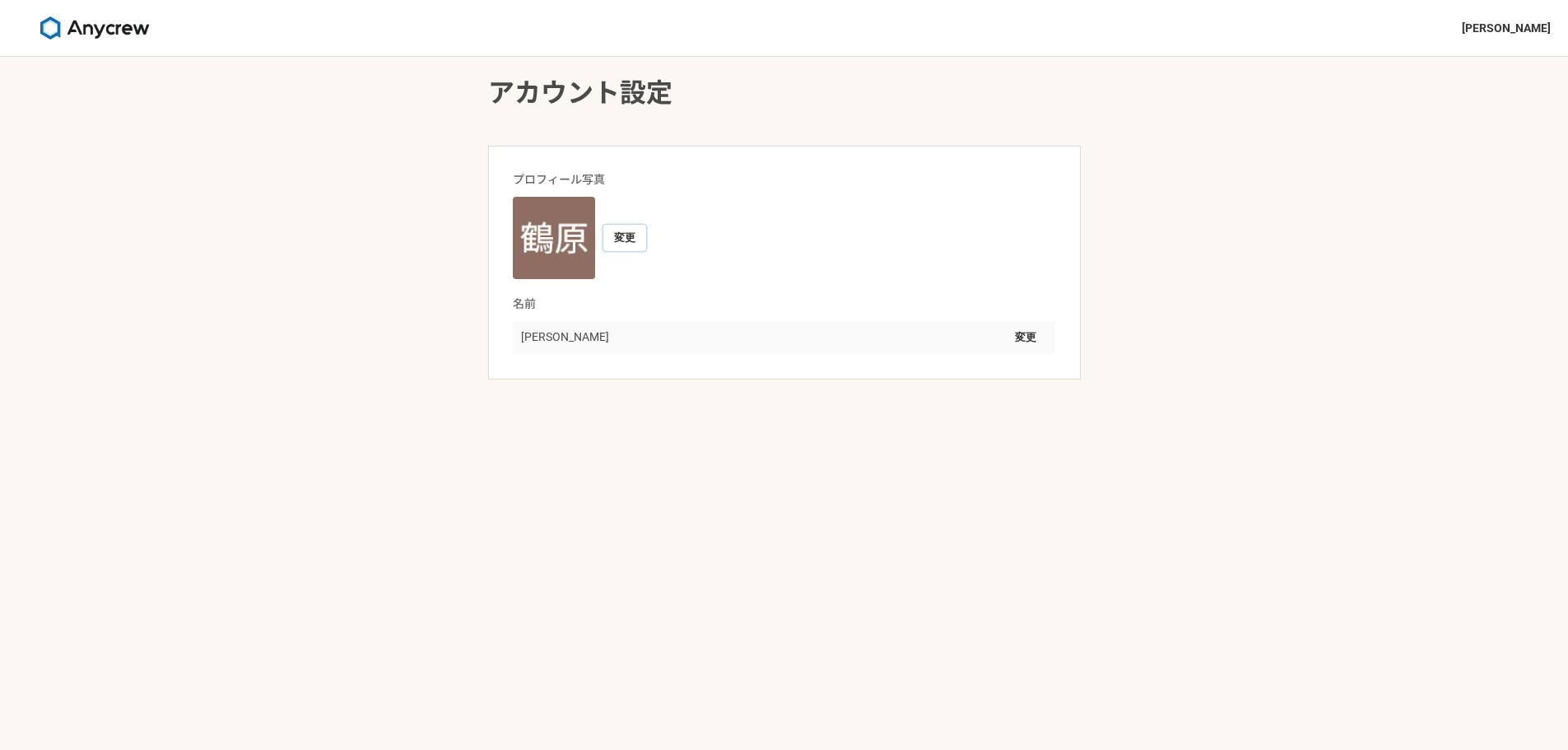
click at [606, 228] on button "変更" at bounding box center [624, 238] width 43 height 26
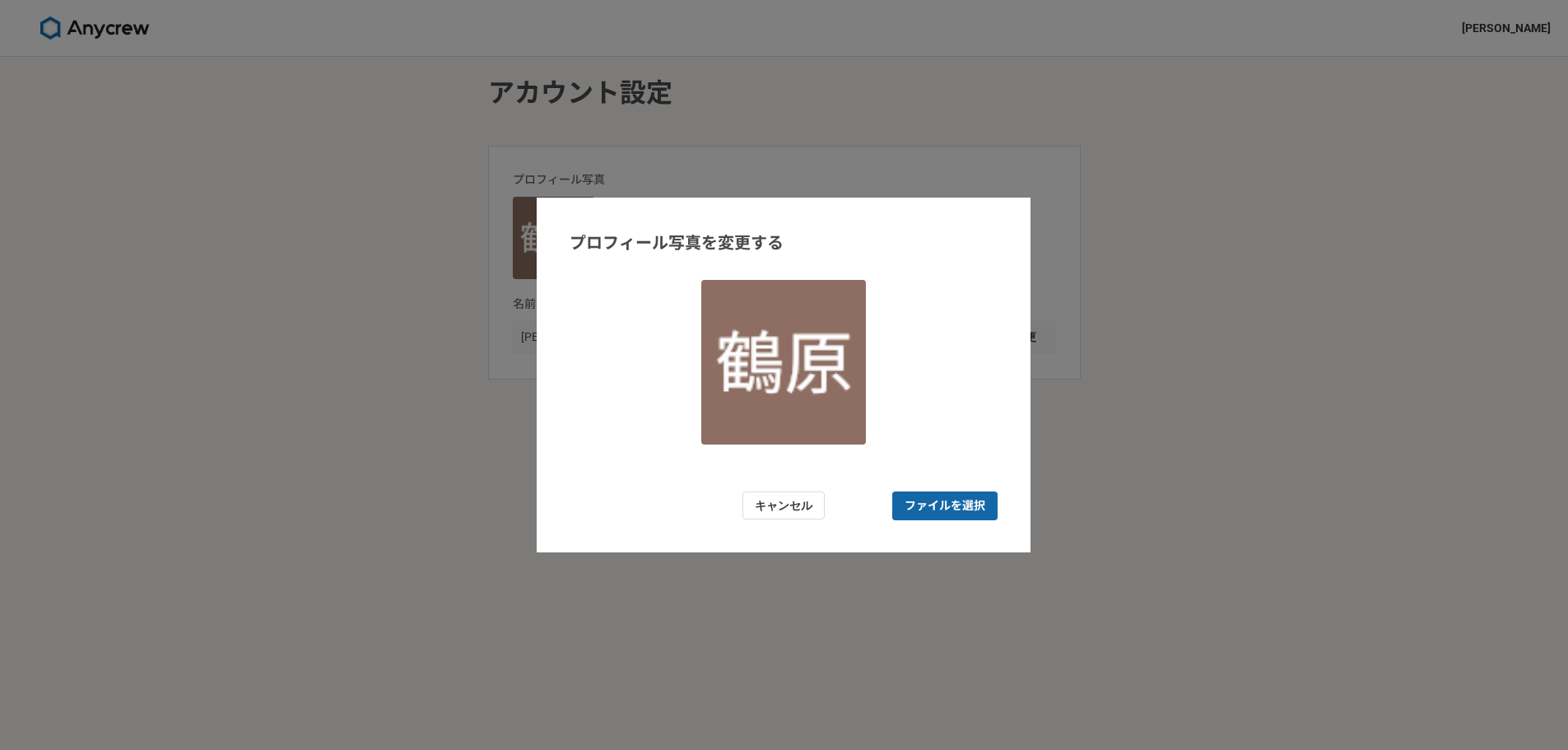
click at [914, 509] on span "ファイルを選択" at bounding box center [945, 505] width 81 height 17
click at [914, 509] on input "ファイルを選択" at bounding box center [944, 505] width 105 height 29
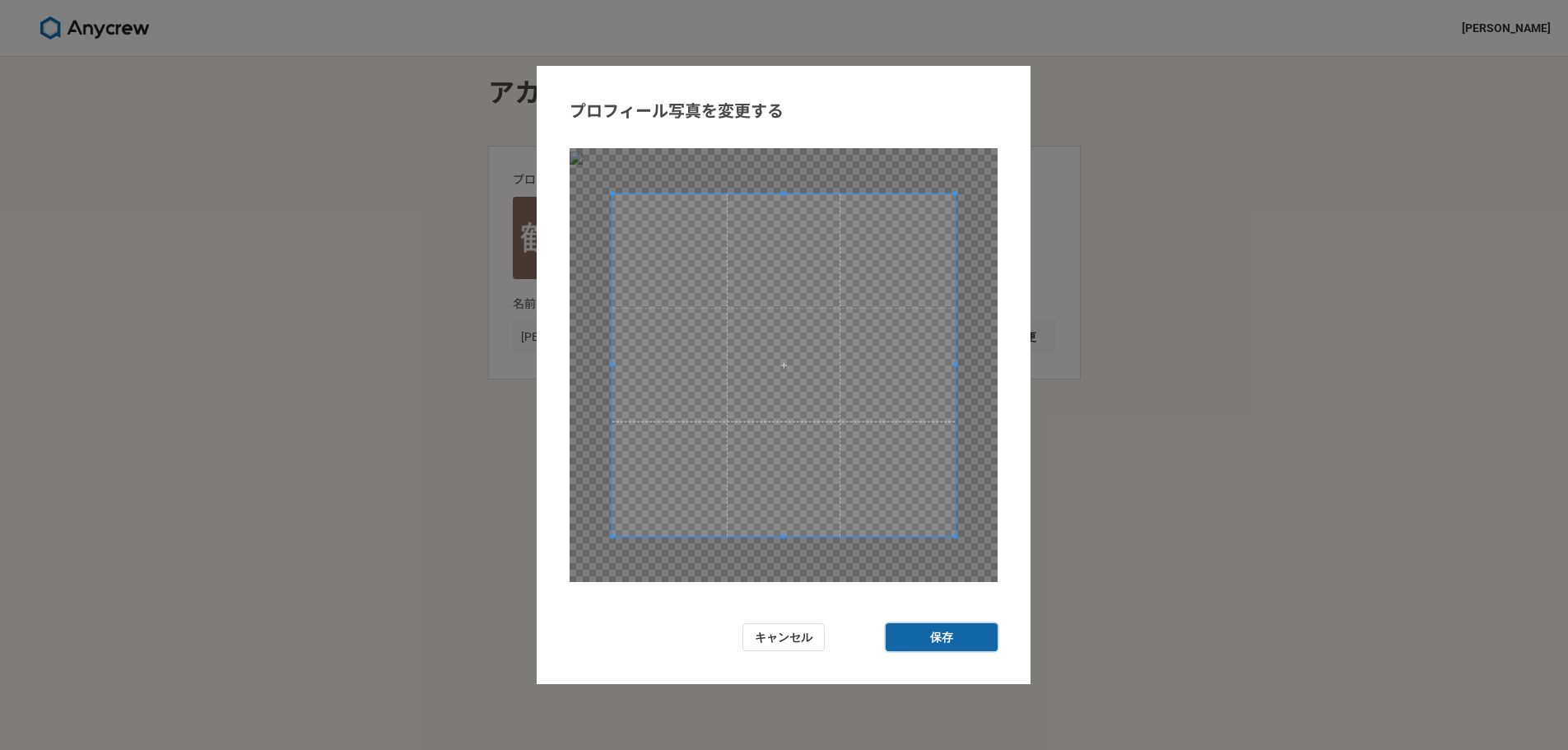
click at [927, 640] on button "保存" at bounding box center [942, 637] width 112 height 29
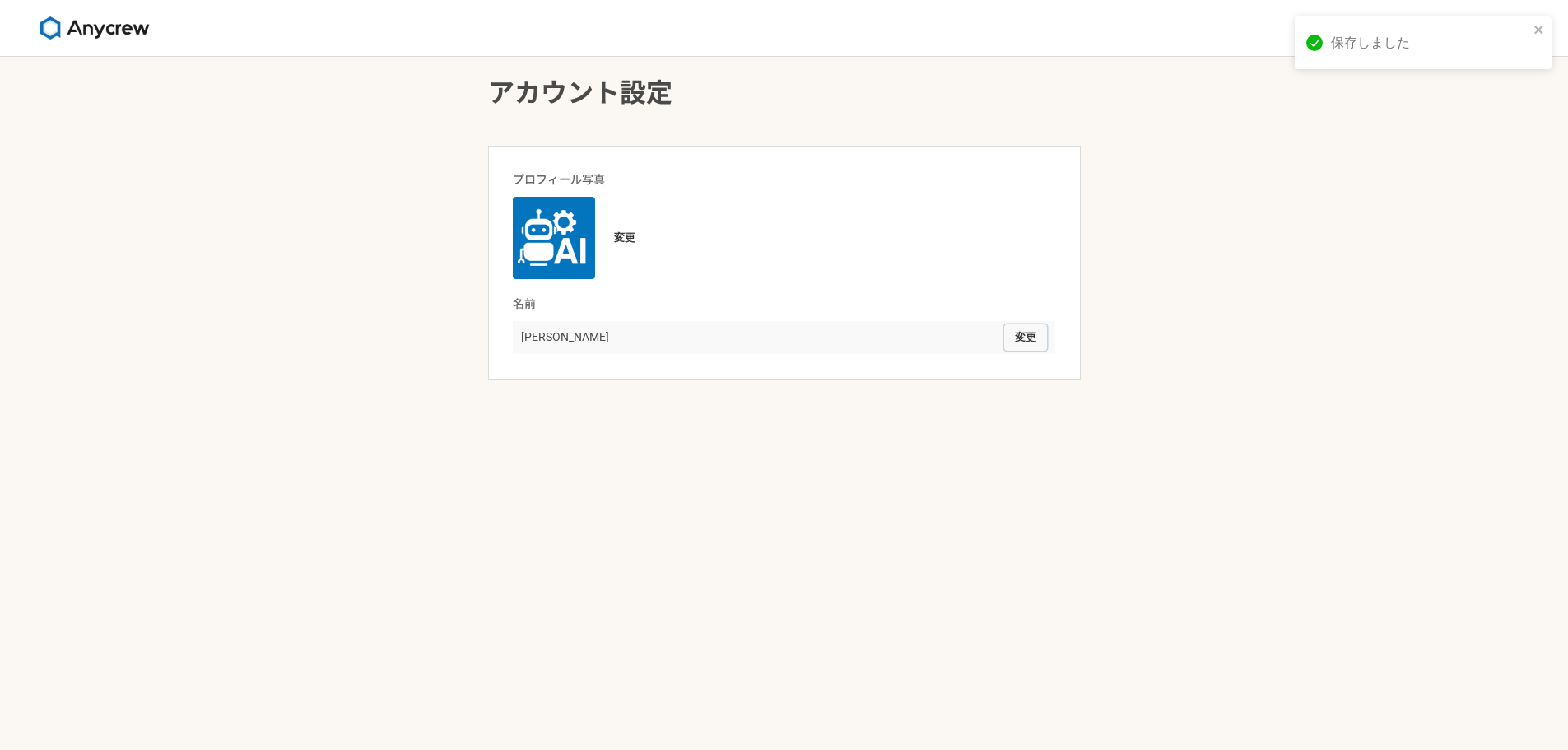
click at [1033, 338] on button "変更" at bounding box center [1025, 337] width 43 height 26
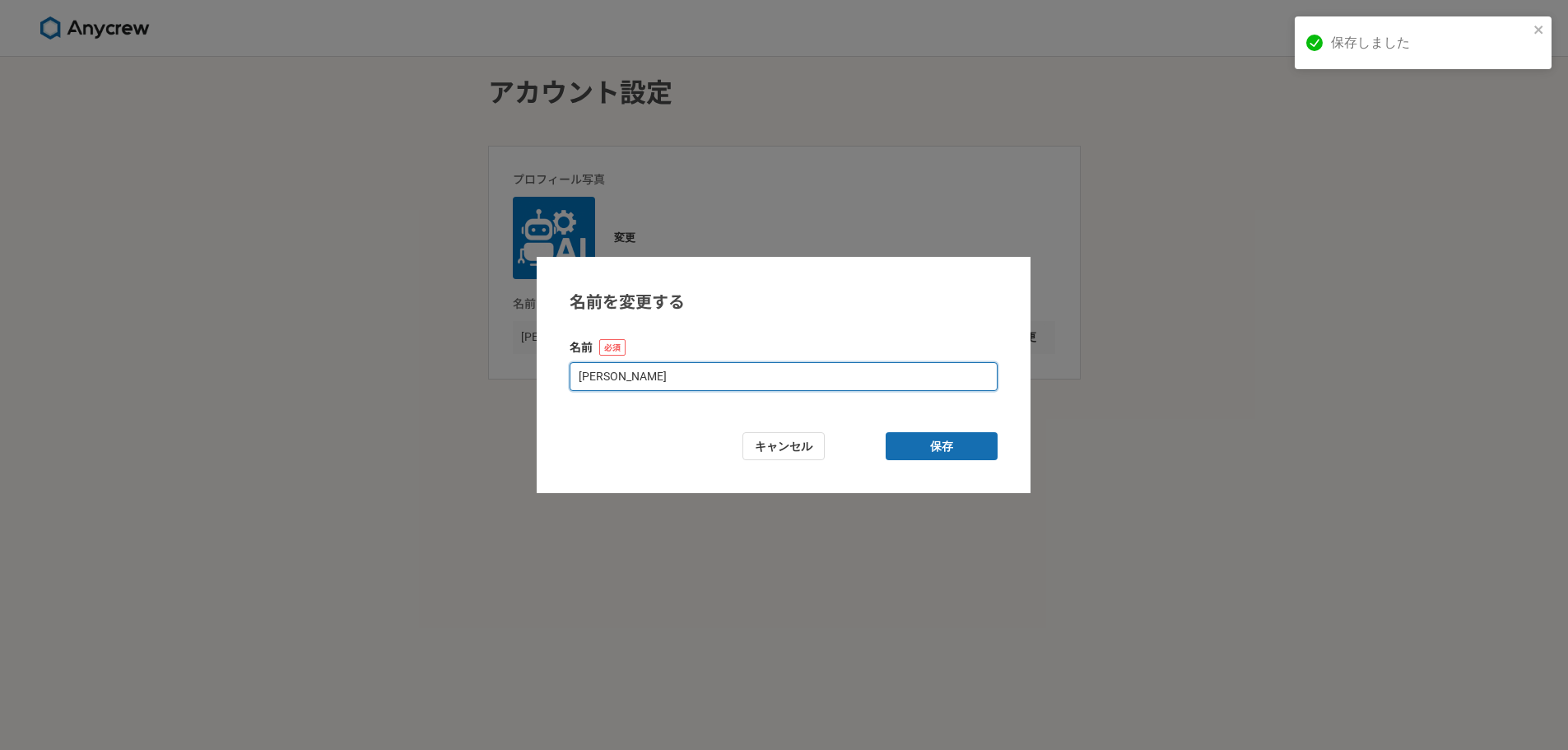
drag, startPoint x: 523, startPoint y: 381, endPoint x: 498, endPoint y: 375, distance: 25.4
click at [498, 379] on div "名前を変更する 名前 [PERSON_NAME] キャンセル 保存" at bounding box center [784, 375] width 1568 height 750
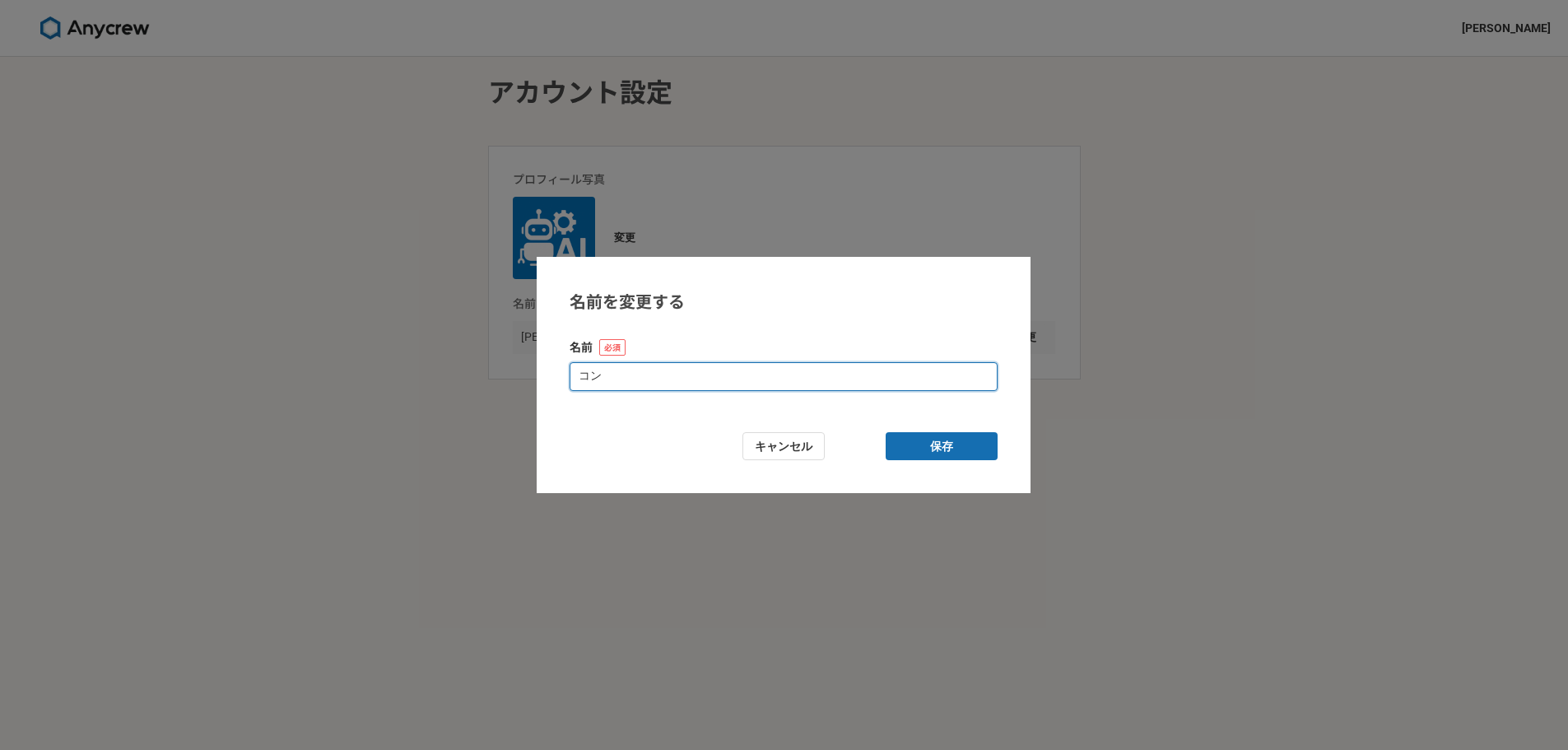
type input "コ"
type input "ツルハラ"
click at [961, 447] on button "保存" at bounding box center [942, 446] width 112 height 29
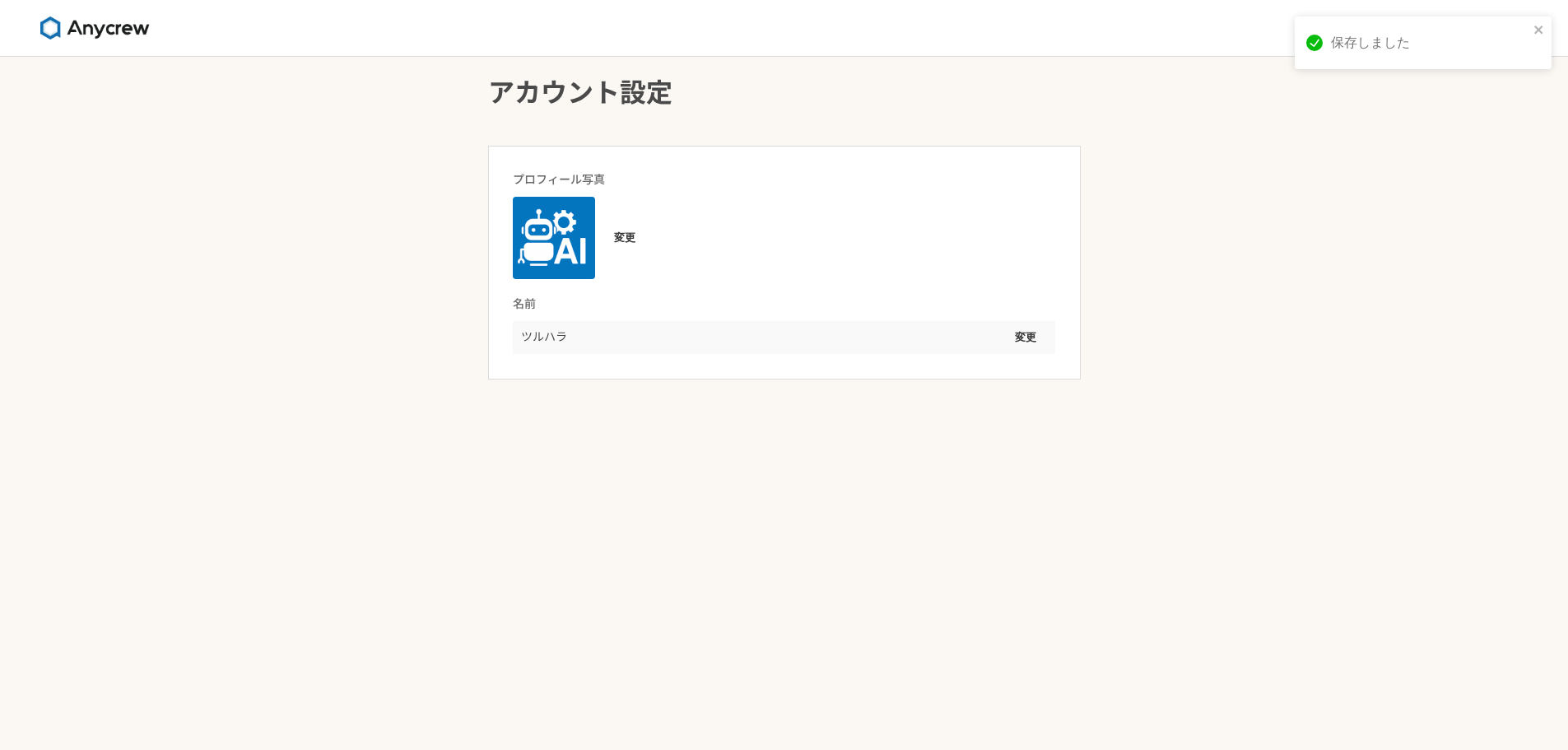
click at [1368, 307] on div "アカウント設定 プロフィール写真 変更 名前 ツルハラ 変更" at bounding box center [784, 403] width 1568 height 693
click at [1299, 306] on div "アカウント設定 プロフィール写真 変更 名前 ツルハラ 変更" at bounding box center [784, 403] width 1568 height 693
click at [1540, 30] on icon "close" at bounding box center [1539, 29] width 12 height 13
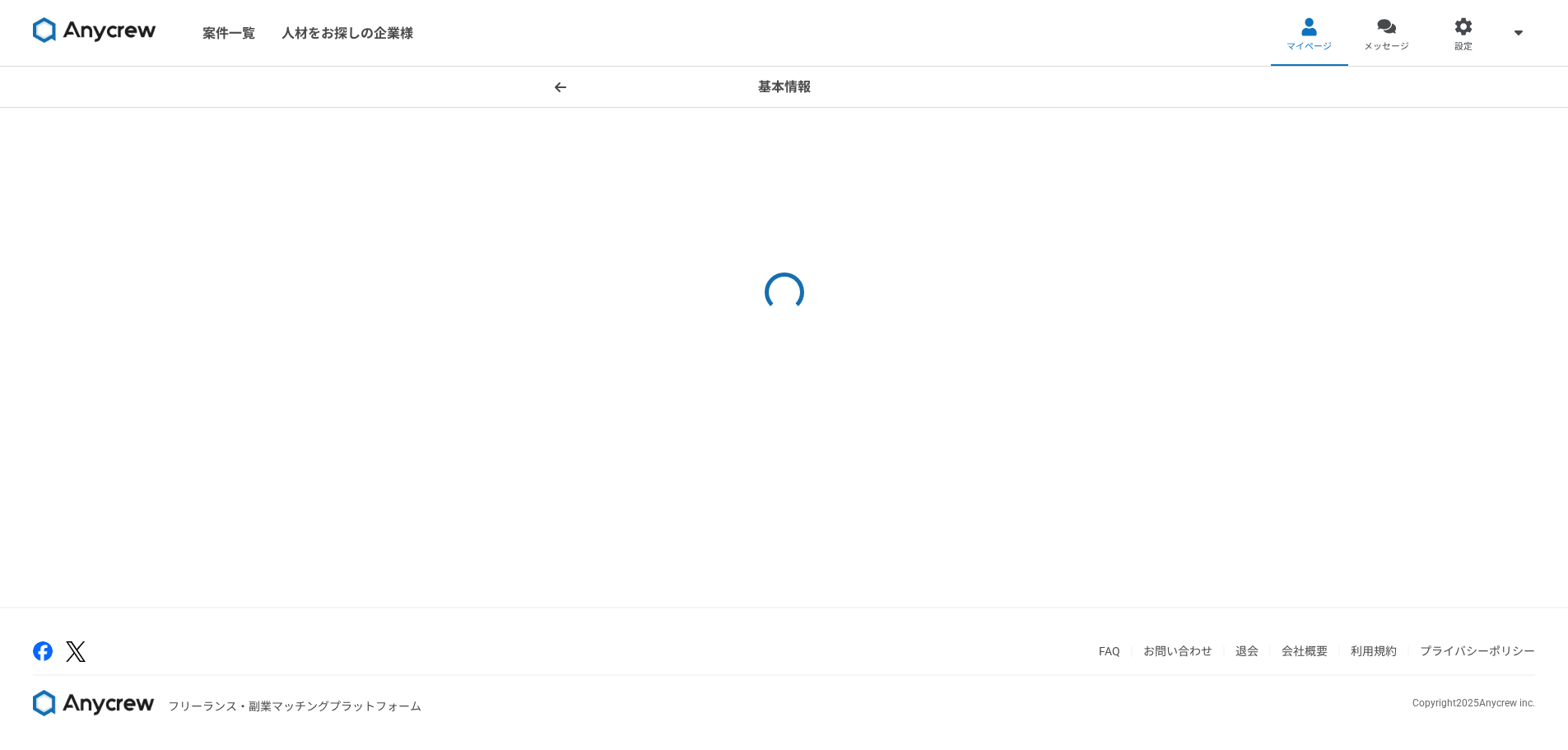
select select "13"
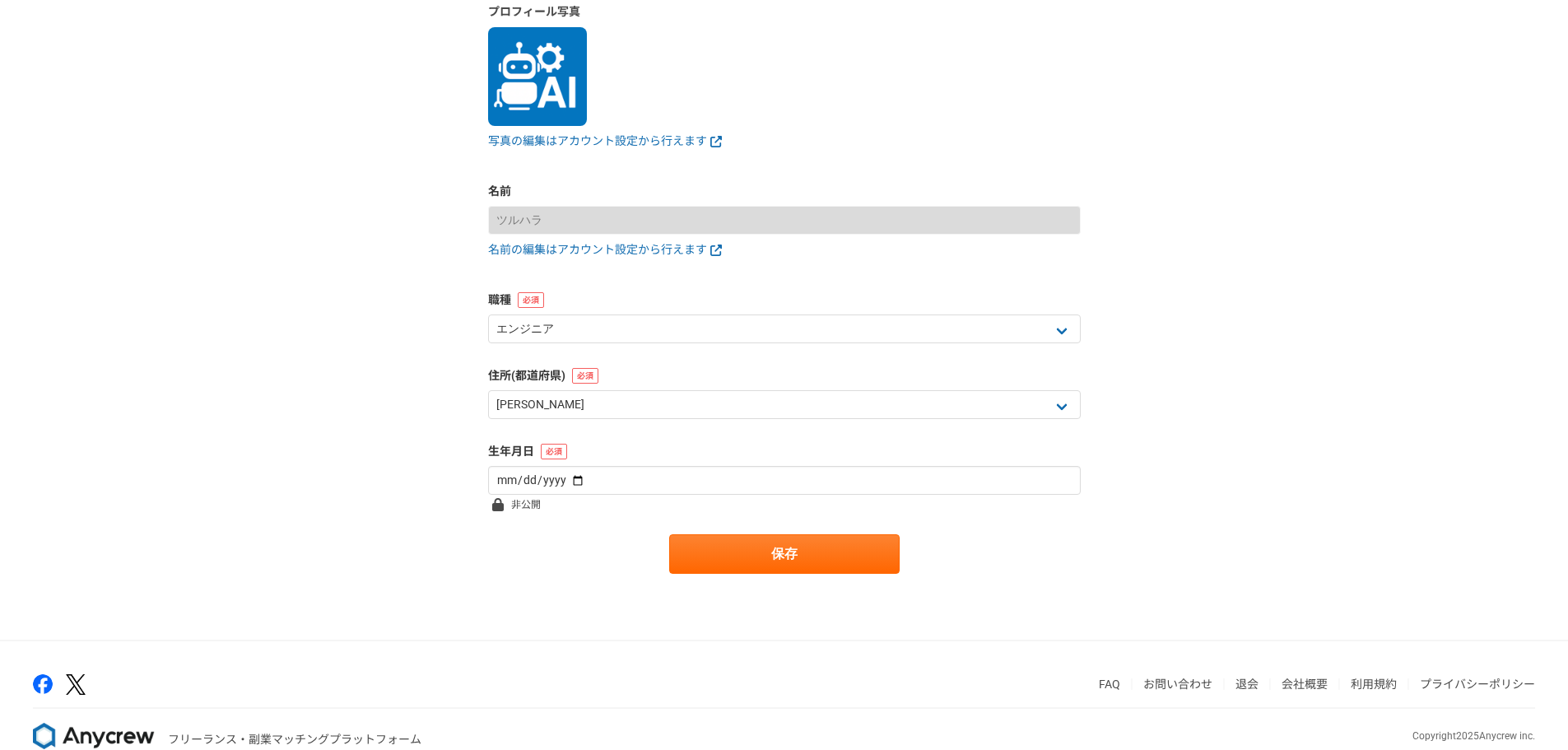
scroll to position [157, 0]
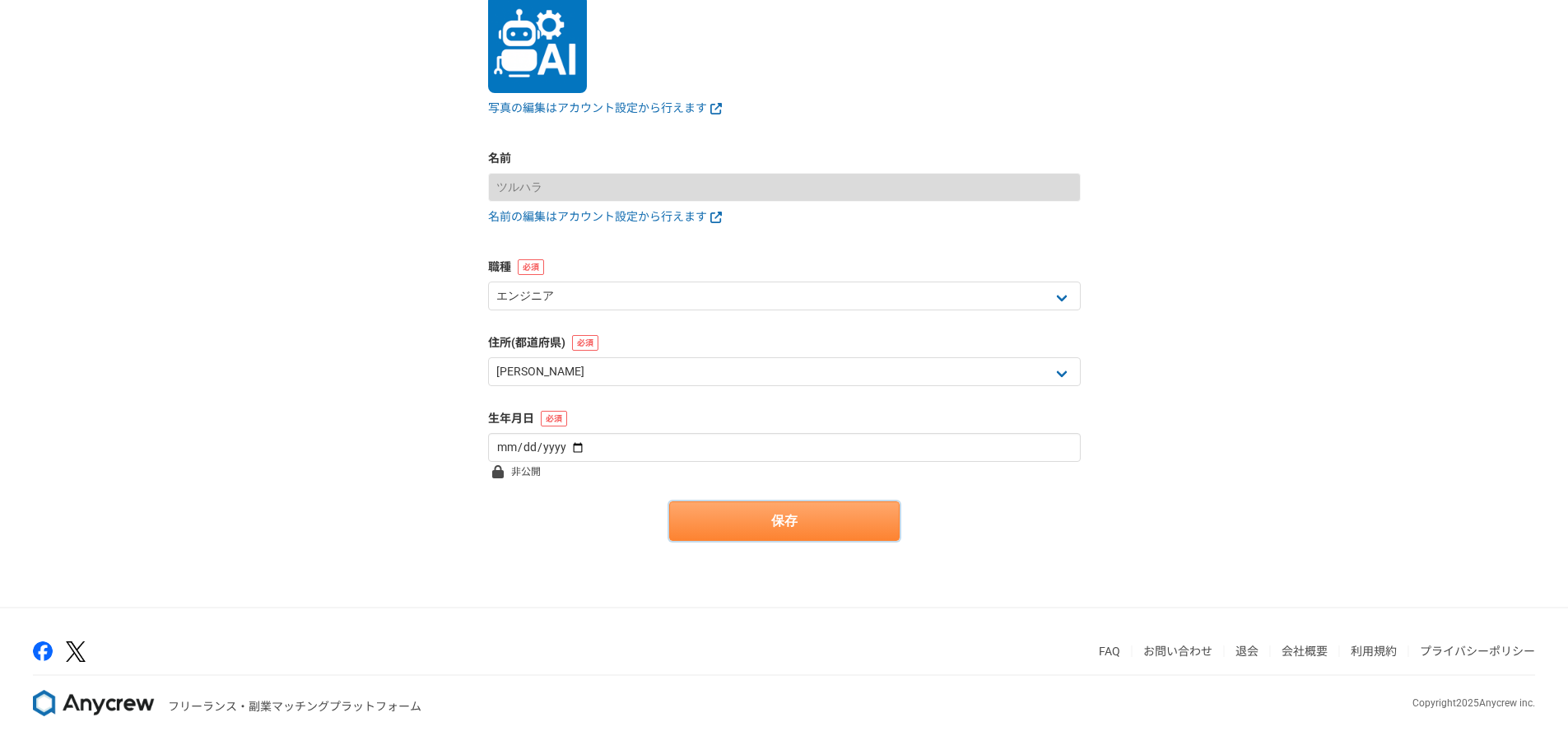
click at [677, 517] on button "保存" at bounding box center [784, 521] width 230 height 40
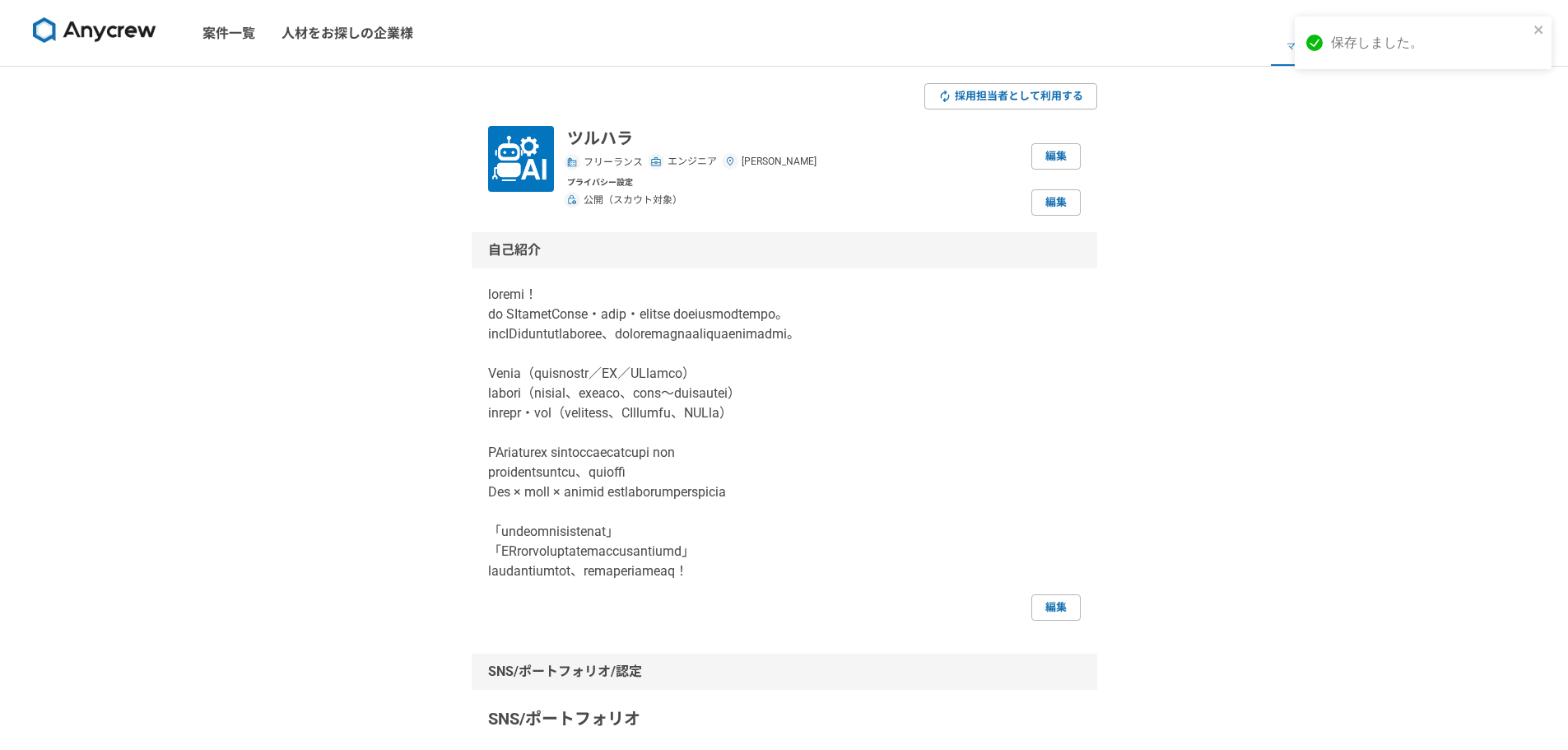
click at [201, 32] on link "案件一覧" at bounding box center [228, 33] width 79 height 66
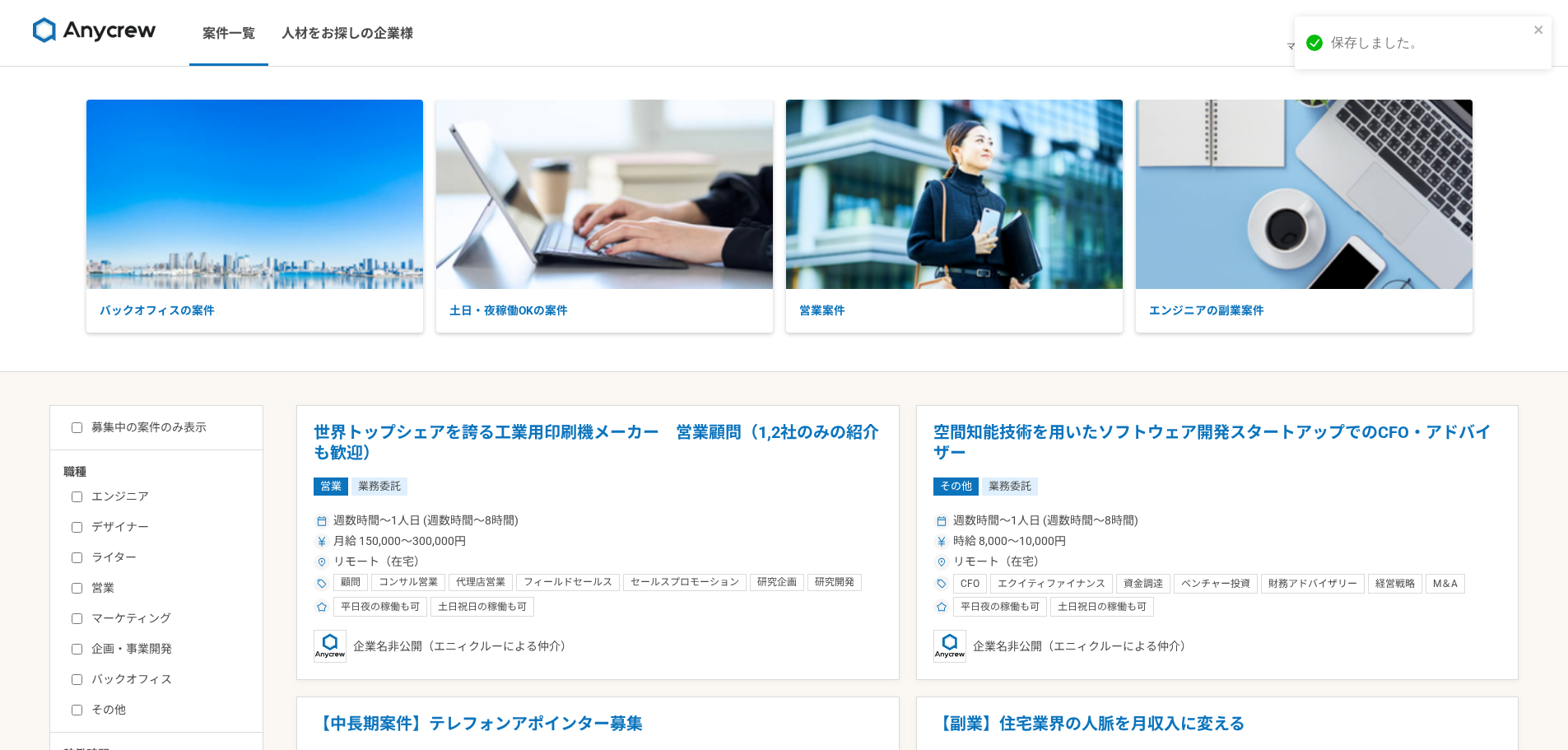
click at [84, 522] on label "デザイナー" at bounding box center [166, 527] width 189 height 17
click at [82, 522] on input "デザイナー" at bounding box center [77, 527] width 11 height 11
checkbox input "true"
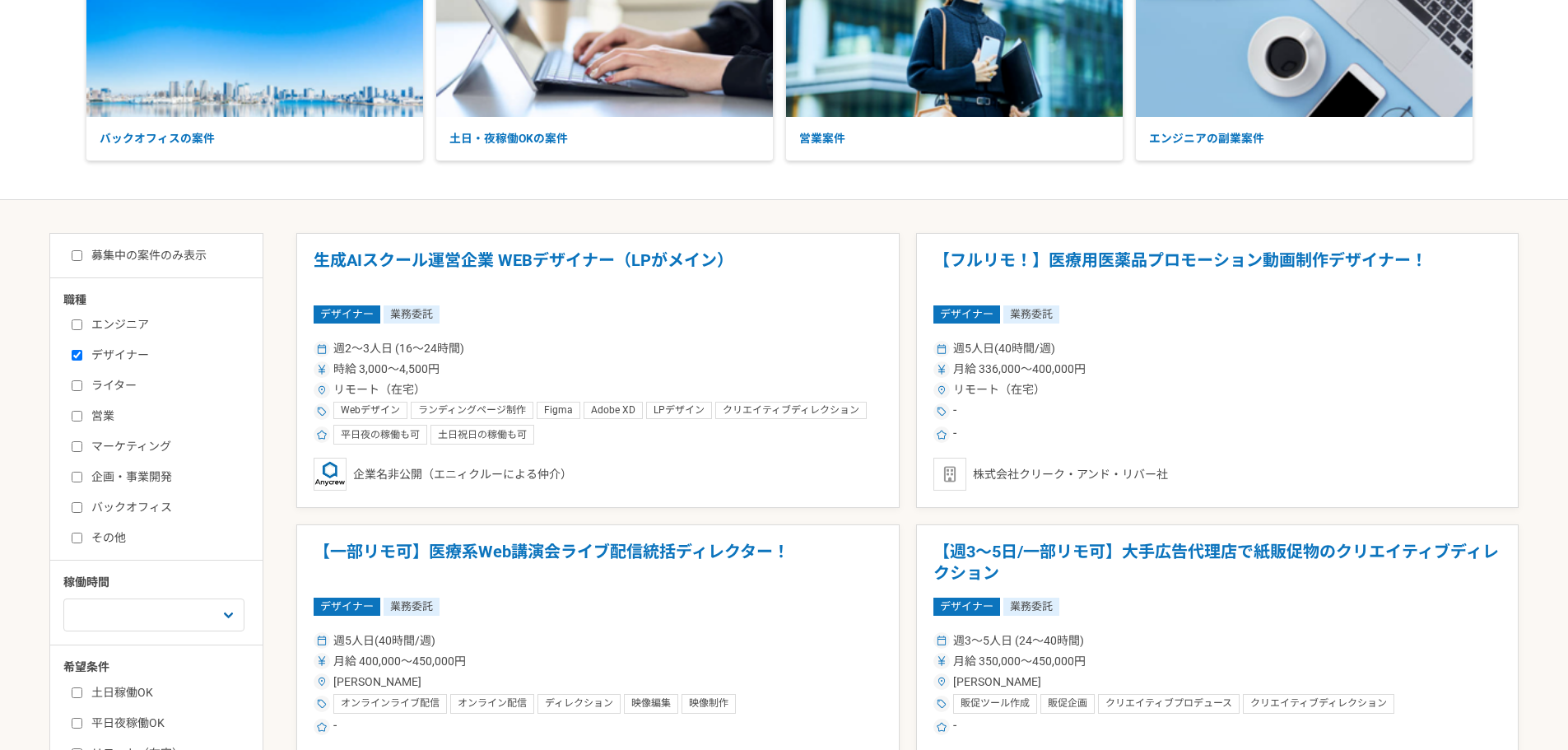
scroll to position [165, 0]
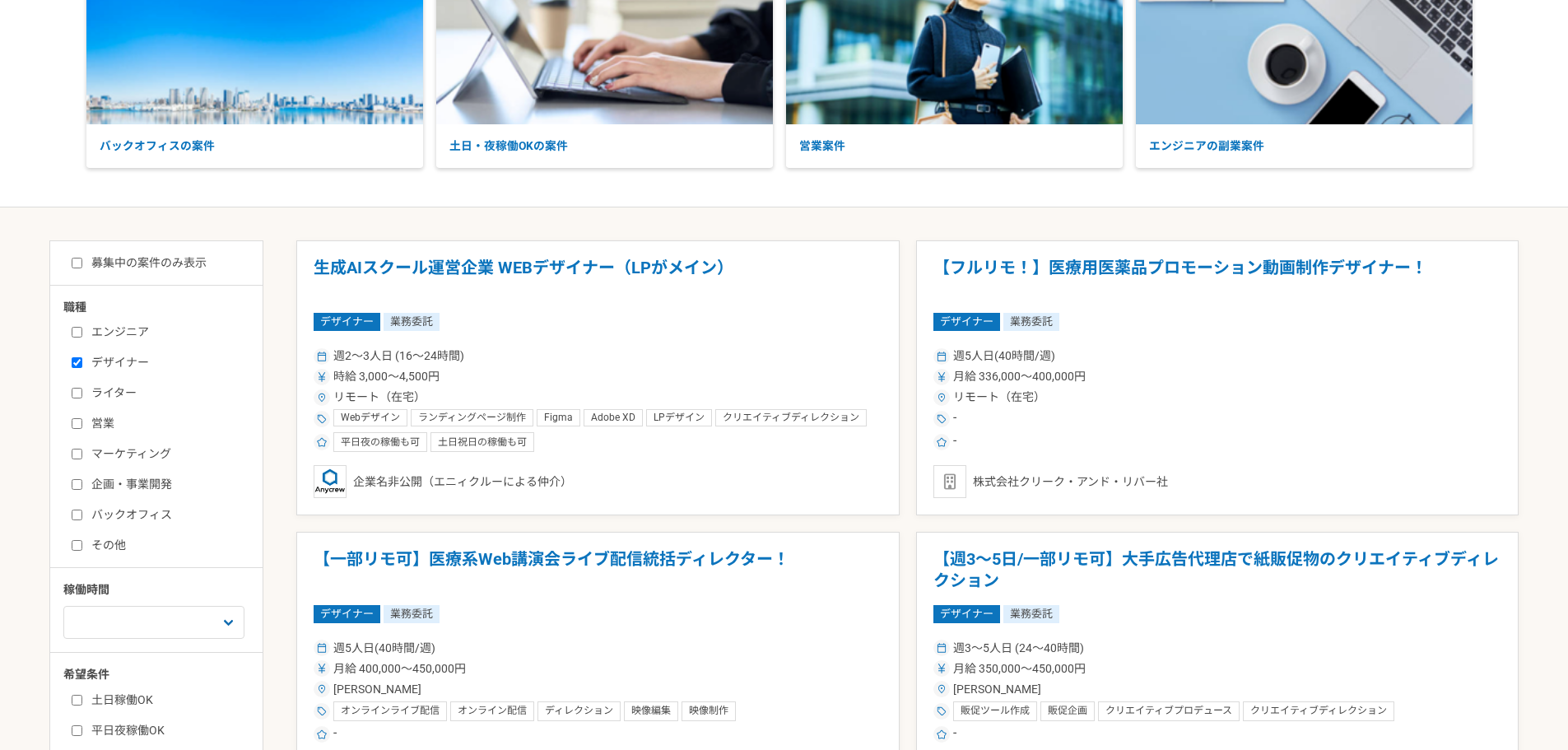
click at [95, 264] on label "募集中の案件のみ表示" at bounding box center [139, 262] width 135 height 17
click at [82, 264] on input "募集中の案件のみ表示" at bounding box center [77, 263] width 11 height 11
checkbox input "true"
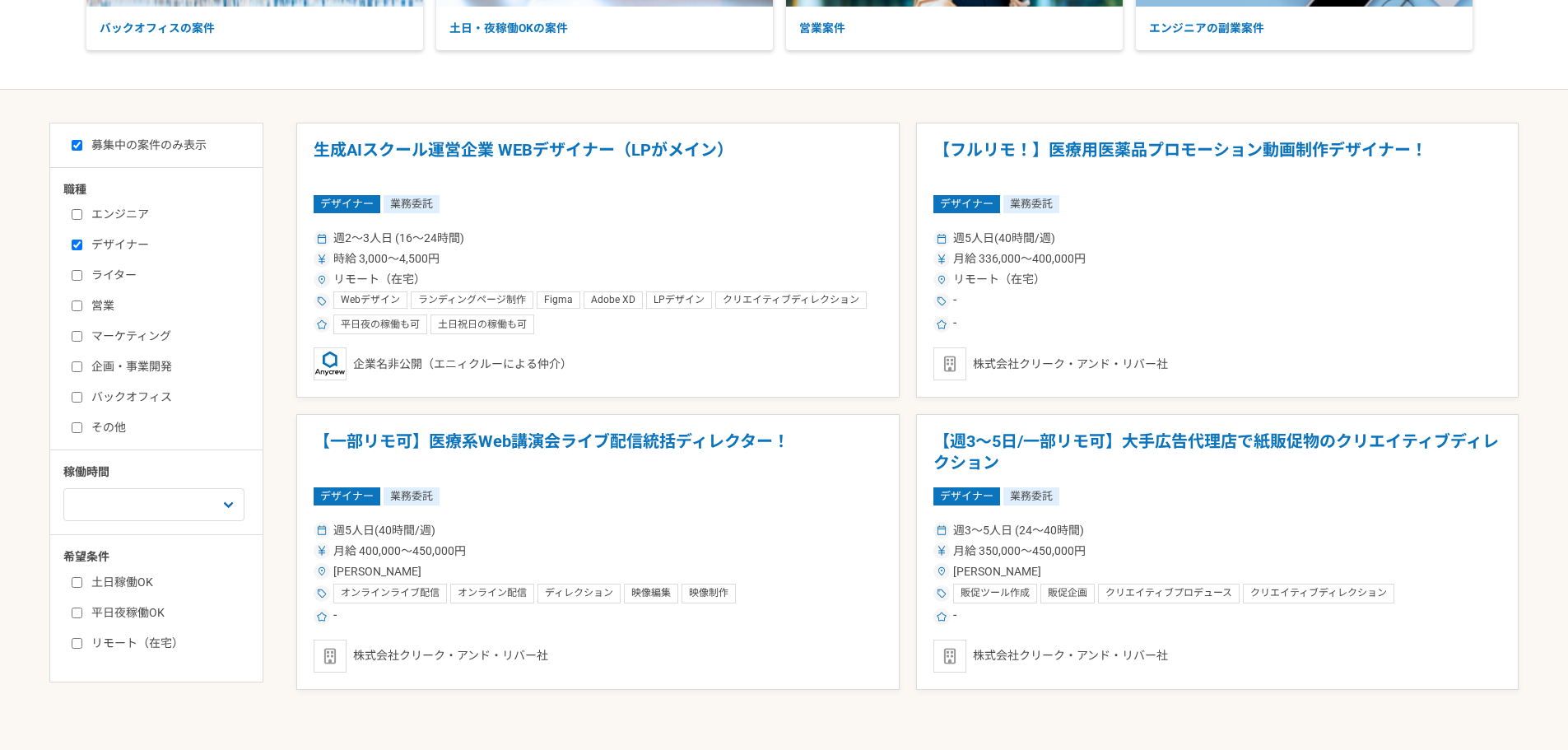
scroll to position [217, 0]
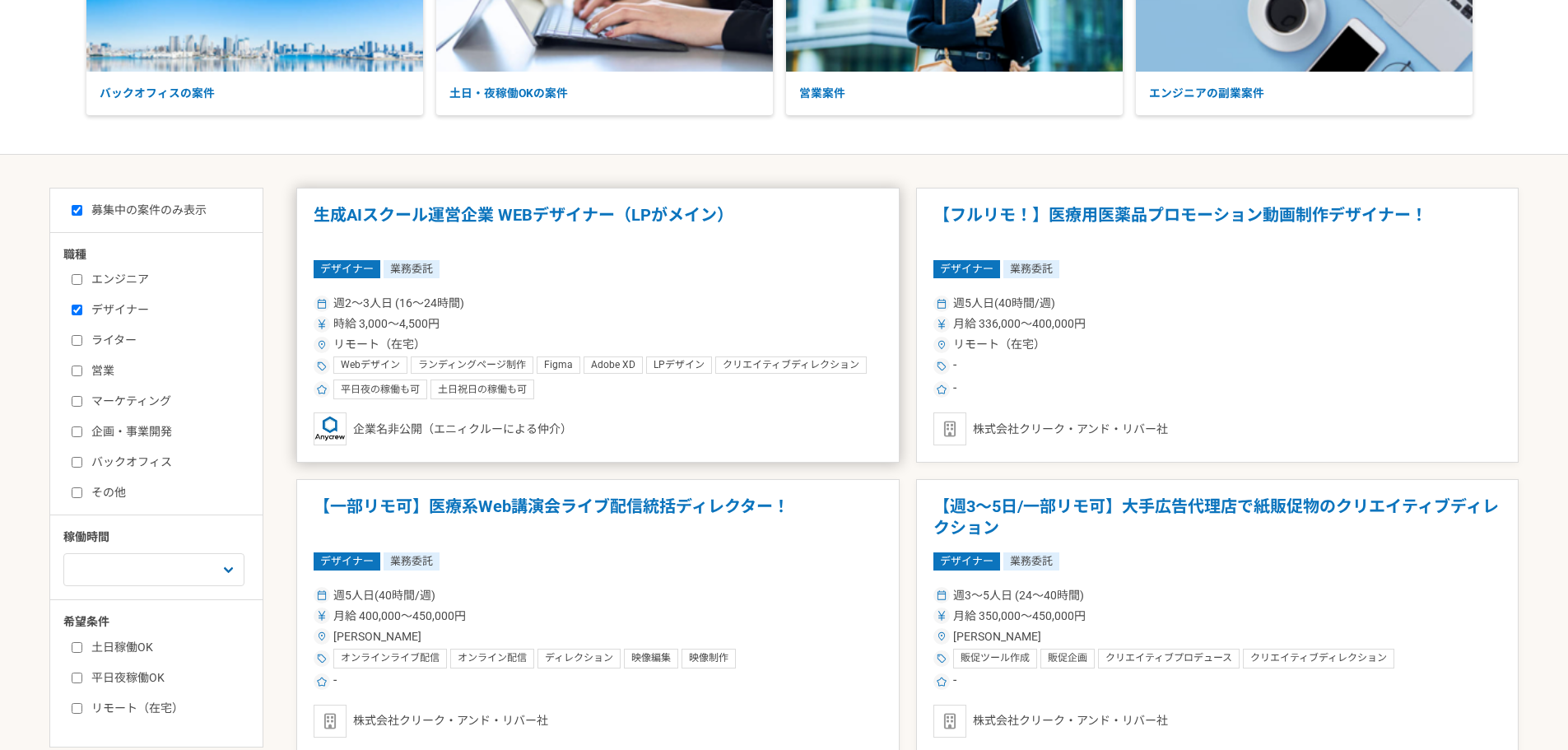
click at [485, 212] on h1 "生成AIスクール運営企業 WEBデザイナー（LPがメイン）" at bounding box center [598, 226] width 569 height 42
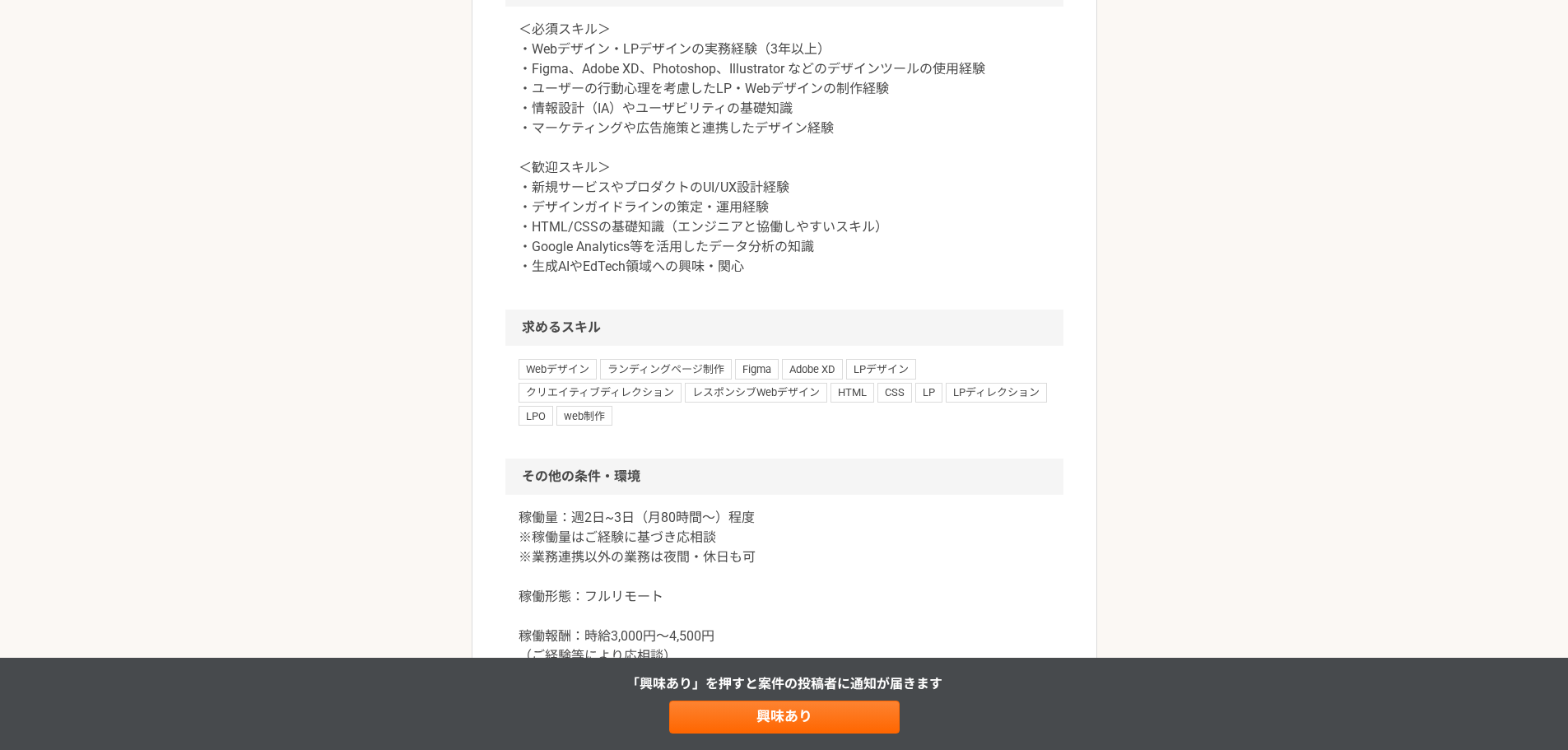
scroll to position [1070, 0]
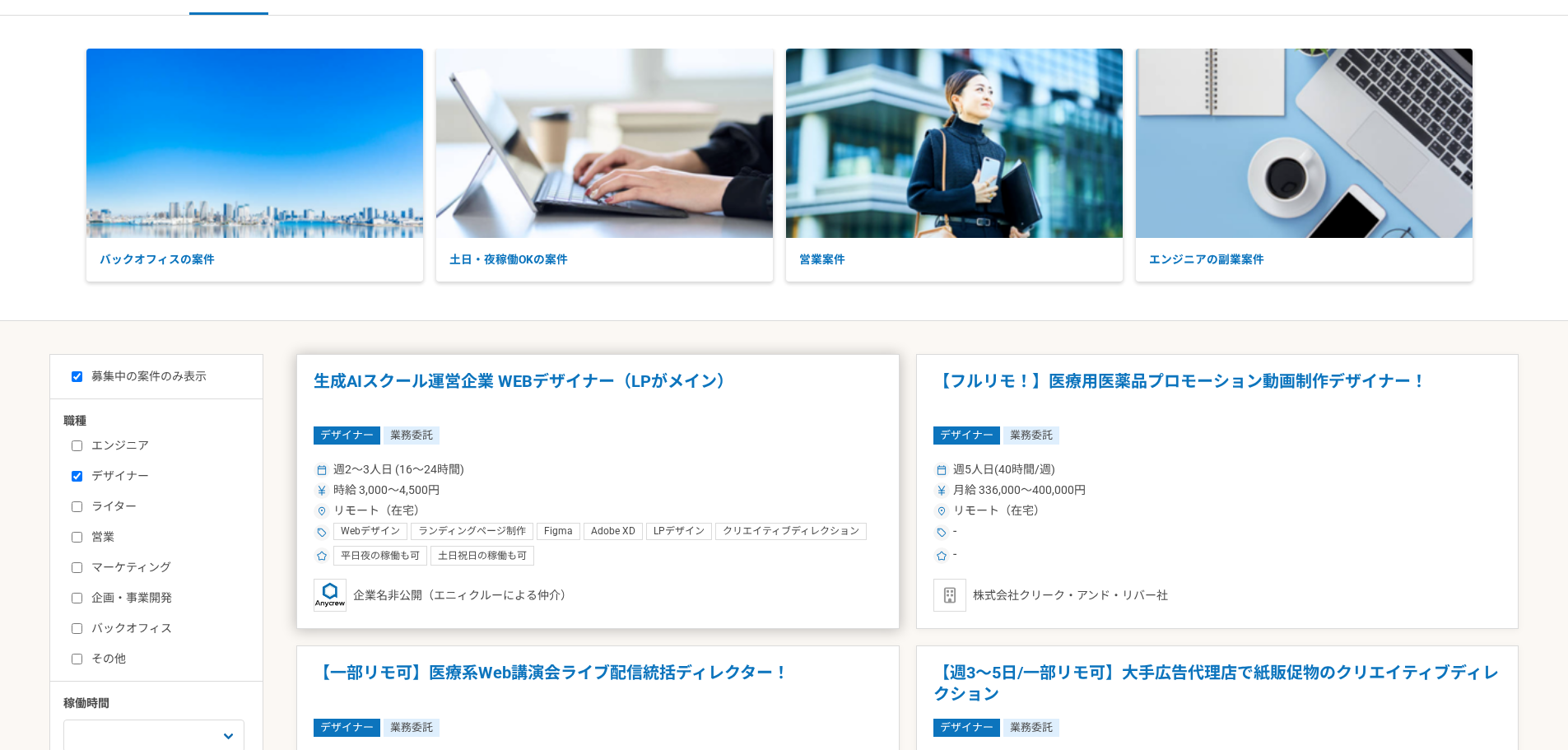
scroll to position [165, 0]
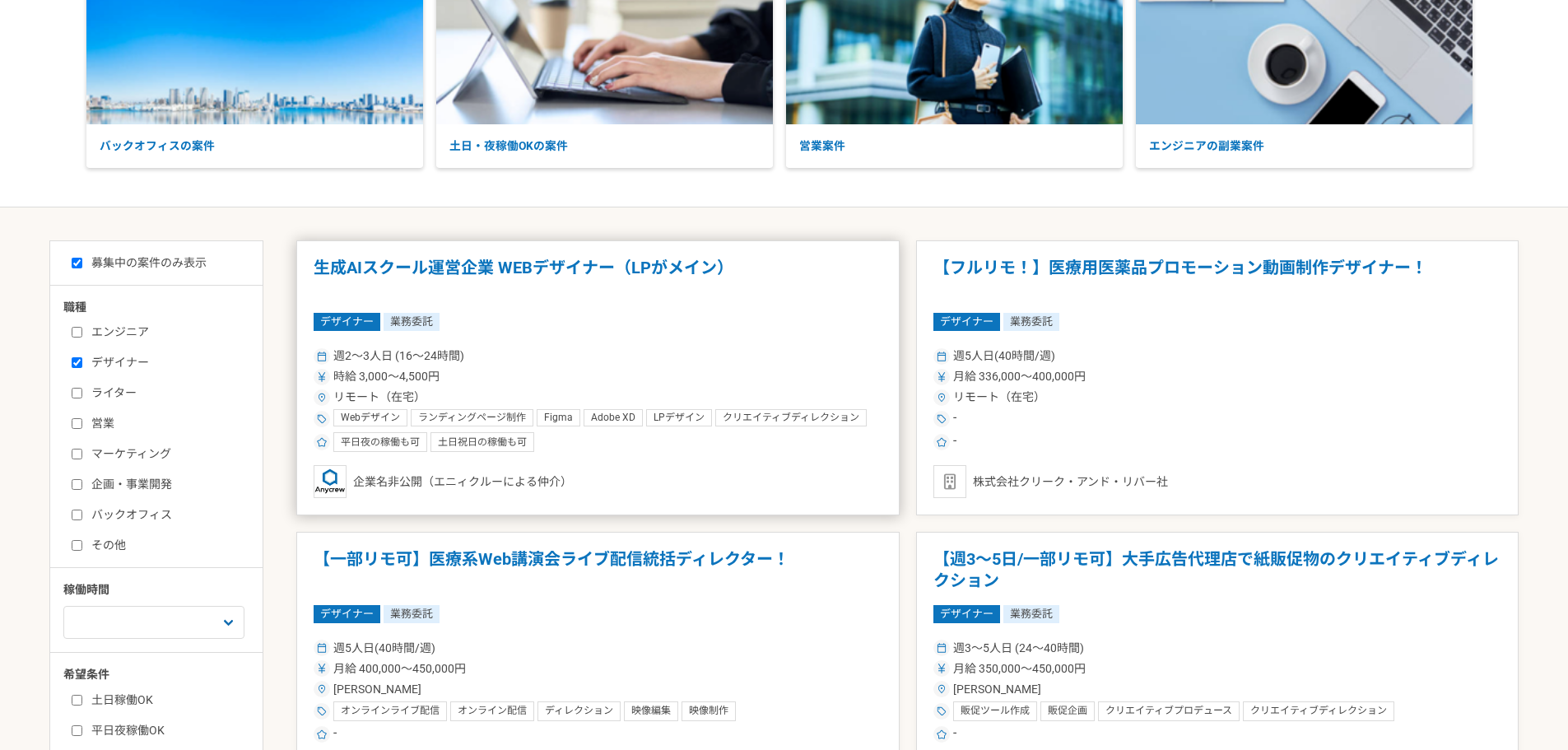
click at [533, 287] on h1 "生成AIスクール運営企業 WEBデザイナー（LPがメイン）" at bounding box center [598, 279] width 569 height 42
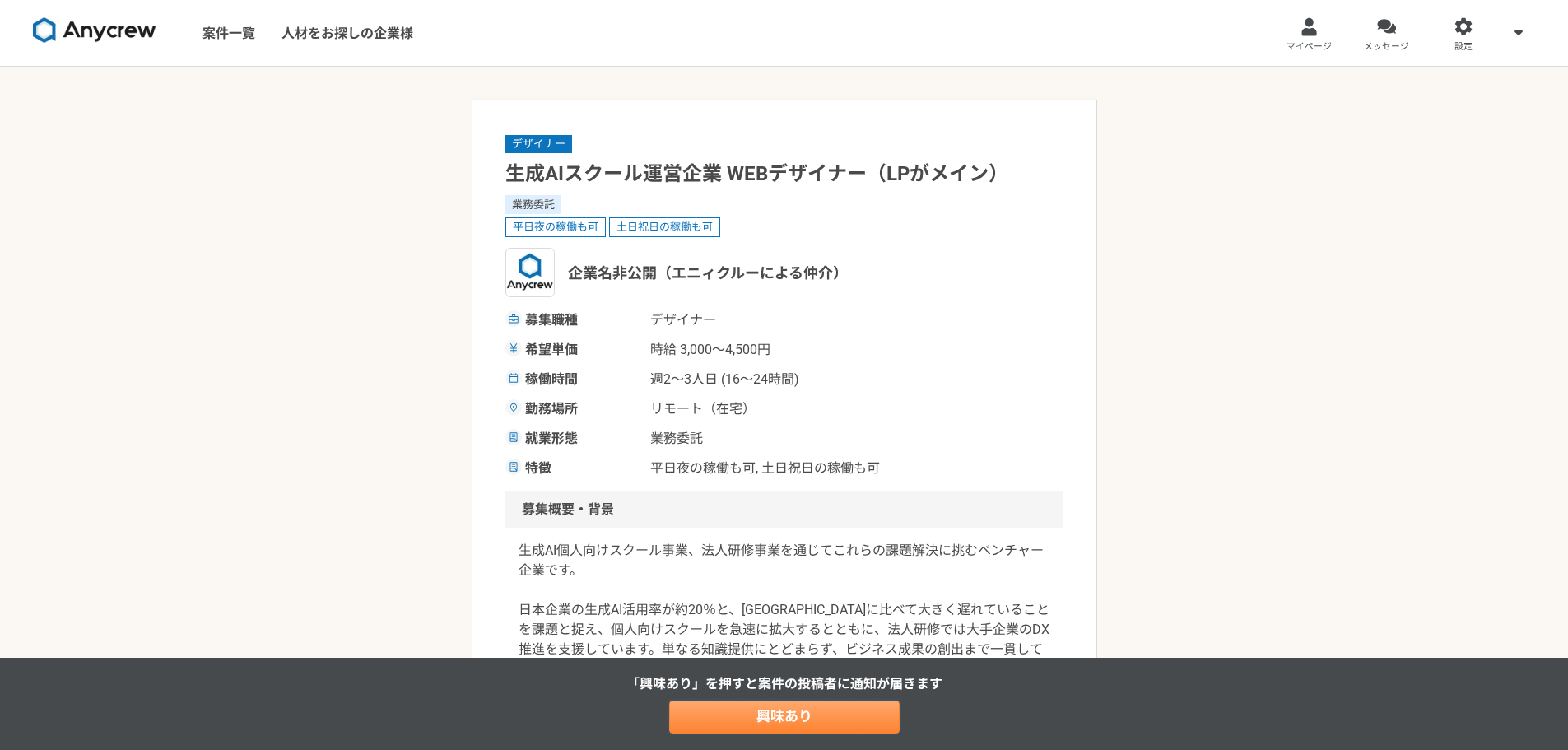
click at [751, 716] on link "興味あり" at bounding box center [784, 716] width 230 height 33
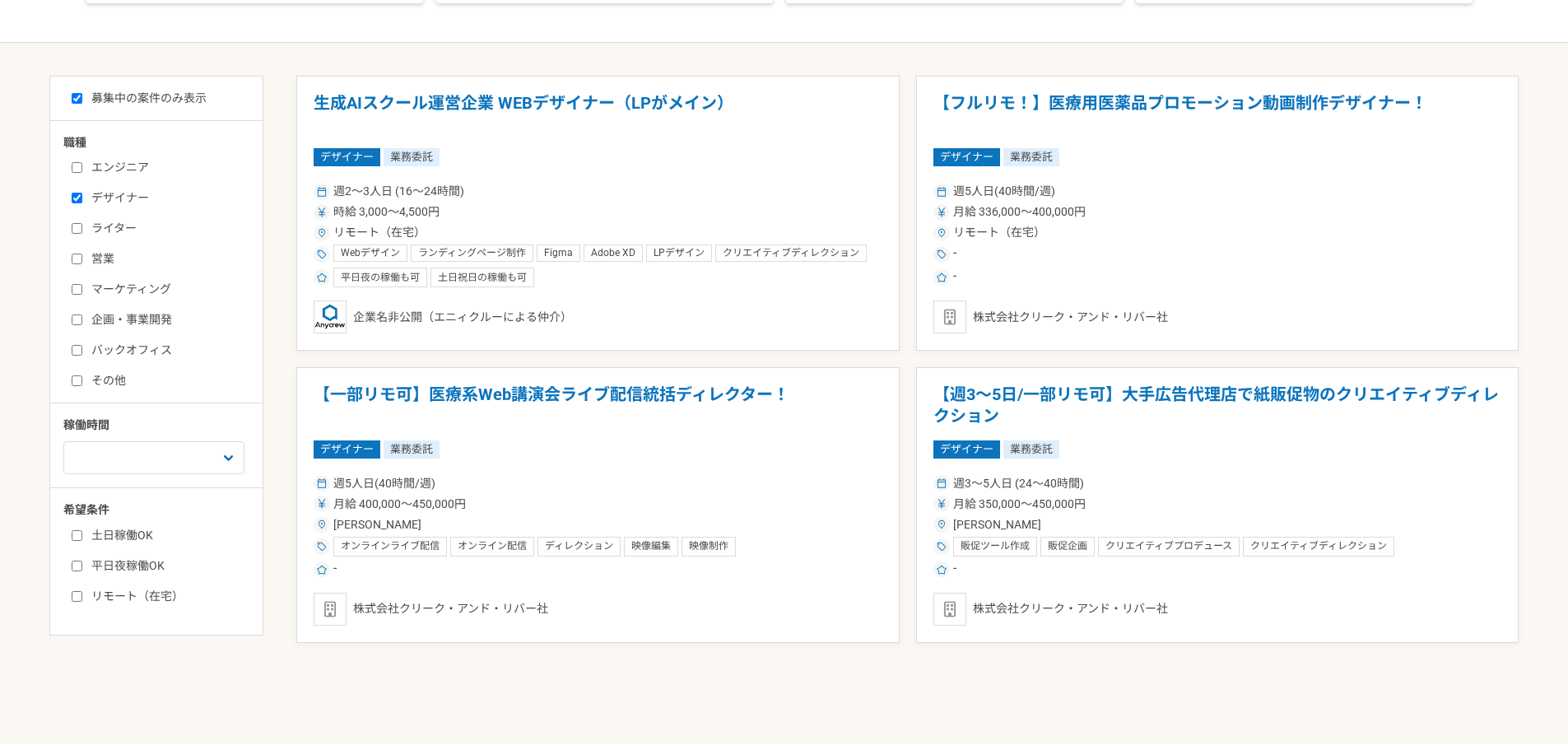
scroll to position [412, 0]
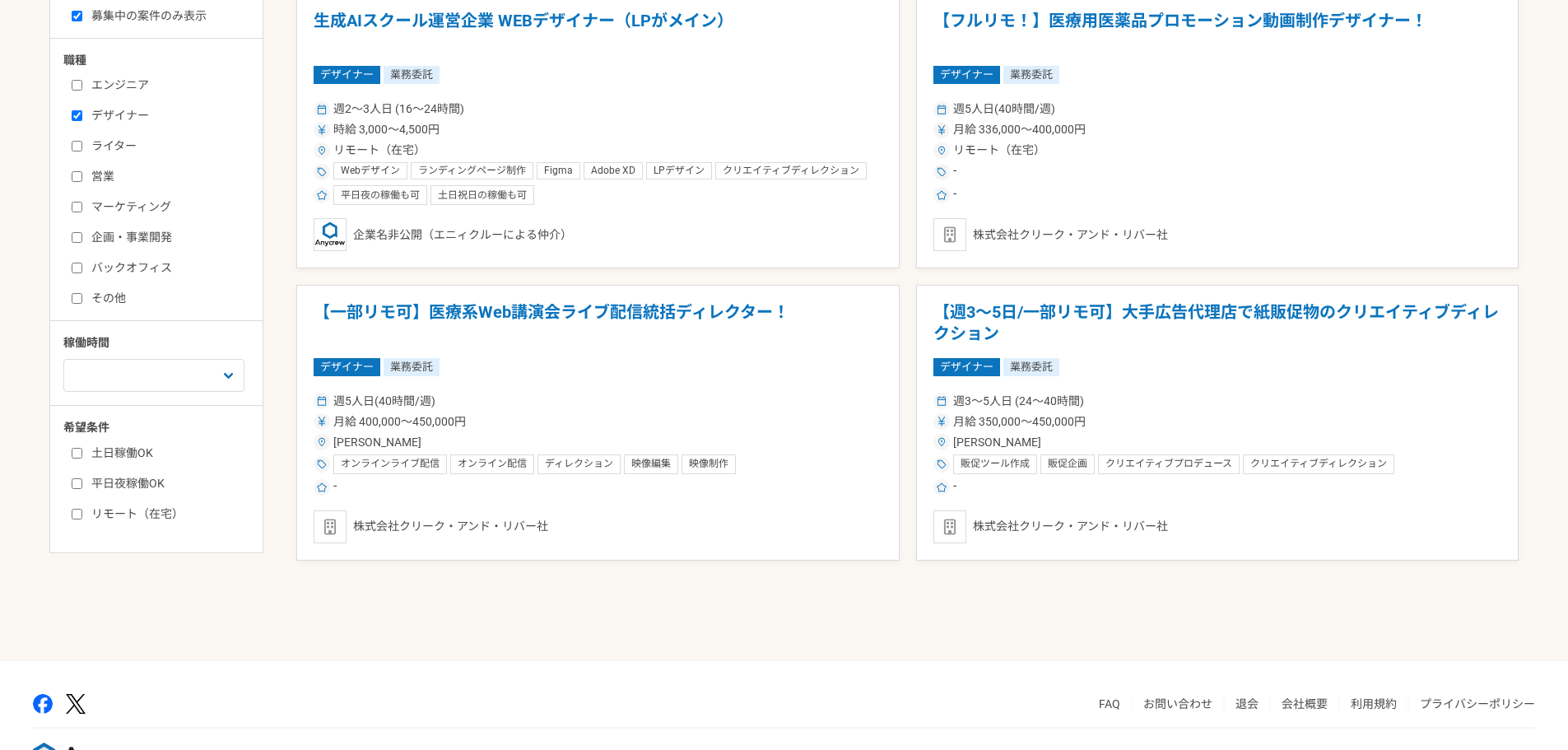
click at [95, 83] on label "エンジニア" at bounding box center [166, 85] width 189 height 17
click at [82, 83] on input "エンジニア" at bounding box center [77, 85] width 11 height 11
checkbox input "true"
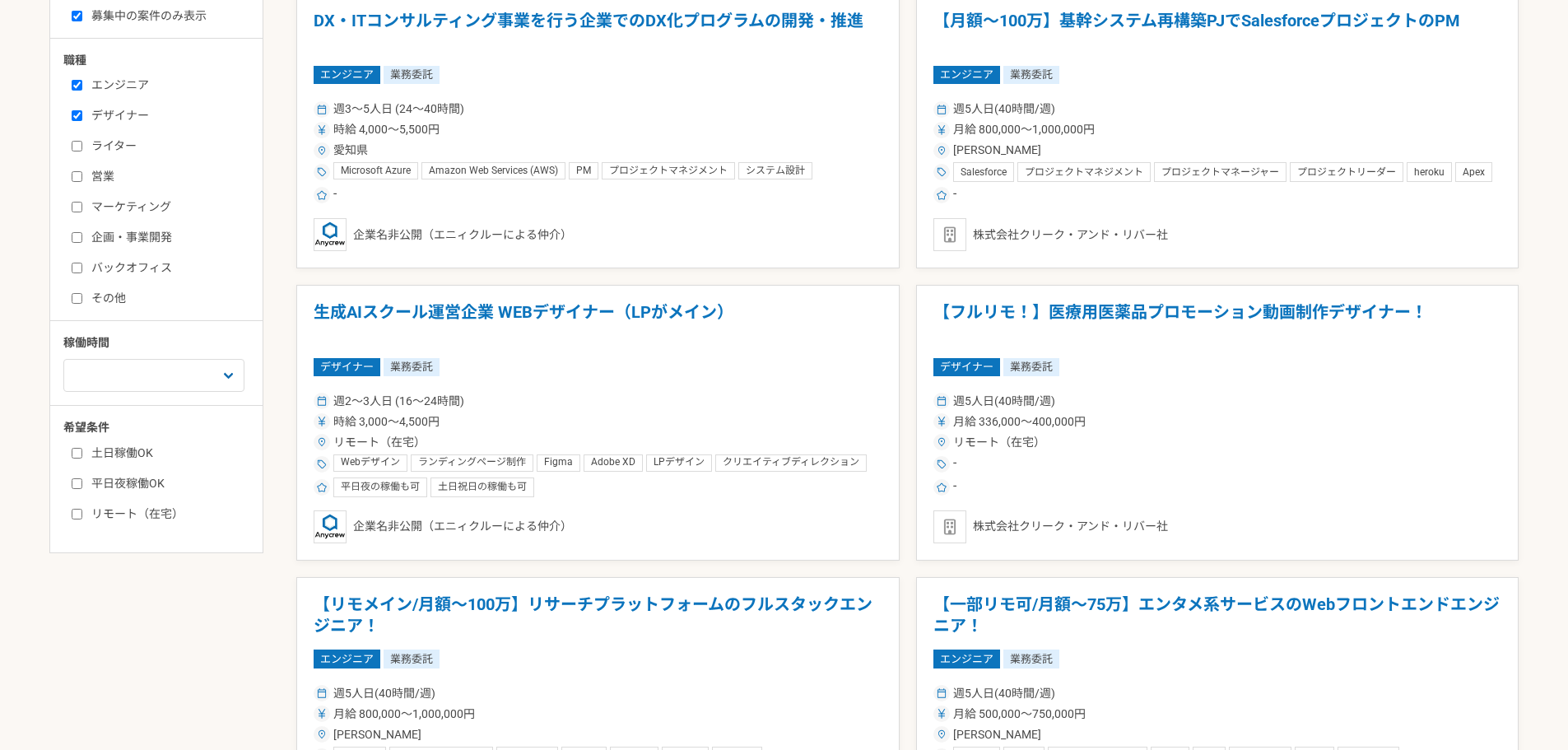
click at [81, 117] on input "デザイナー" at bounding box center [77, 115] width 11 height 11
checkbox input "false"
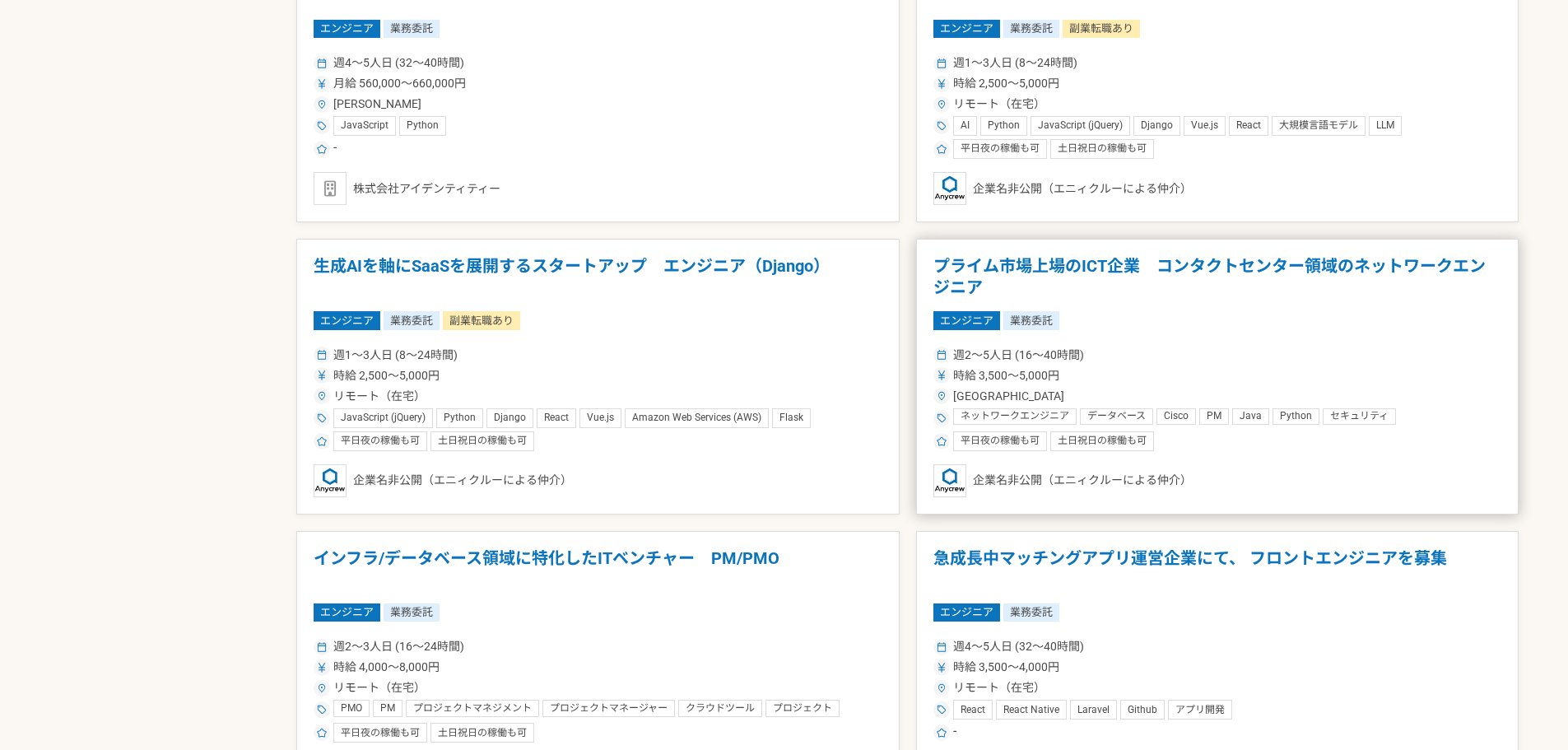
scroll to position [1235, 0]
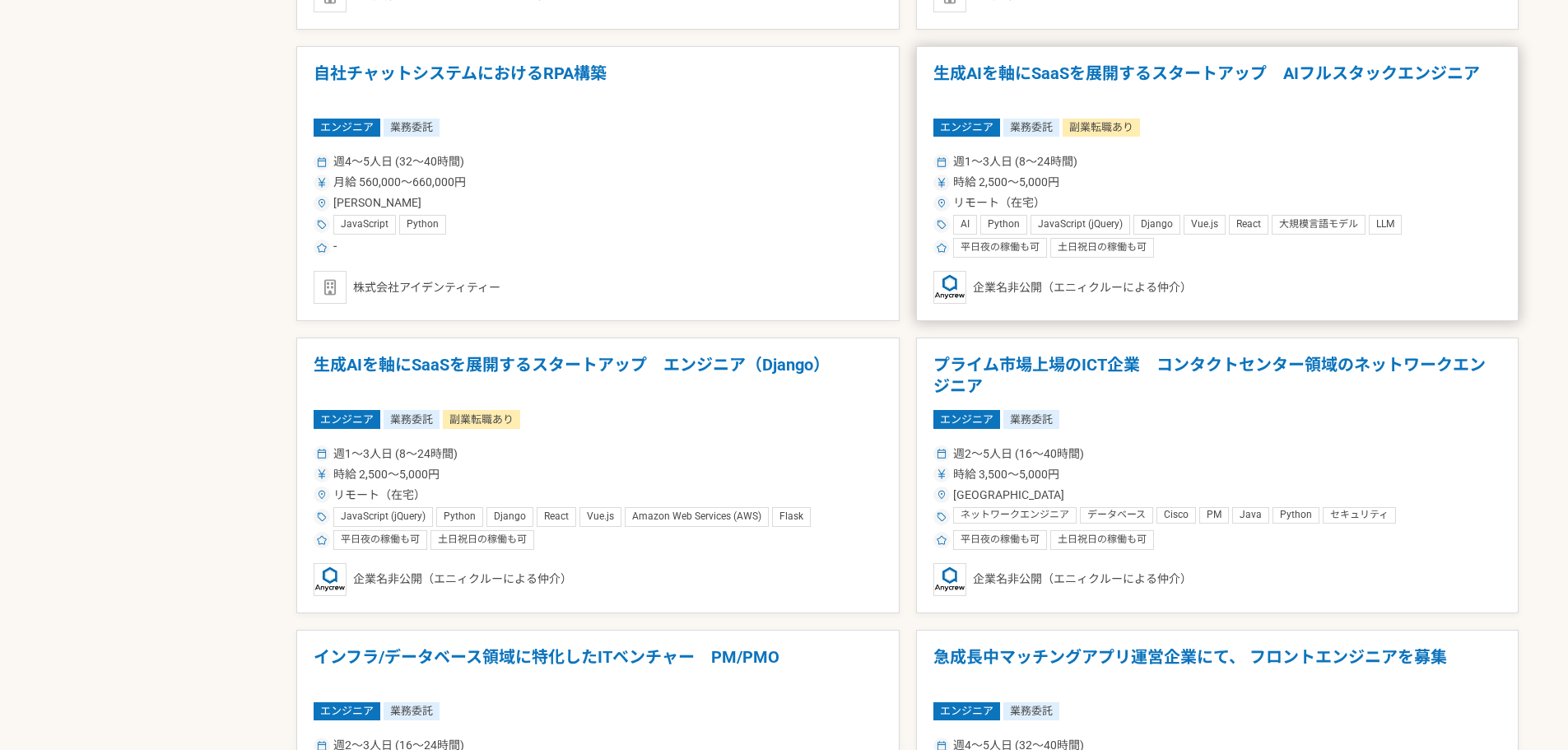
click at [1146, 78] on h1 "生成AIを軸にSaaSを展開するスタートアップ　AIフルスタックエンジニア" at bounding box center [1217, 84] width 569 height 42
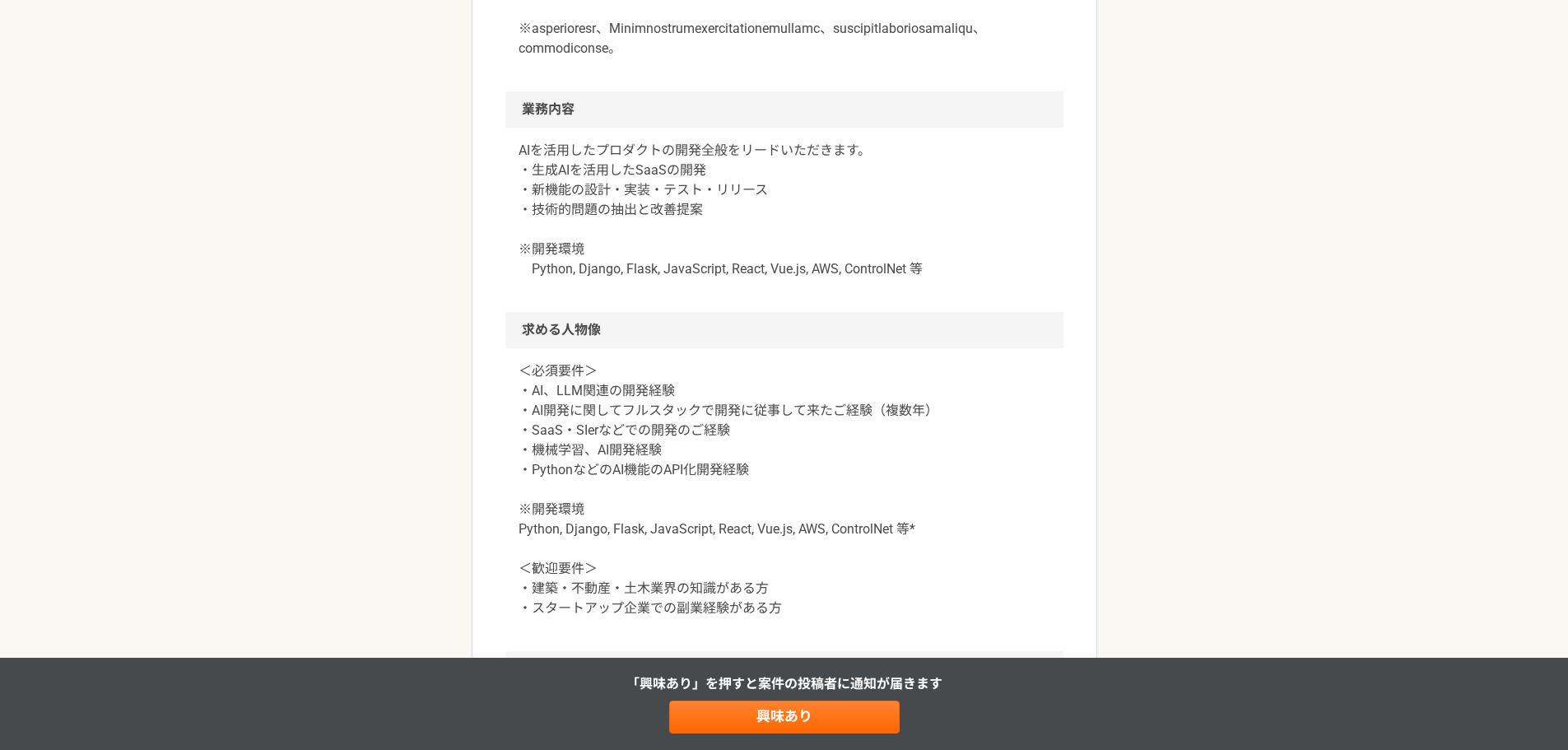
scroll to position [1399, 0]
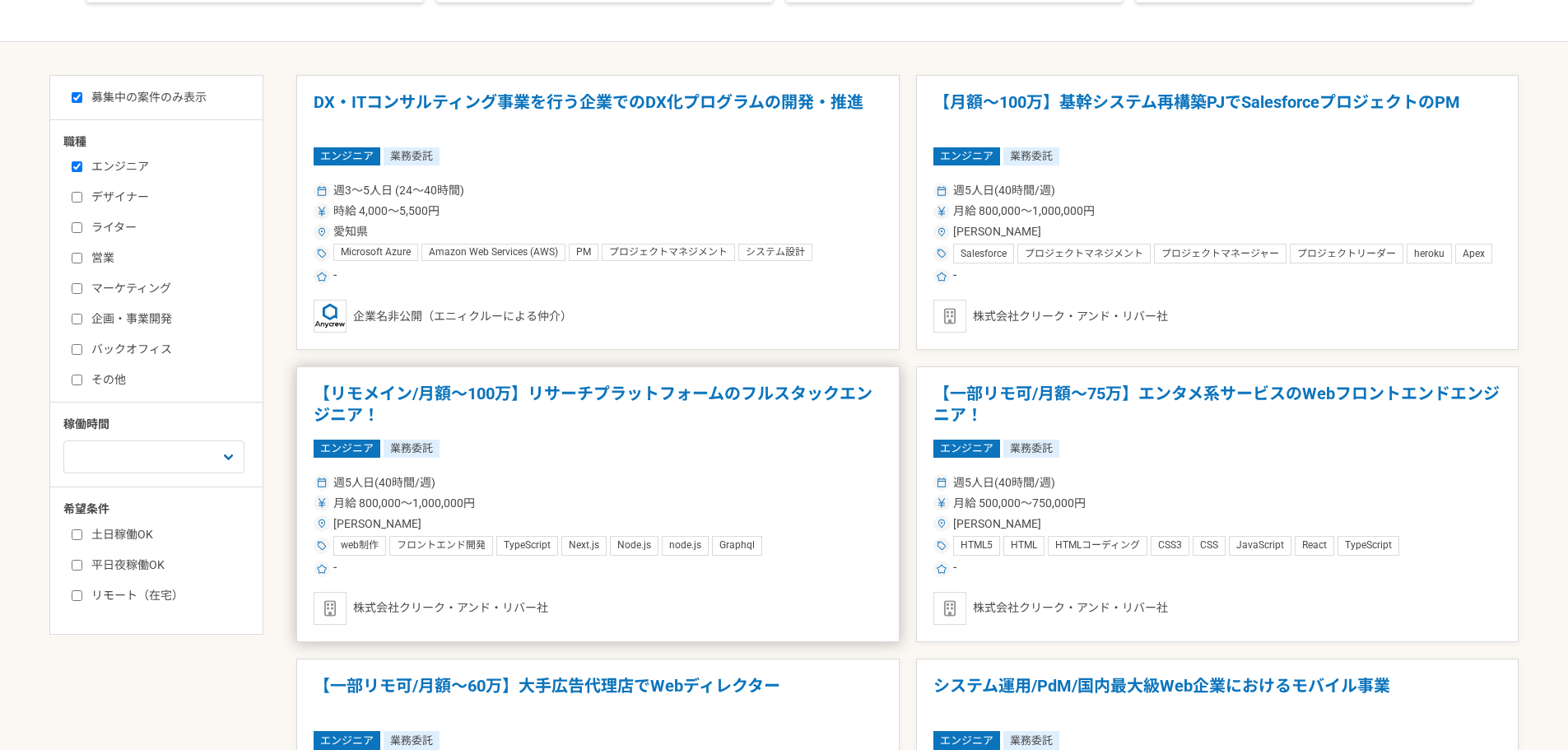
scroll to position [158, 0]
